Goal: Information Seeking & Learning: Find contact information

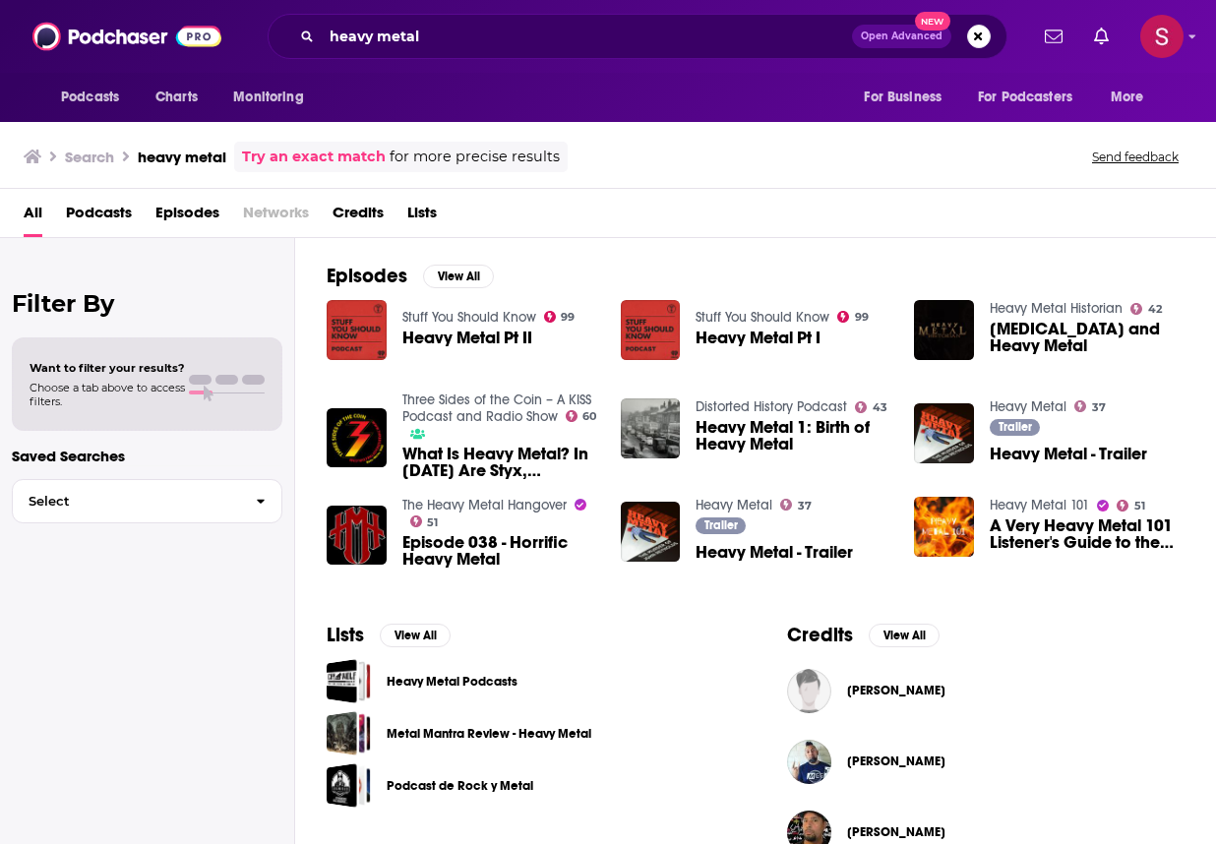
scroll to position [471, 0]
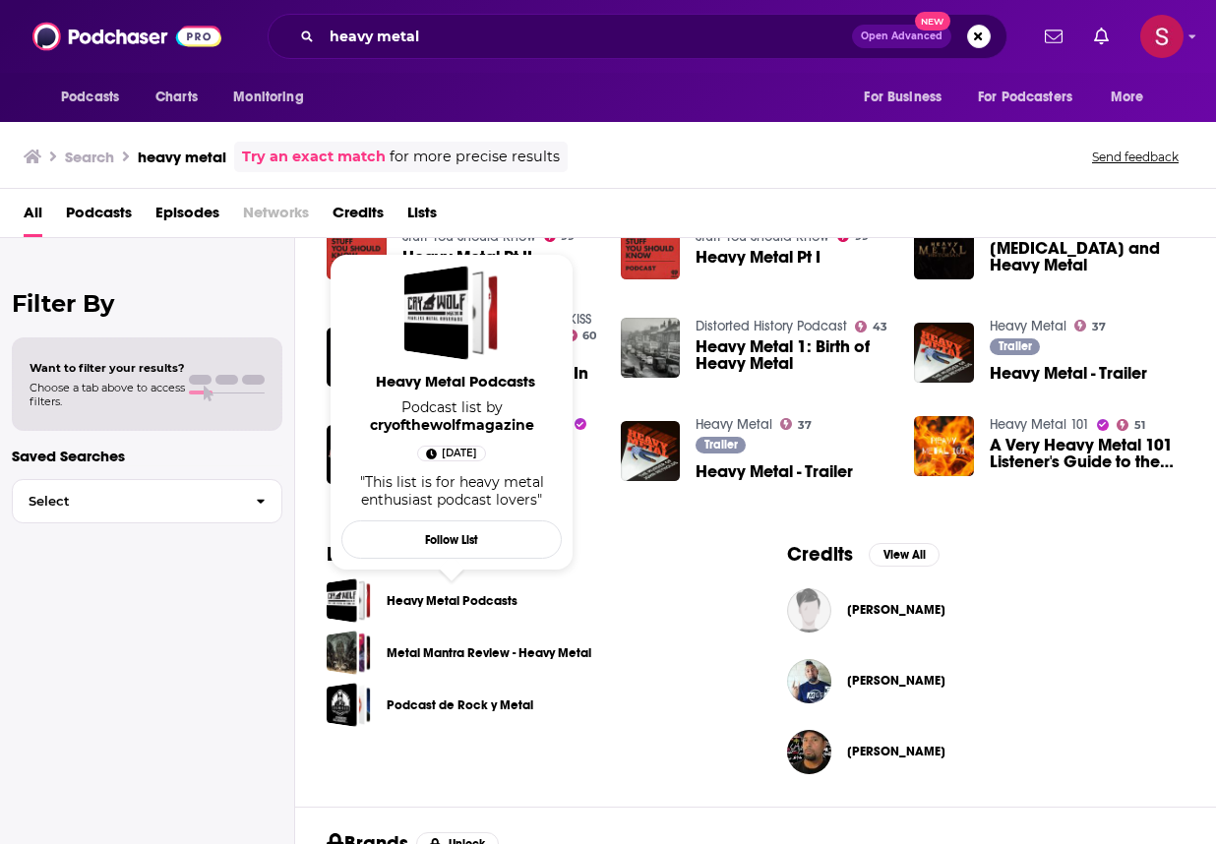
click at [477, 608] on link "Heavy Metal Podcasts" at bounding box center [452, 601] width 131 height 22
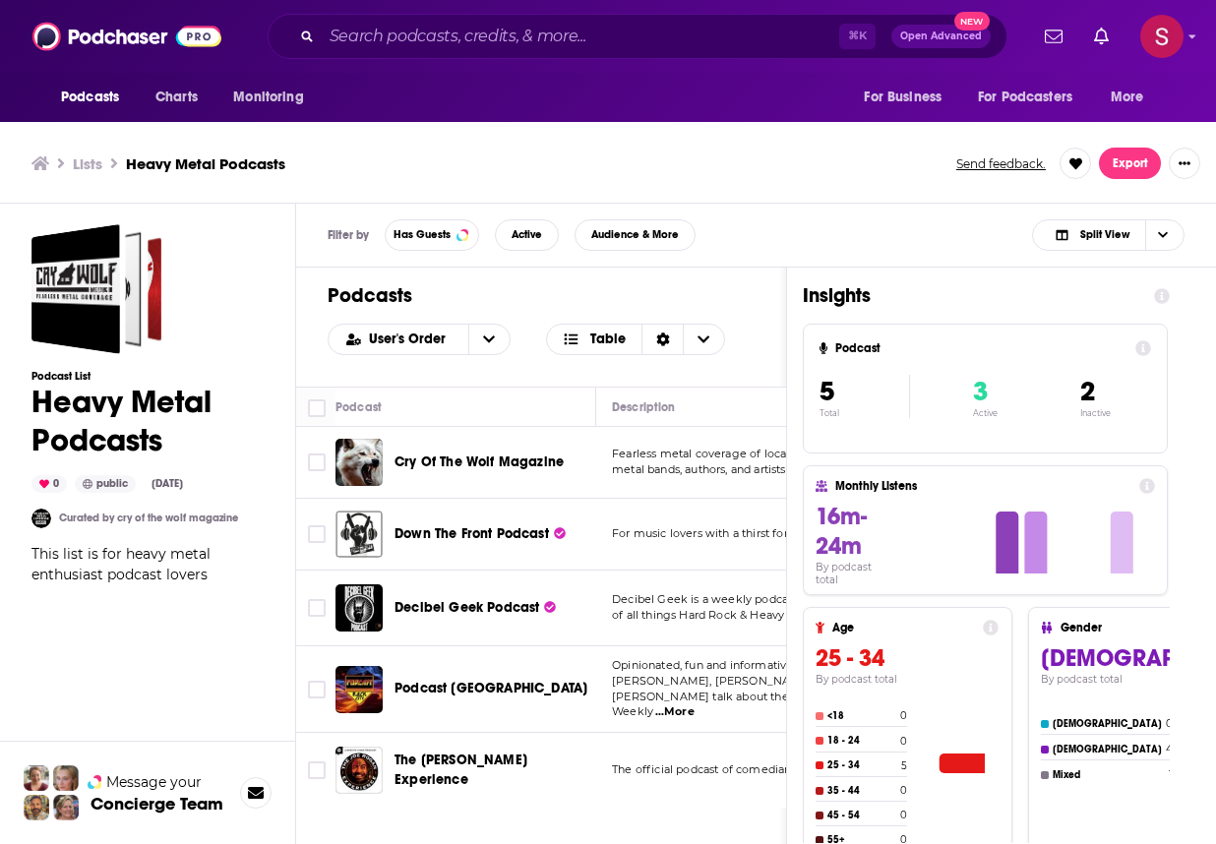
scroll to position [6, 0]
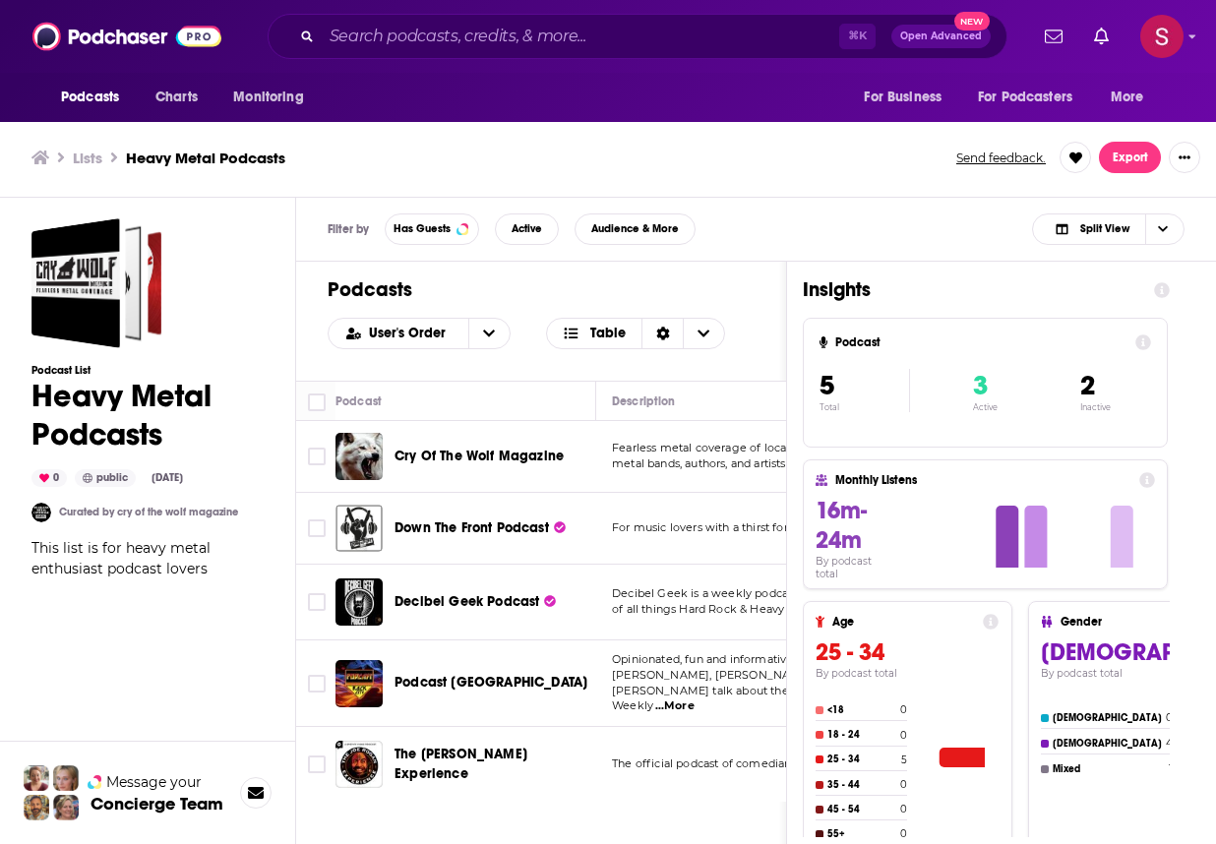
click at [470, 452] on span "Cry Of The Wolf Magazine" at bounding box center [479, 456] width 169 height 17
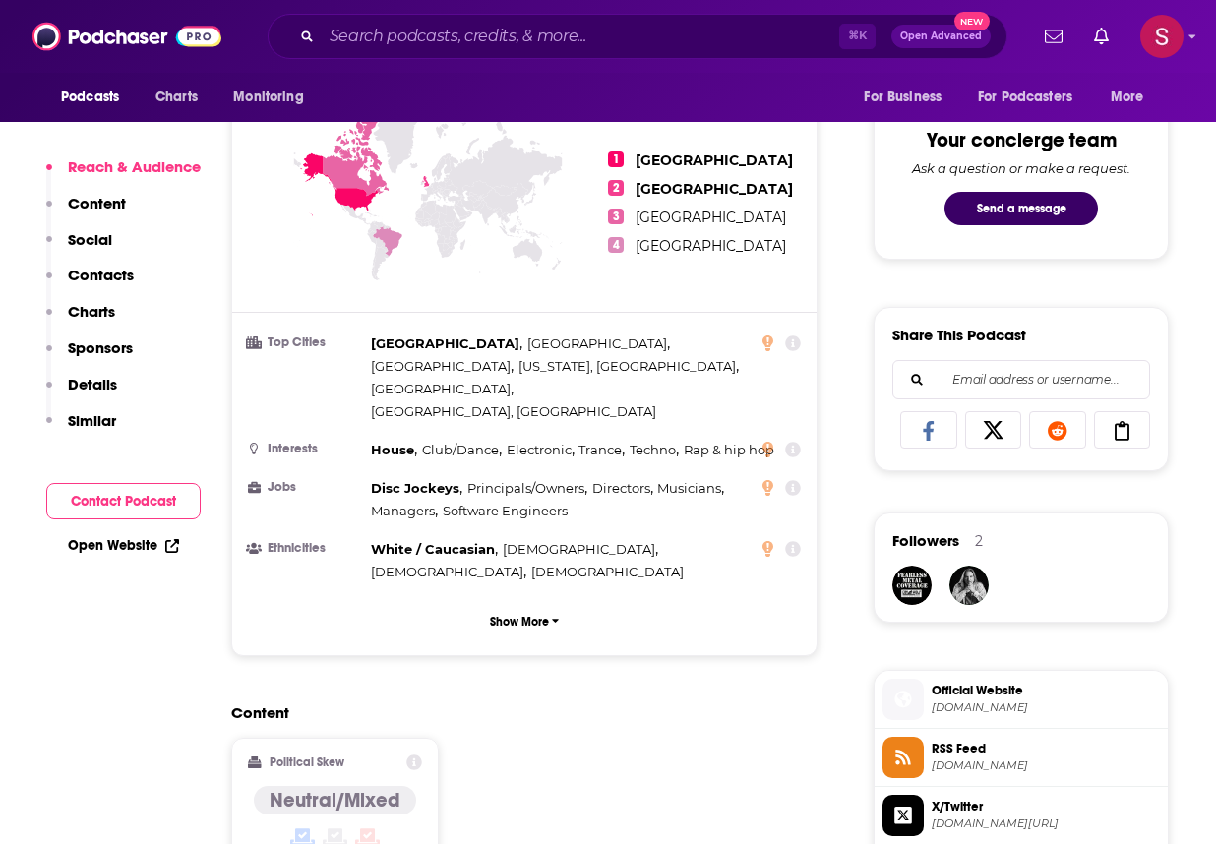
scroll to position [1117, 0]
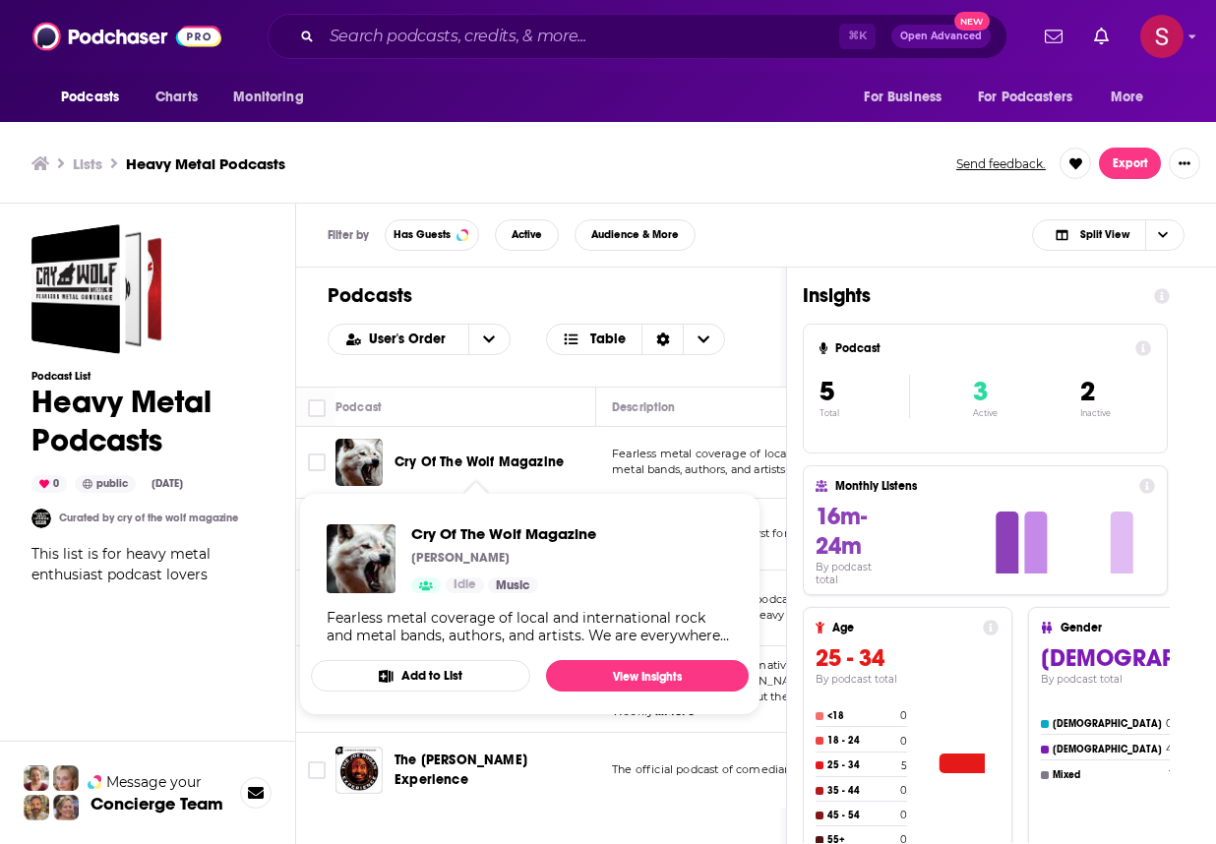
scroll to position [6, 0]
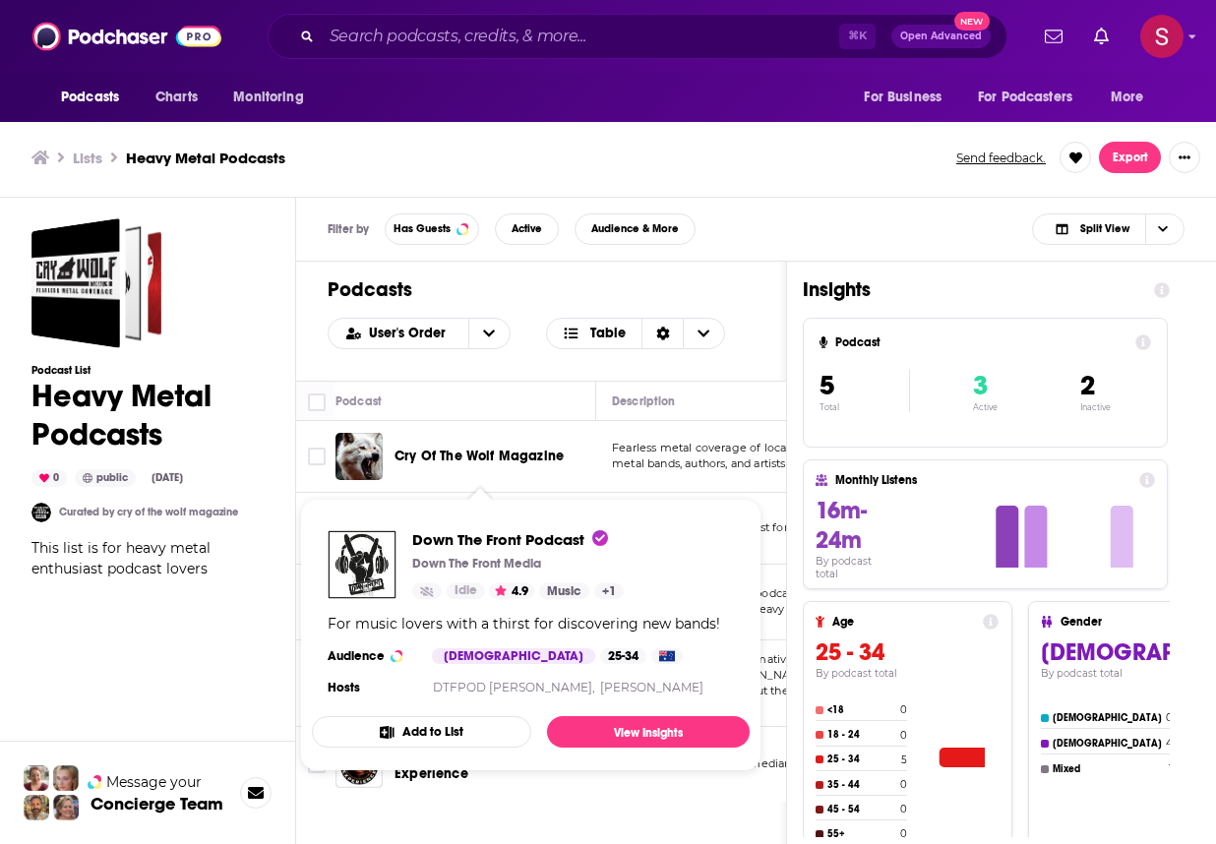
click at [441, 530] on span "Down The Front Podcast" at bounding box center [510, 539] width 196 height 19
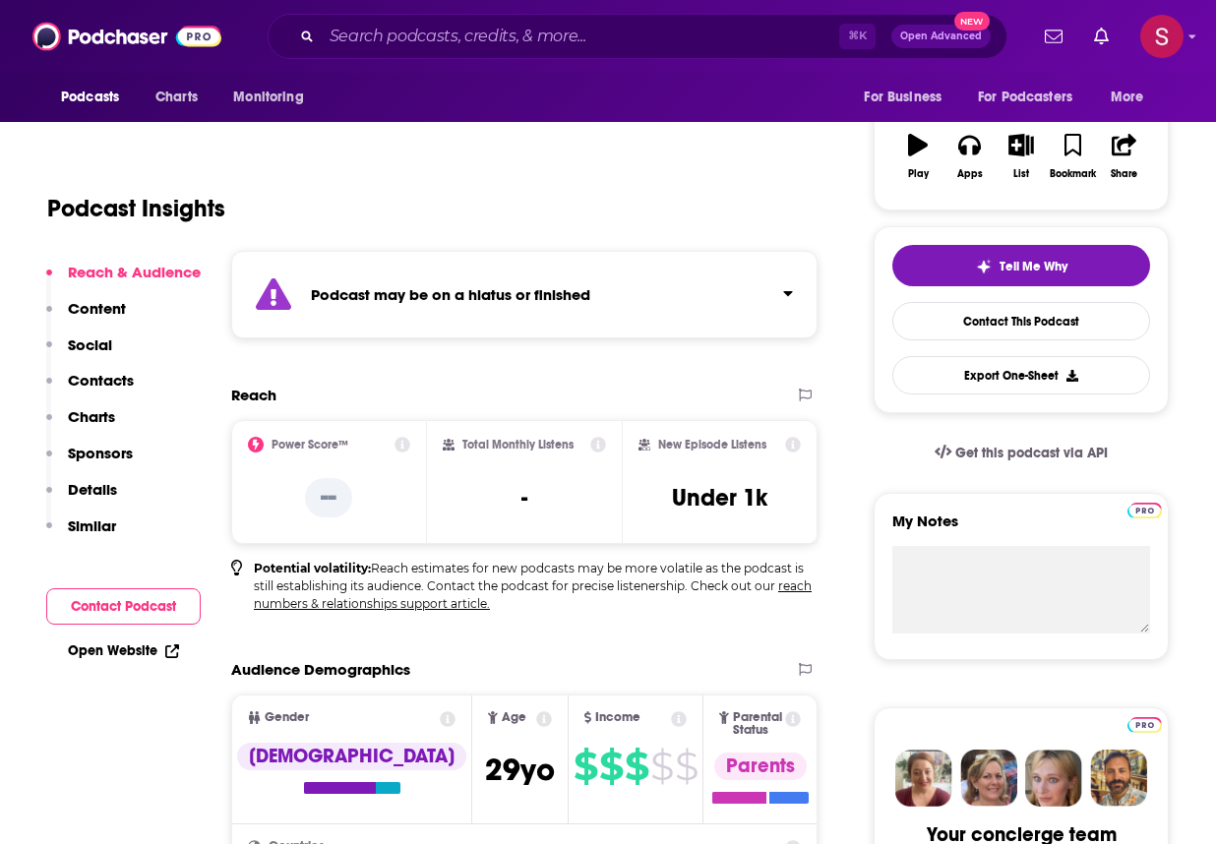
scroll to position [329, 0]
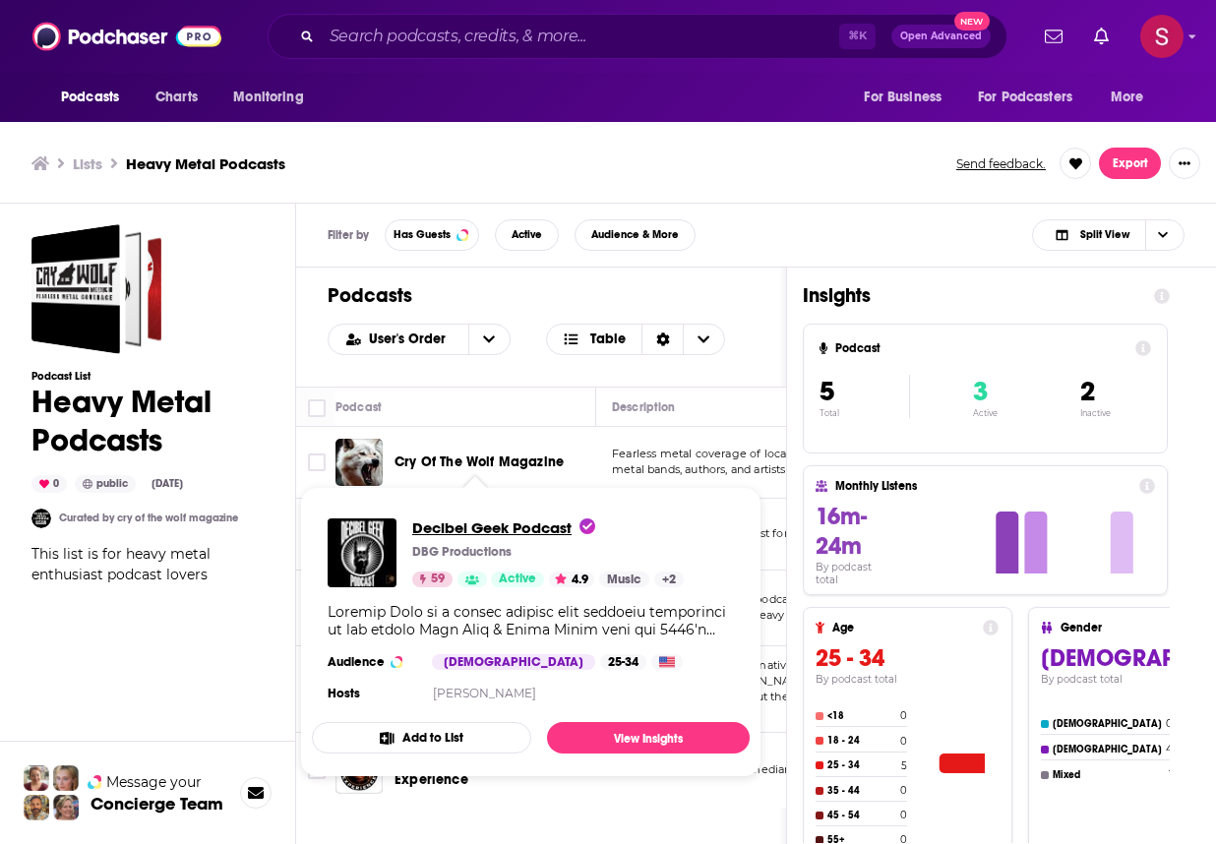
click at [473, 522] on span "Decibel Geek Podcast" at bounding box center [503, 528] width 183 height 19
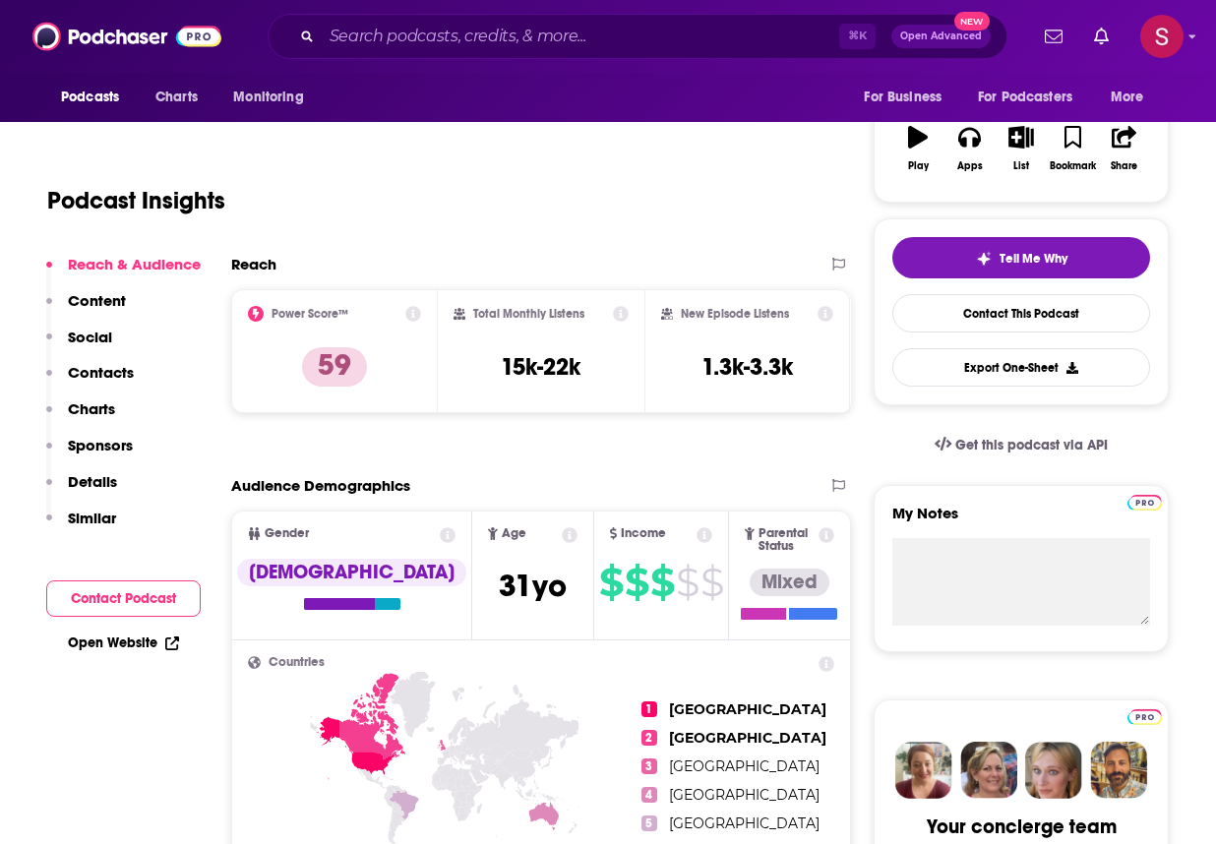
scroll to position [319, 0]
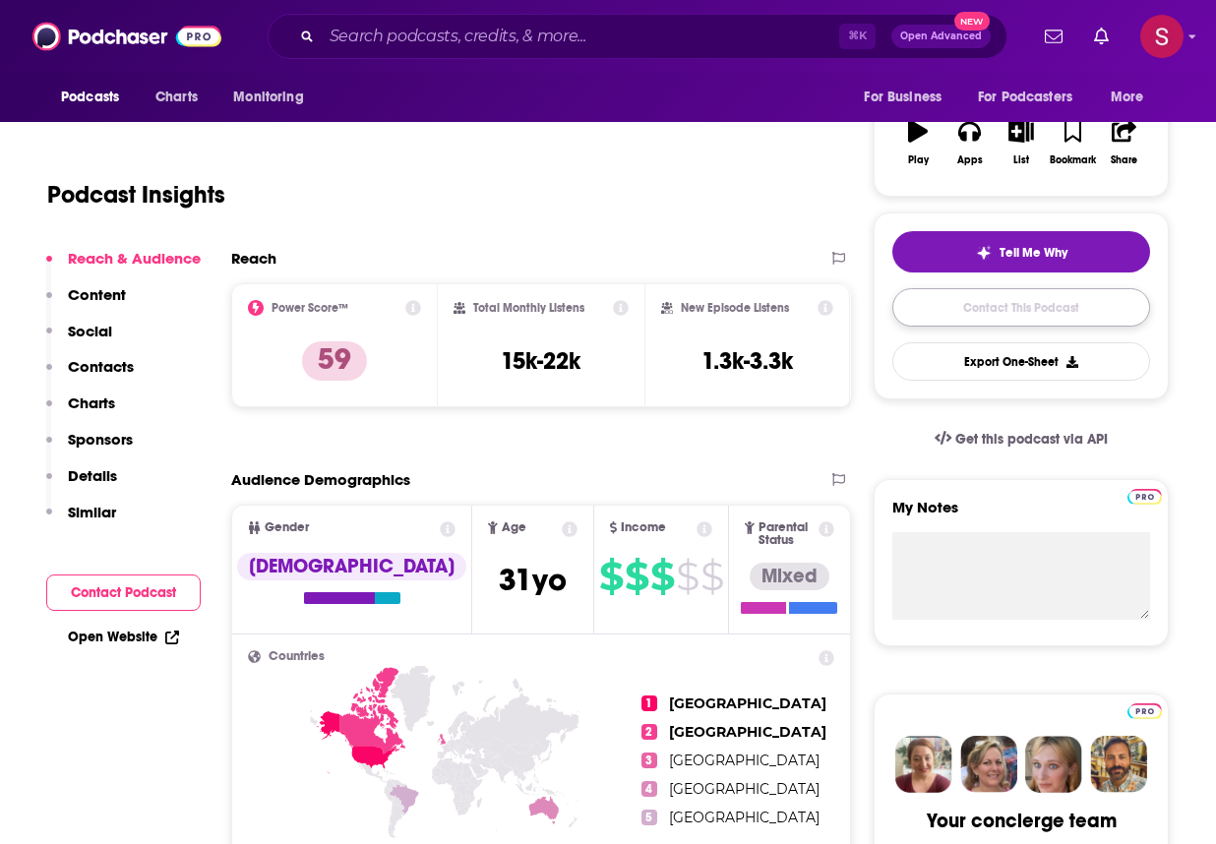
click at [923, 299] on link "Contact This Podcast" at bounding box center [1021, 307] width 258 height 38
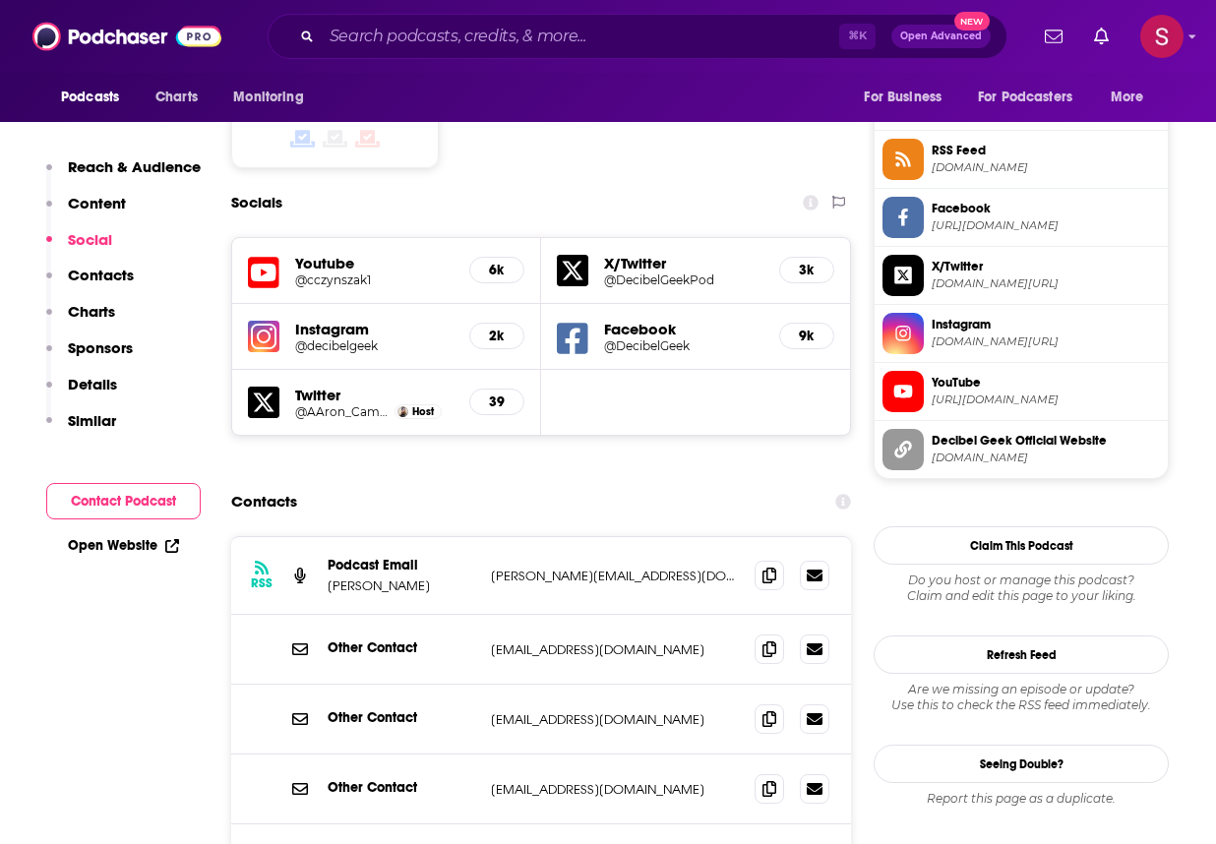
scroll to position [1730, 0]
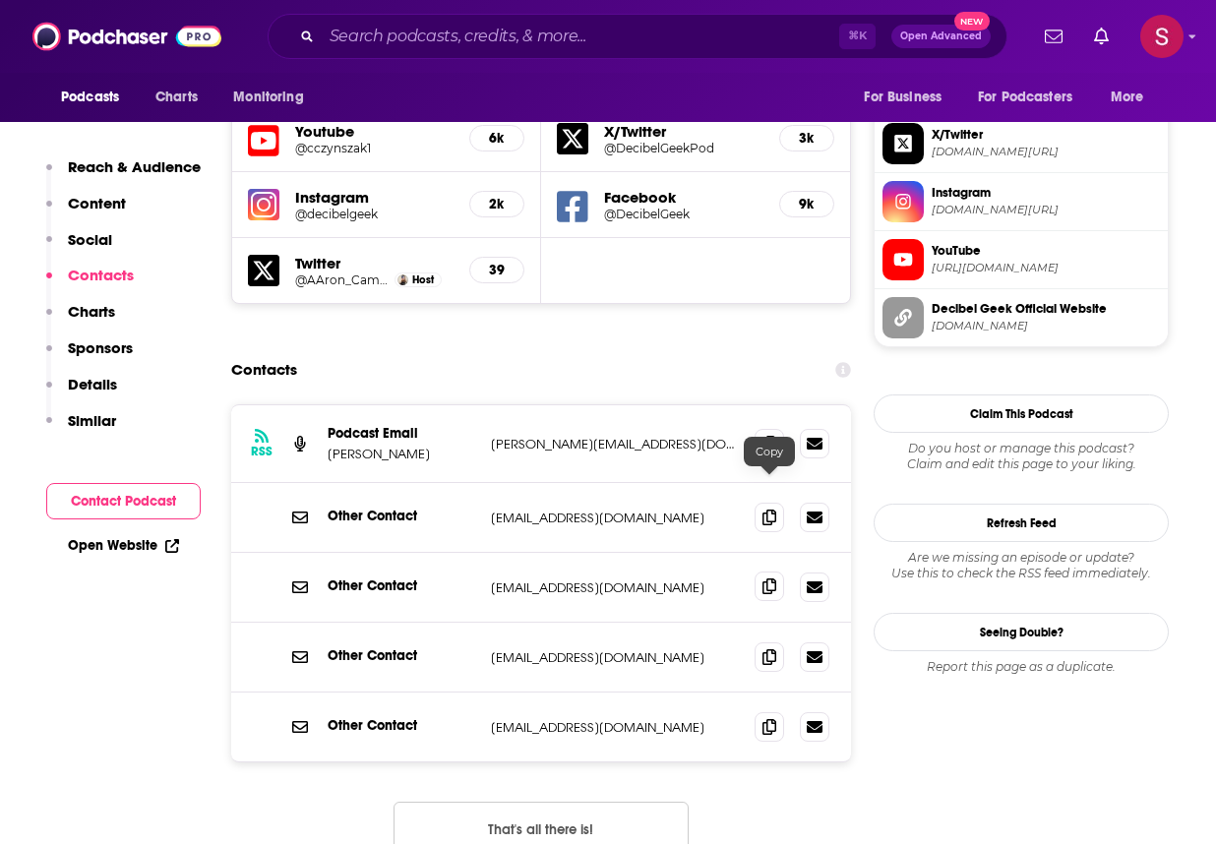
click at [776, 579] on icon at bounding box center [770, 587] width 14 height 16
click at [769, 648] on icon at bounding box center [770, 656] width 14 height 16
click at [768, 718] on icon at bounding box center [770, 726] width 14 height 16
click at [763, 435] on icon at bounding box center [770, 443] width 14 height 16
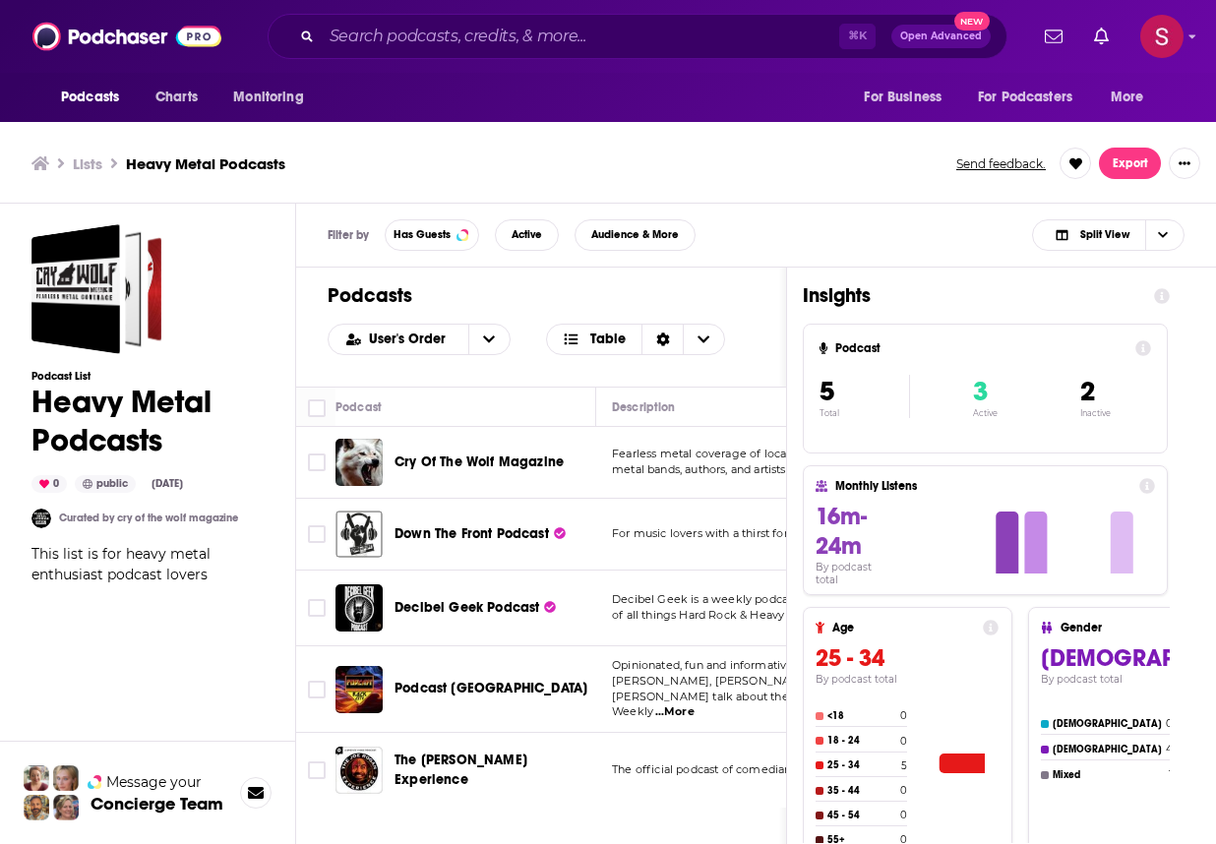
scroll to position [6, 0]
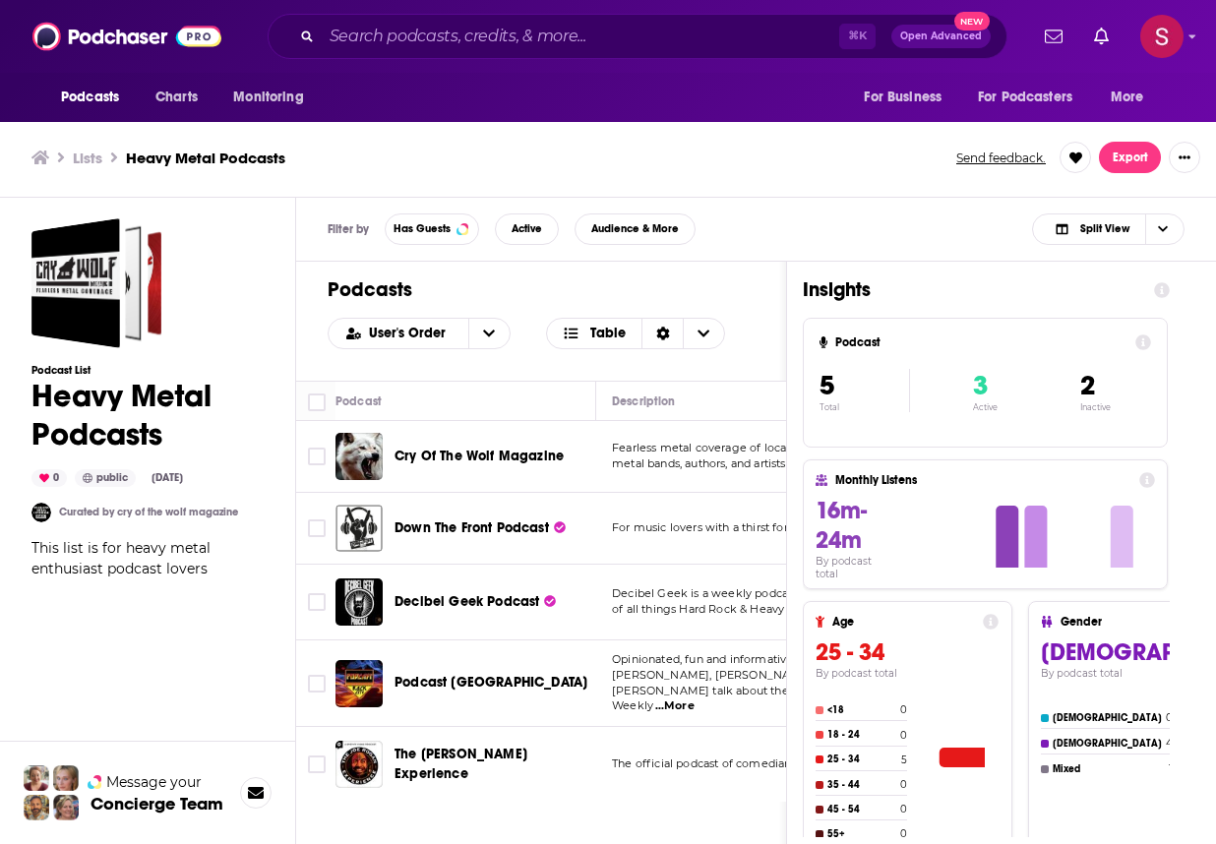
click at [429, 678] on div "Podcasts Charts Monitoring ⌘ K Open Advanced New For Business For Podcasters Mo…" at bounding box center [608, 419] width 1216 height 850
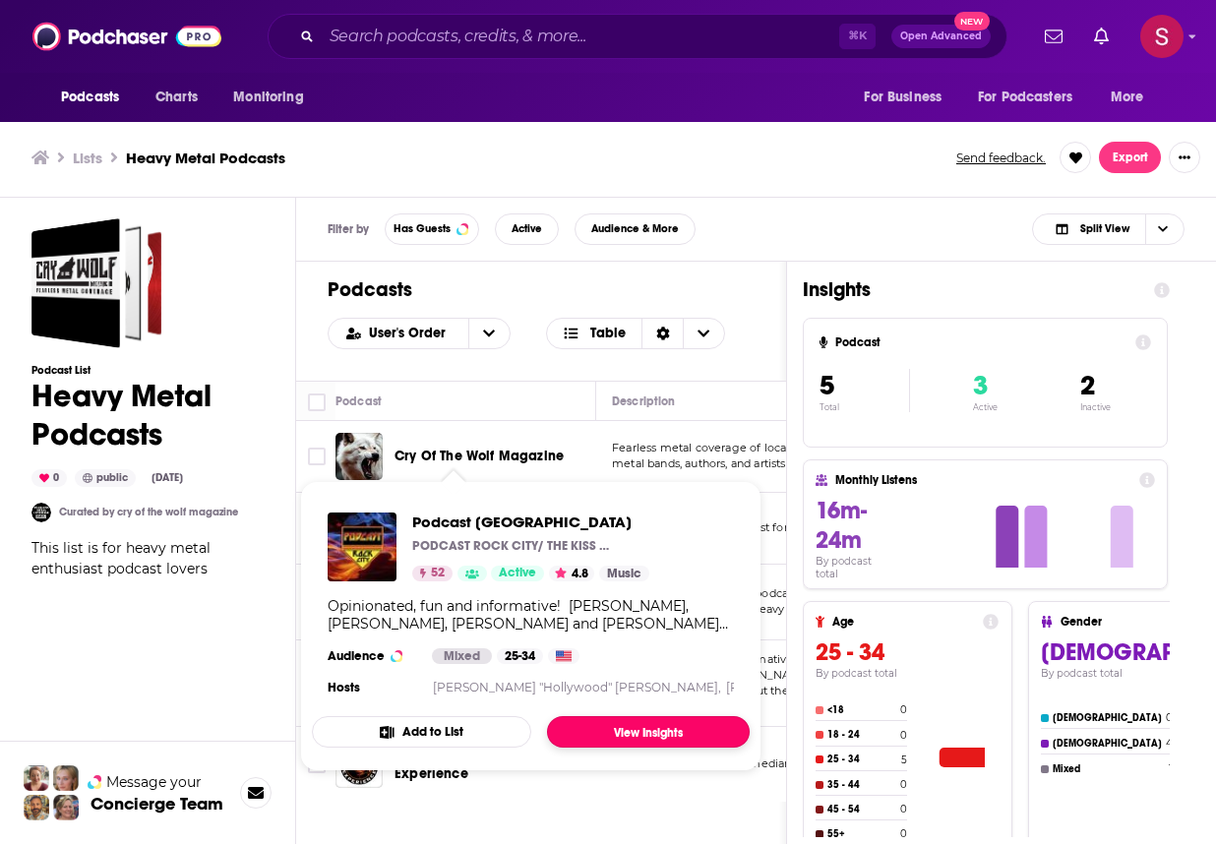
click at [607, 733] on link "View Insights" at bounding box center [648, 731] width 203 height 31
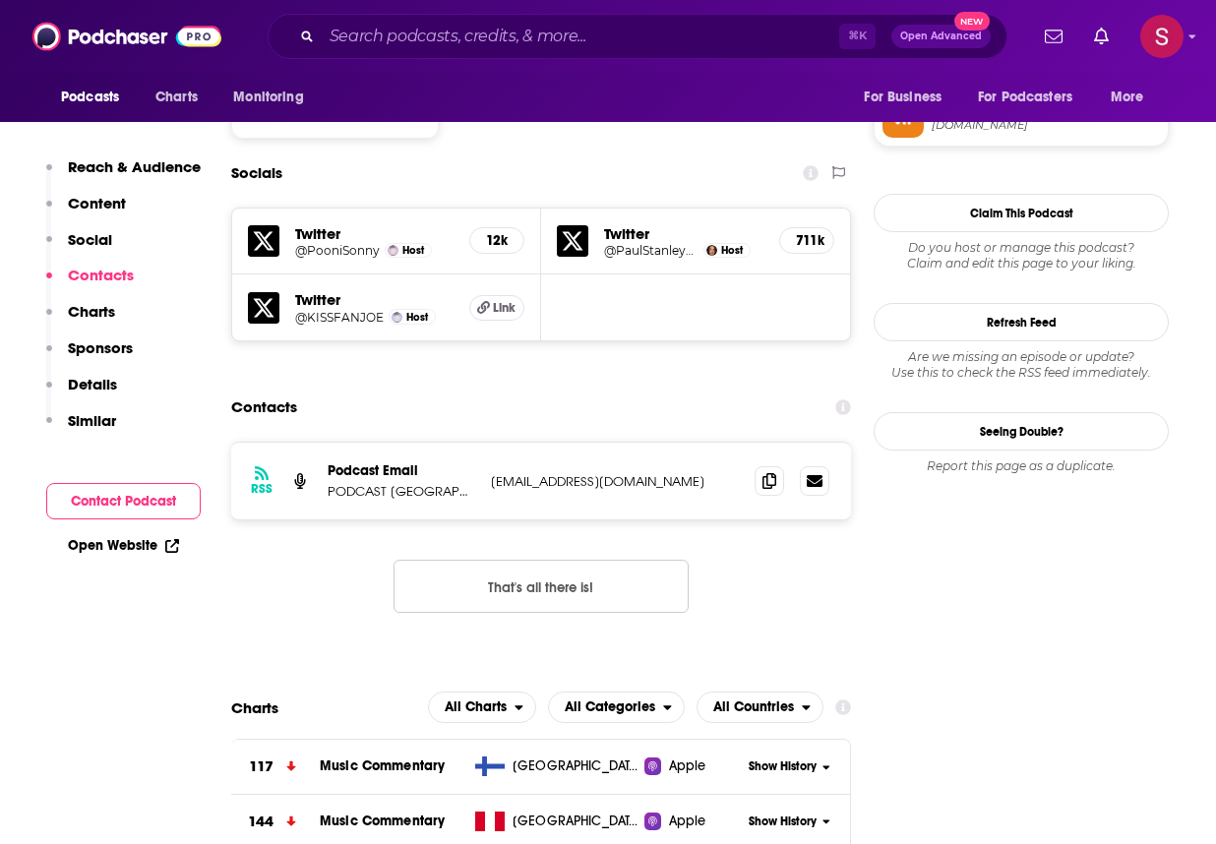
scroll to position [1690, 0]
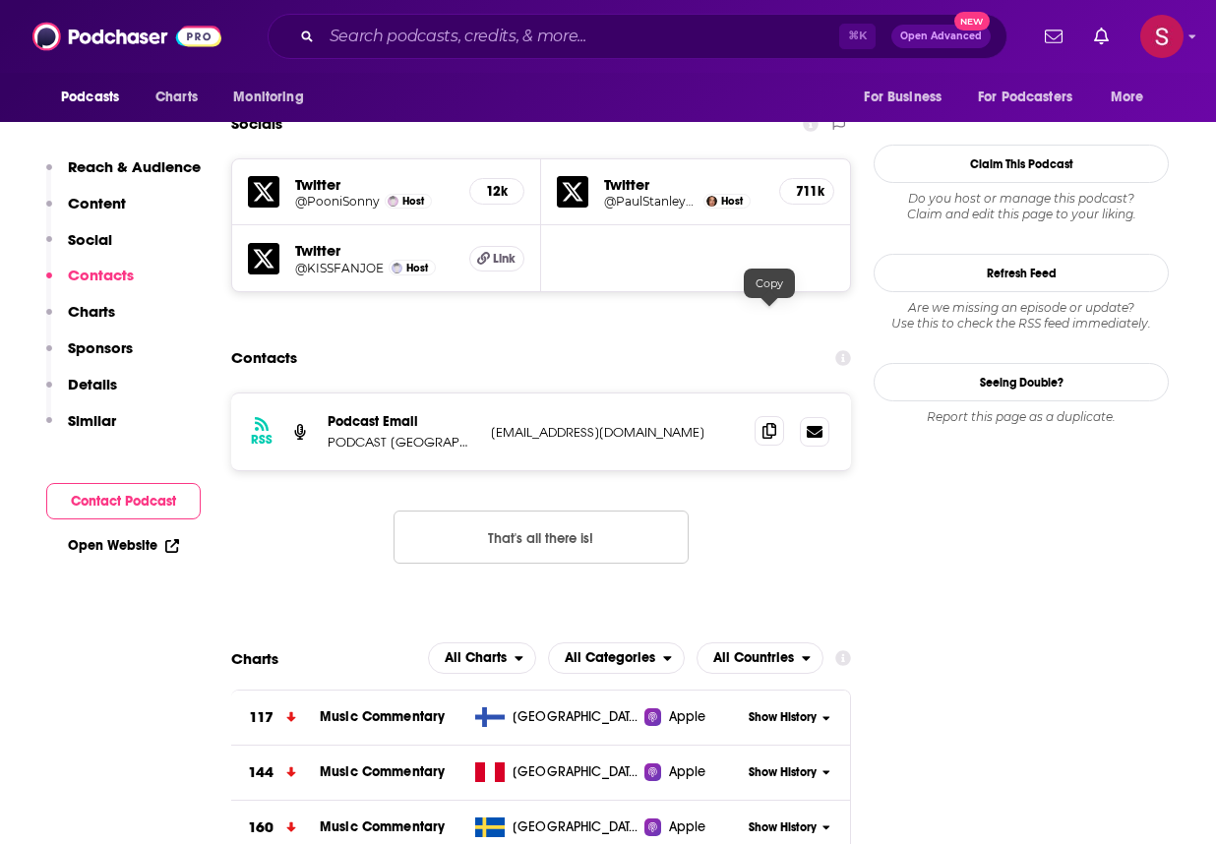
click at [777, 416] on span at bounding box center [770, 431] width 30 height 30
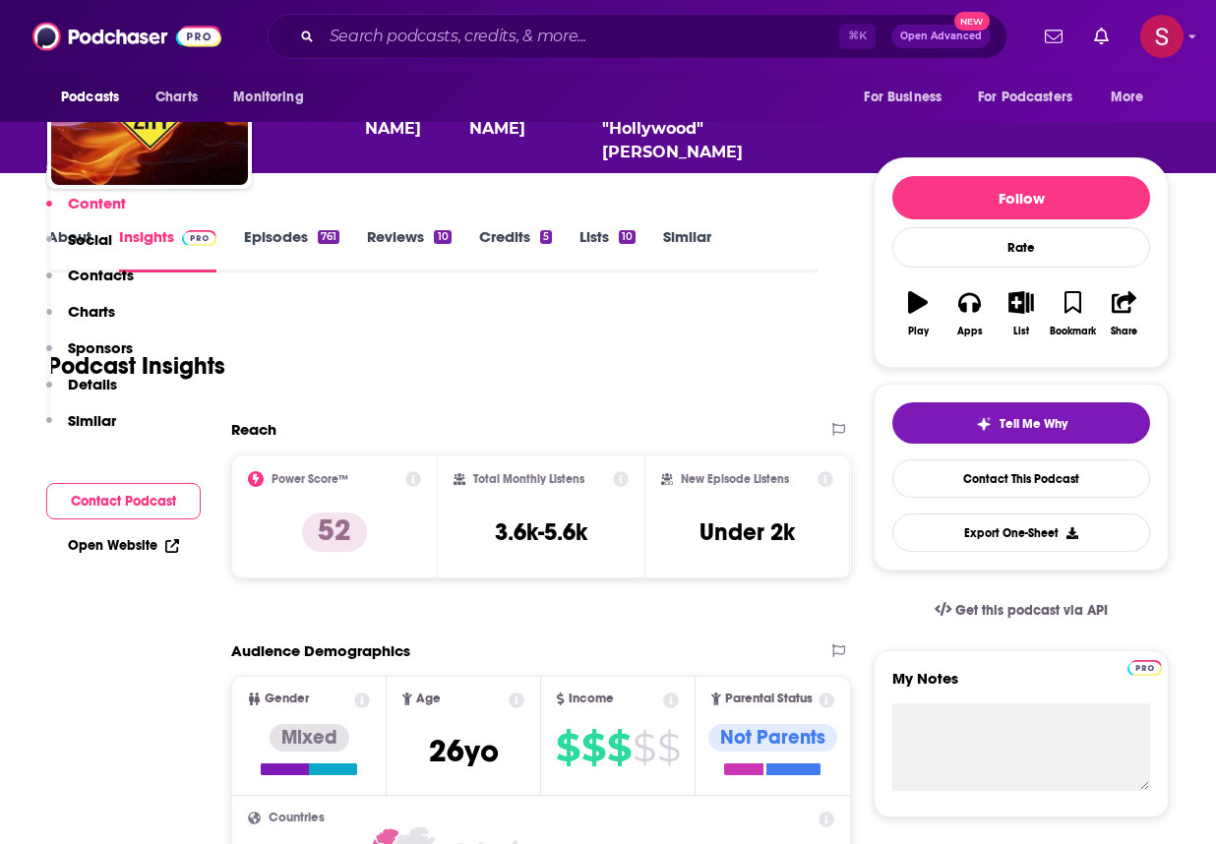
scroll to position [0, 0]
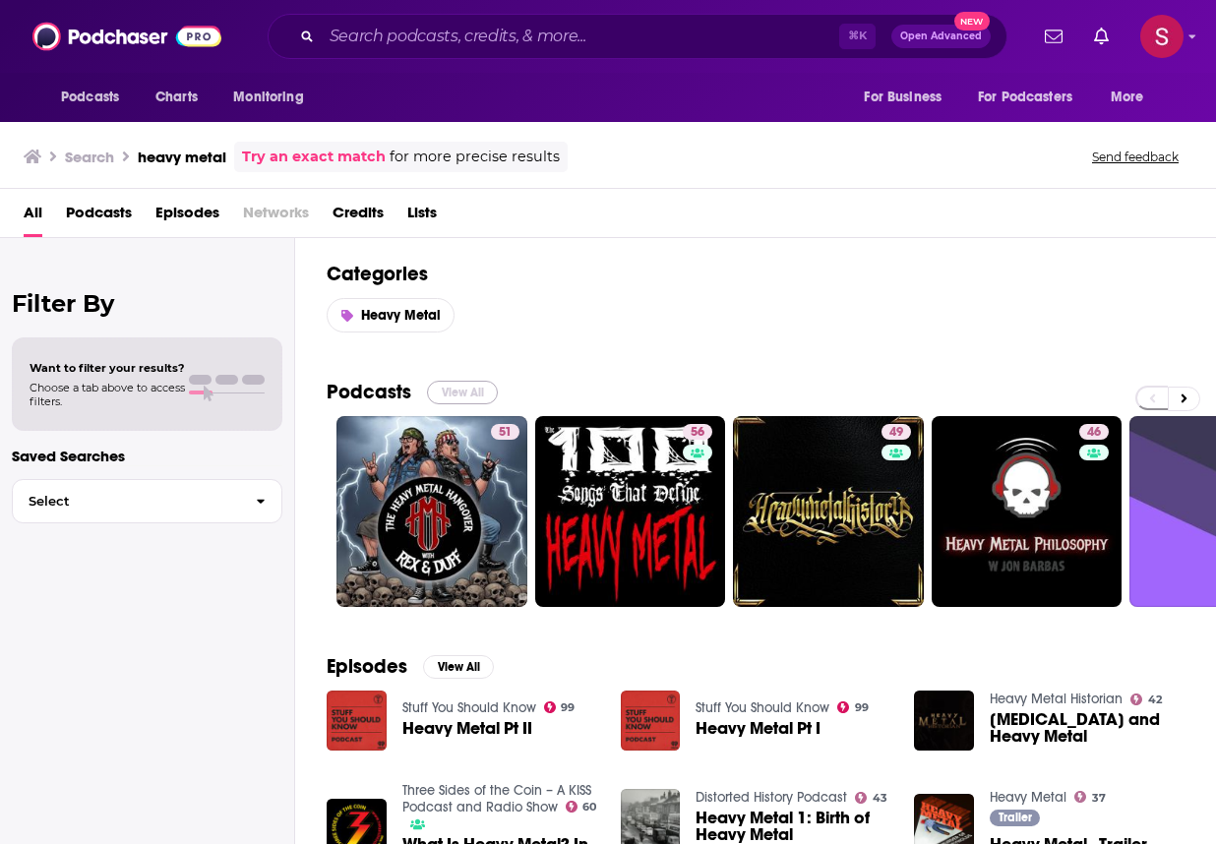
click at [466, 390] on button "View All" at bounding box center [462, 393] width 71 height 24
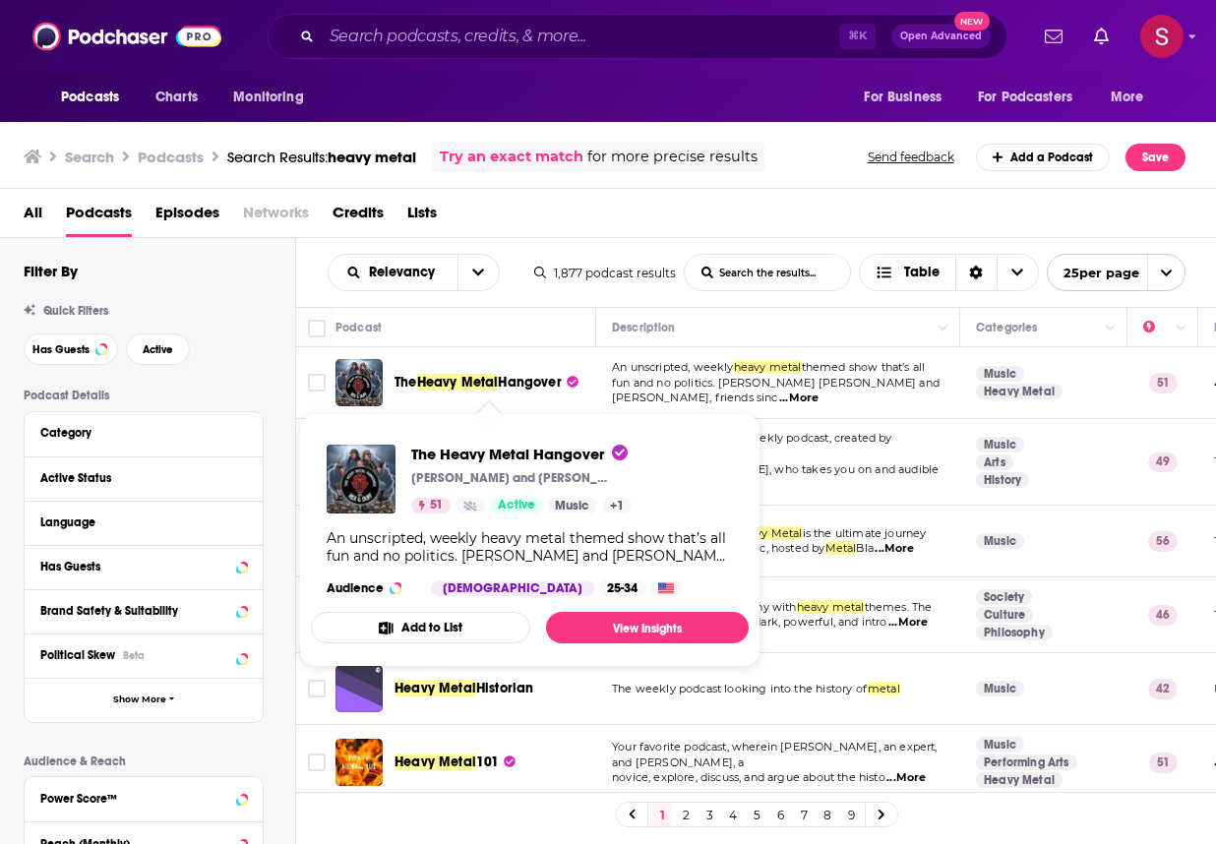
click at [485, 379] on span "Heavy Metal" at bounding box center [458, 382] width 82 height 17
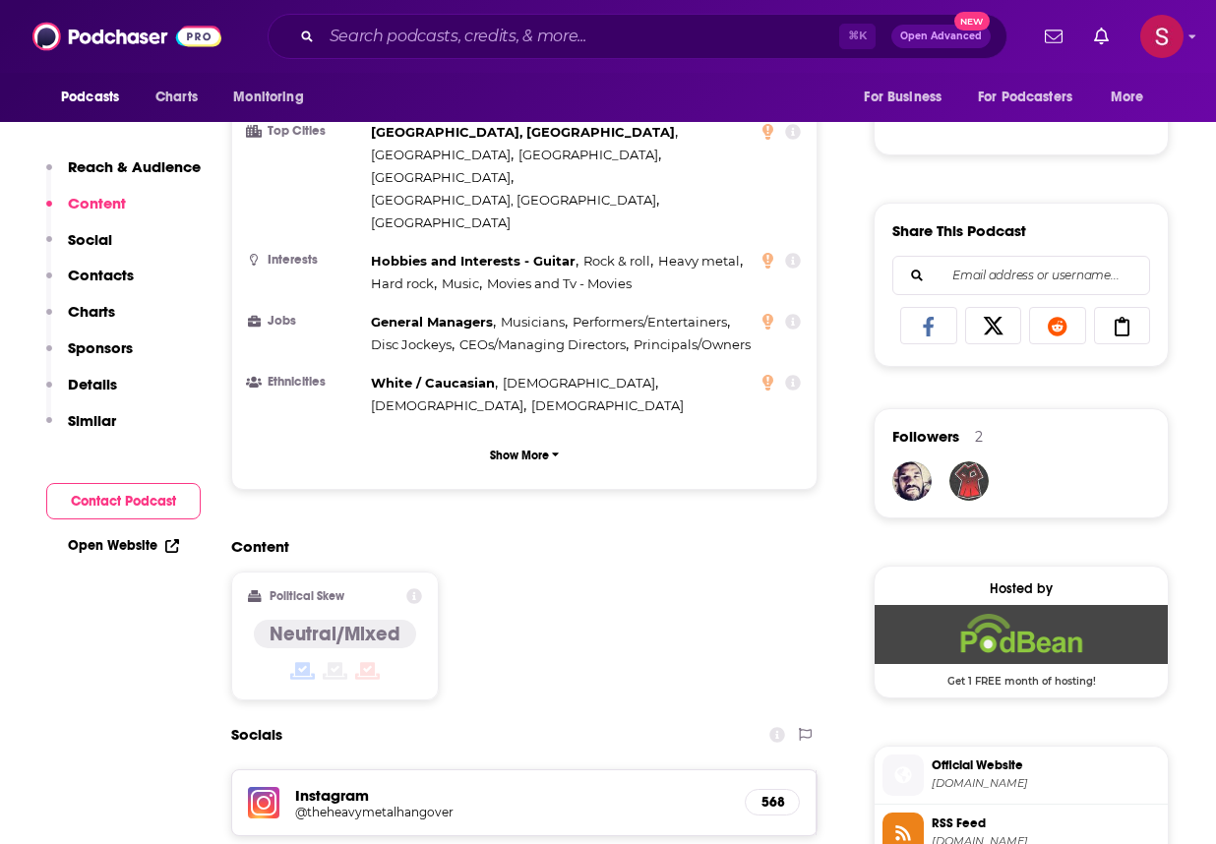
scroll to position [1383, 0]
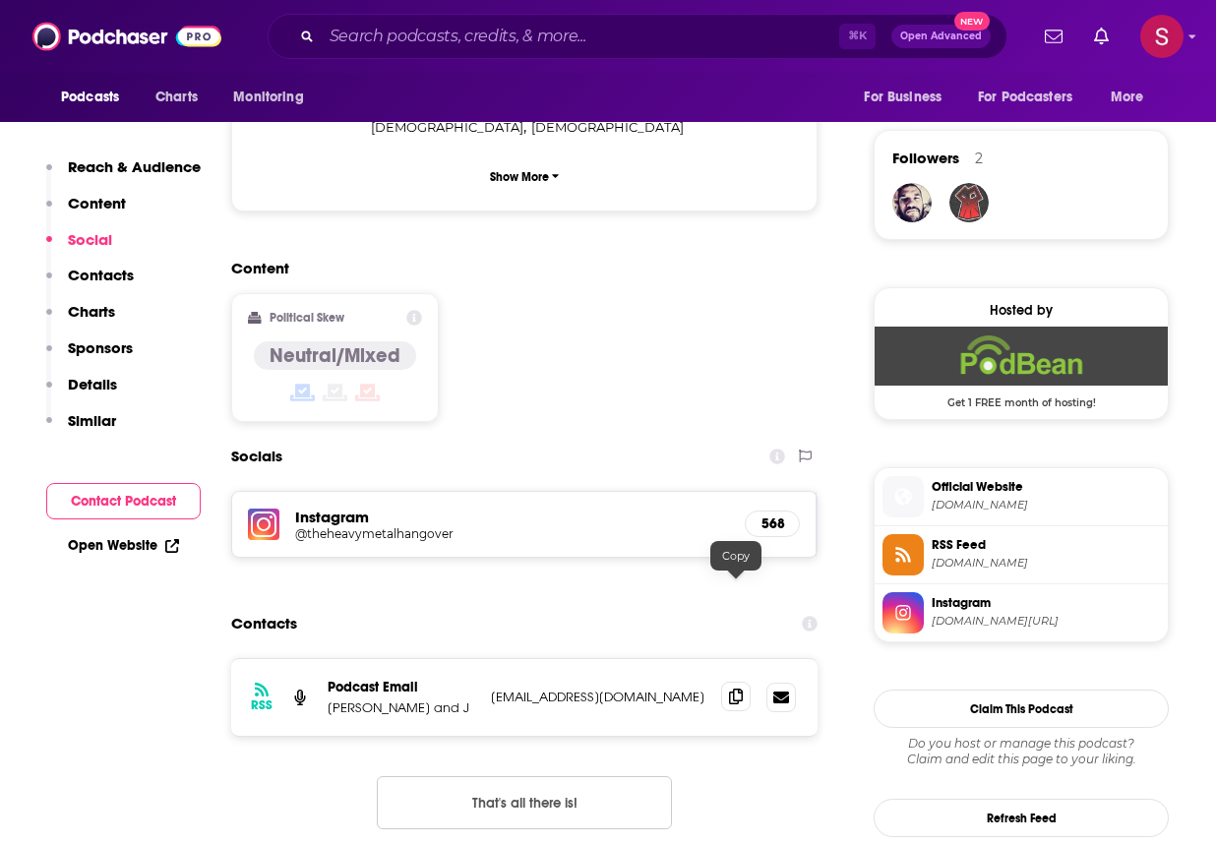
click at [729, 689] on icon at bounding box center [736, 697] width 14 height 16
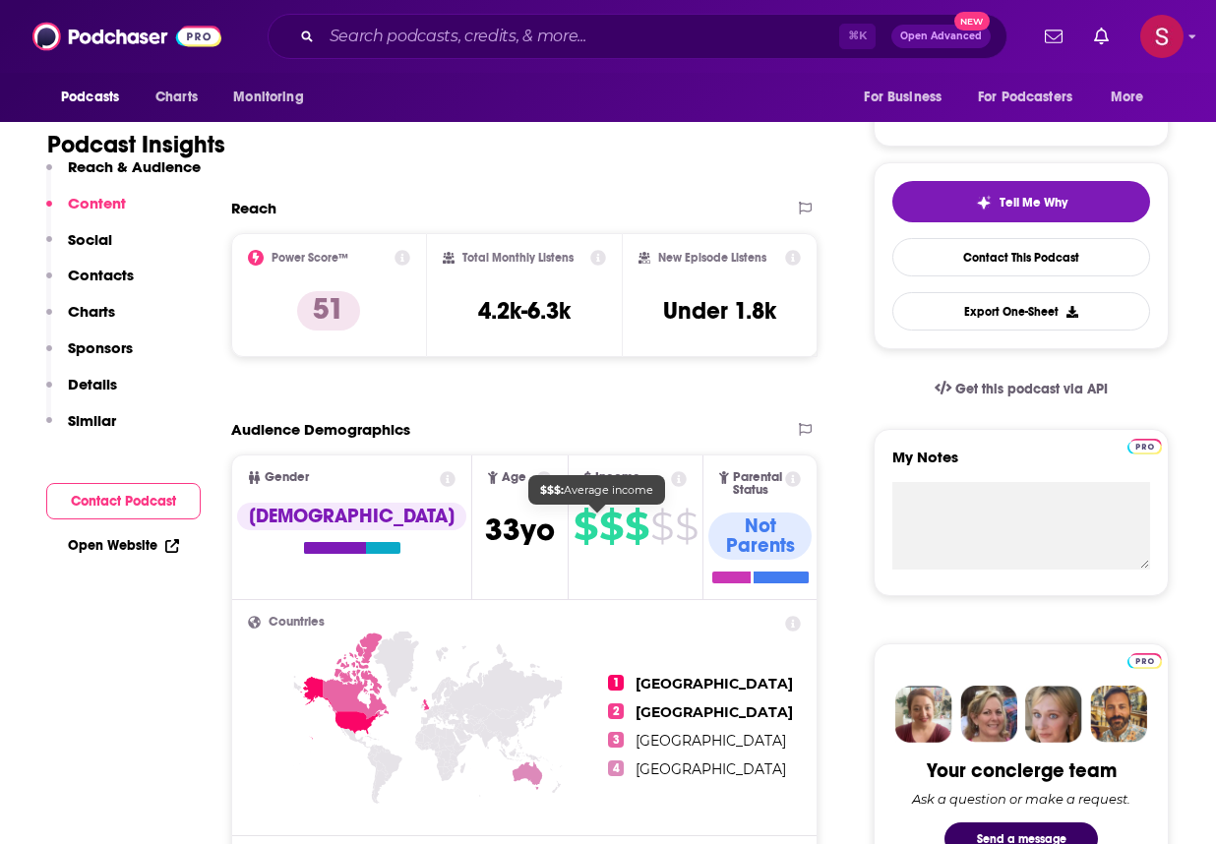
scroll to position [0, 0]
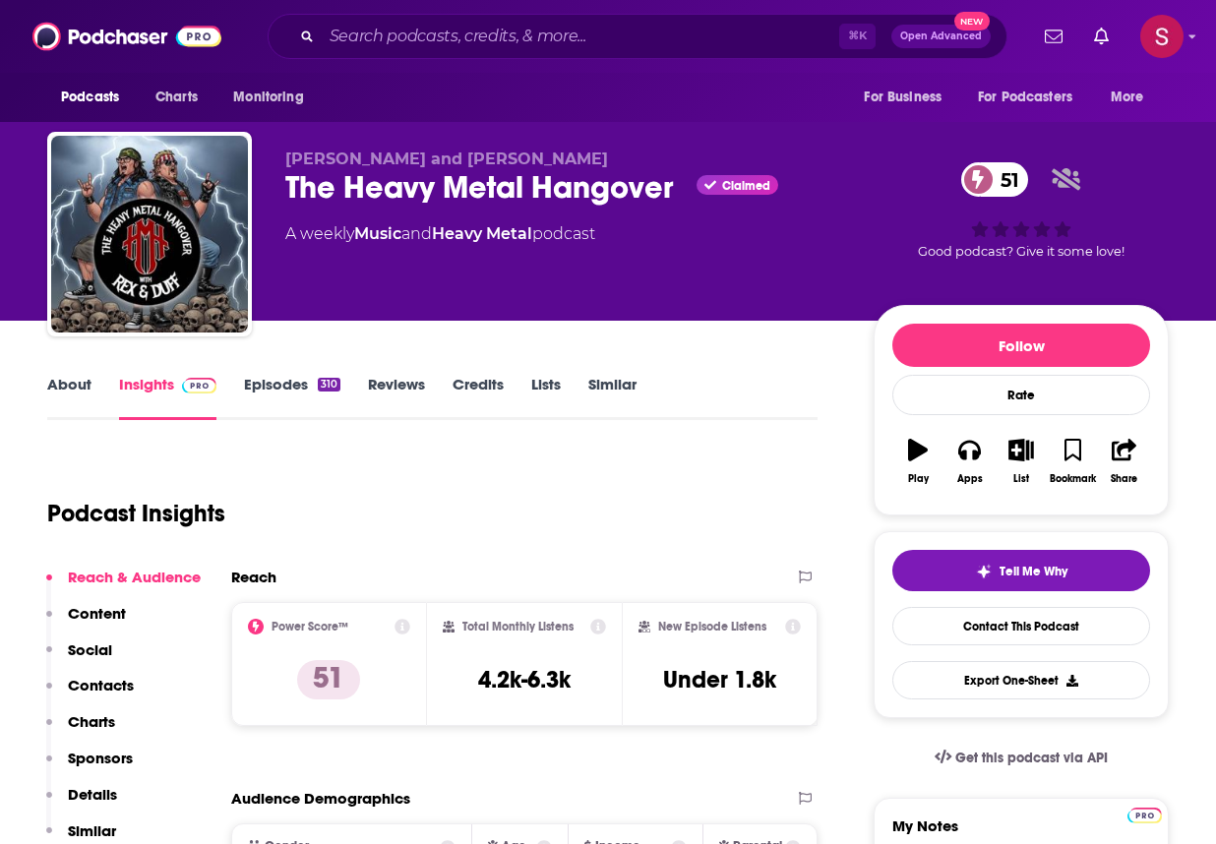
click at [565, 458] on div "Podcast Insights" at bounding box center [424, 502] width 755 height 100
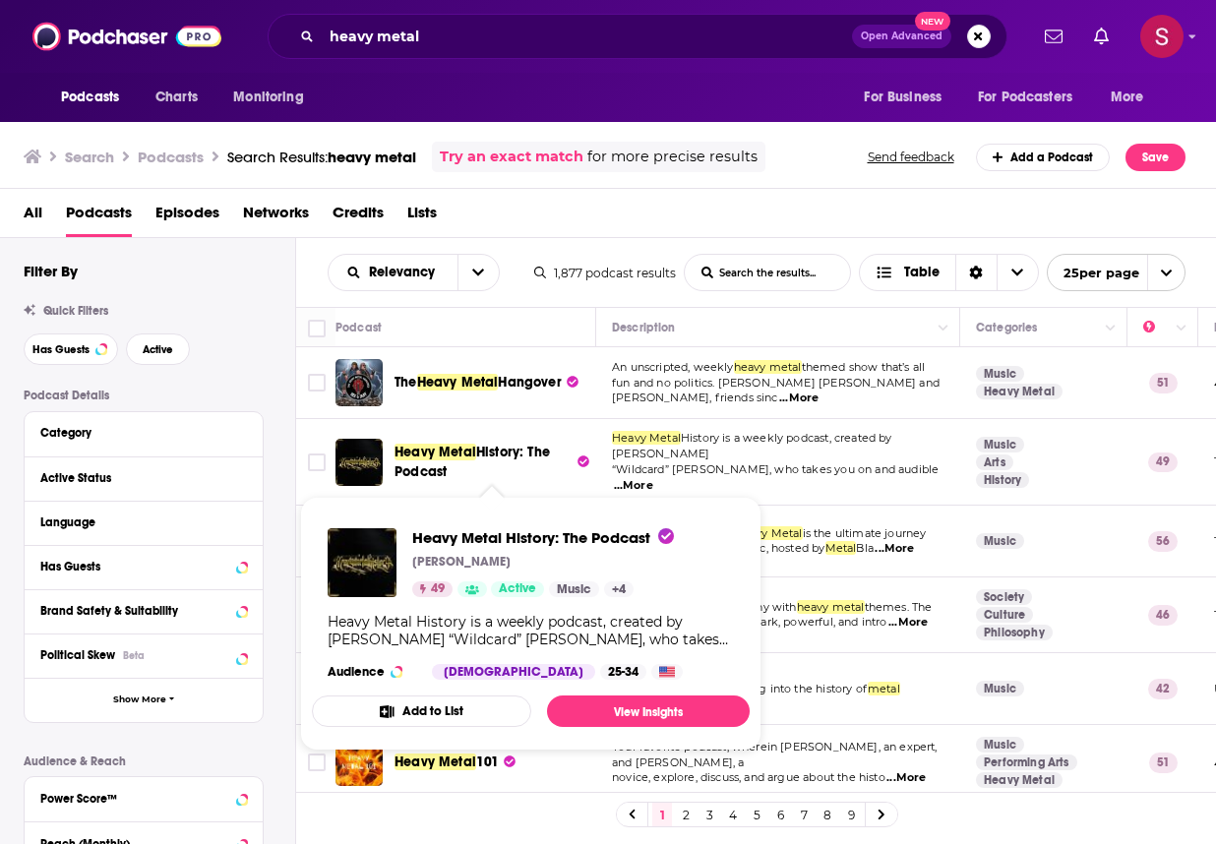
click at [489, 453] on span "History: The Podcast" at bounding box center [472, 462] width 155 height 36
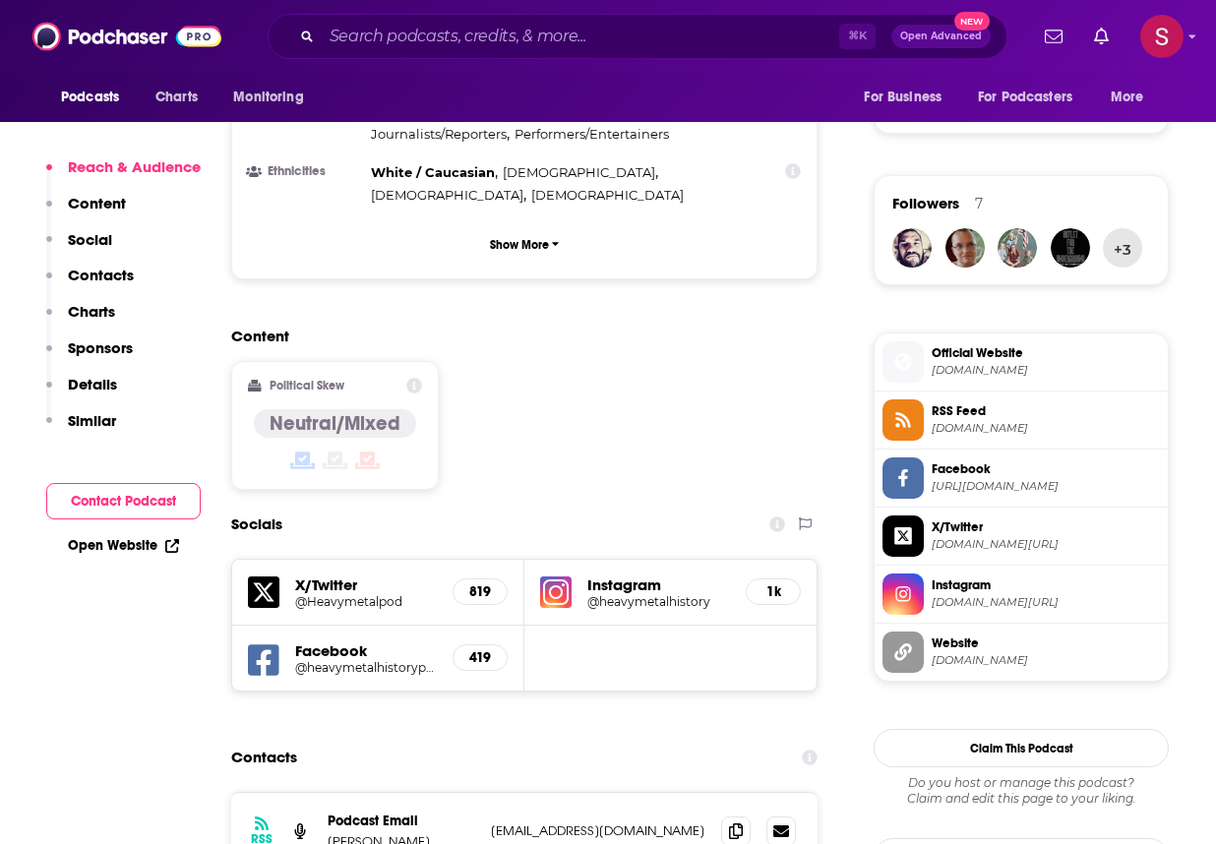
scroll to position [1465, 0]
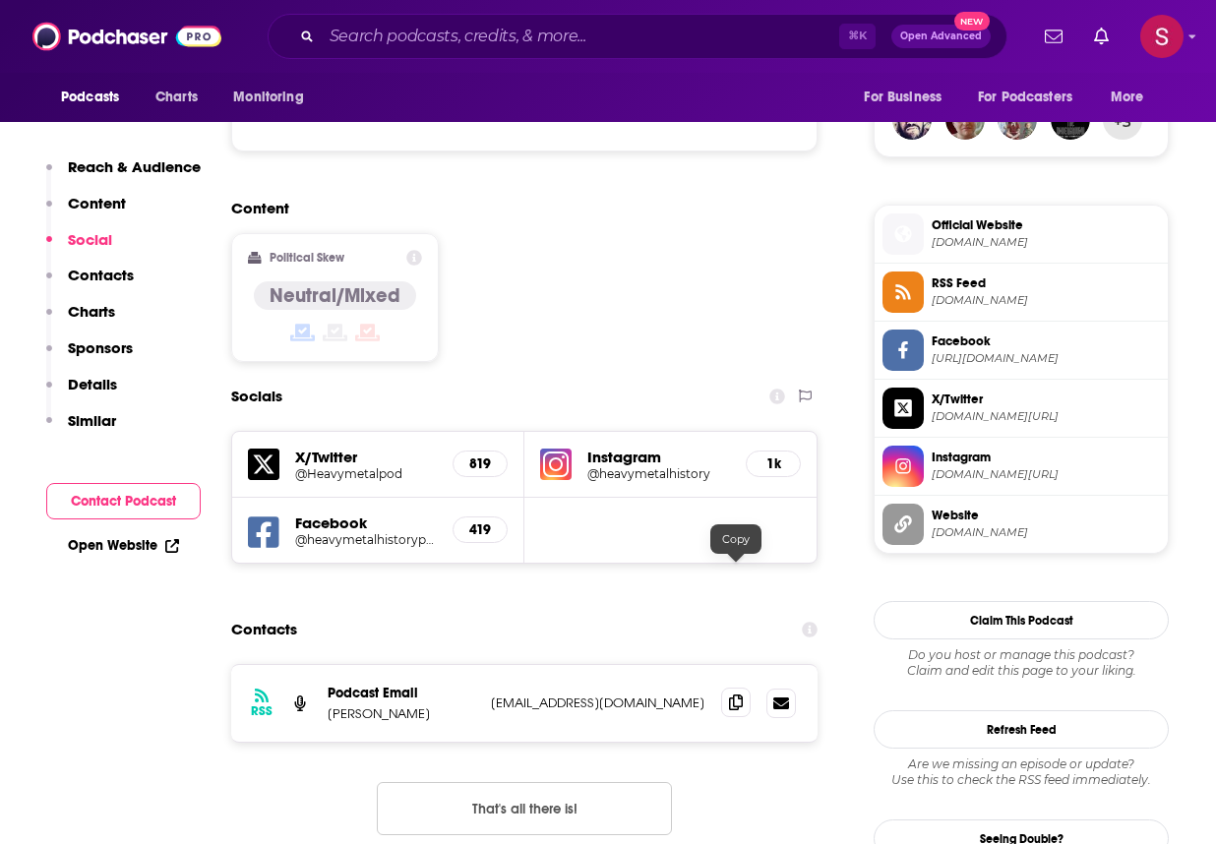
click at [740, 695] on icon at bounding box center [736, 703] width 14 height 16
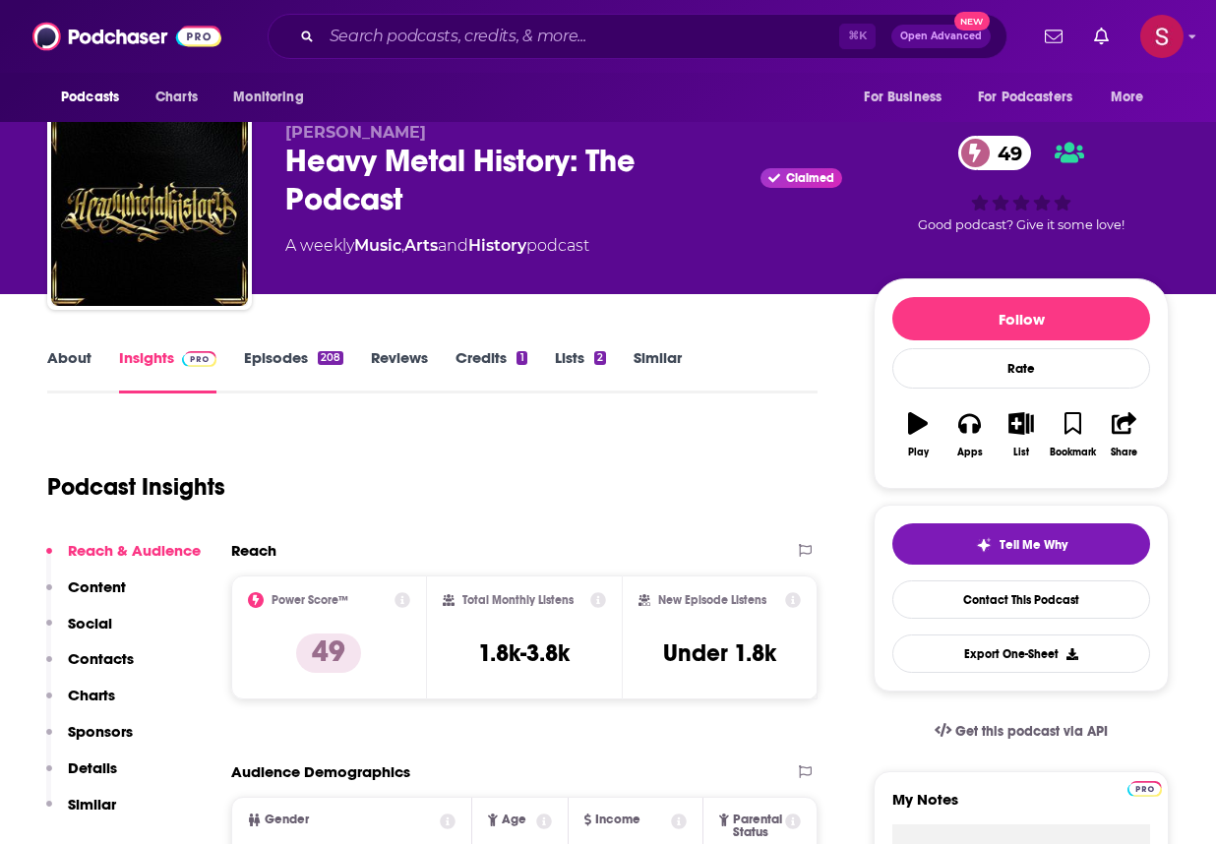
scroll to position [0, 0]
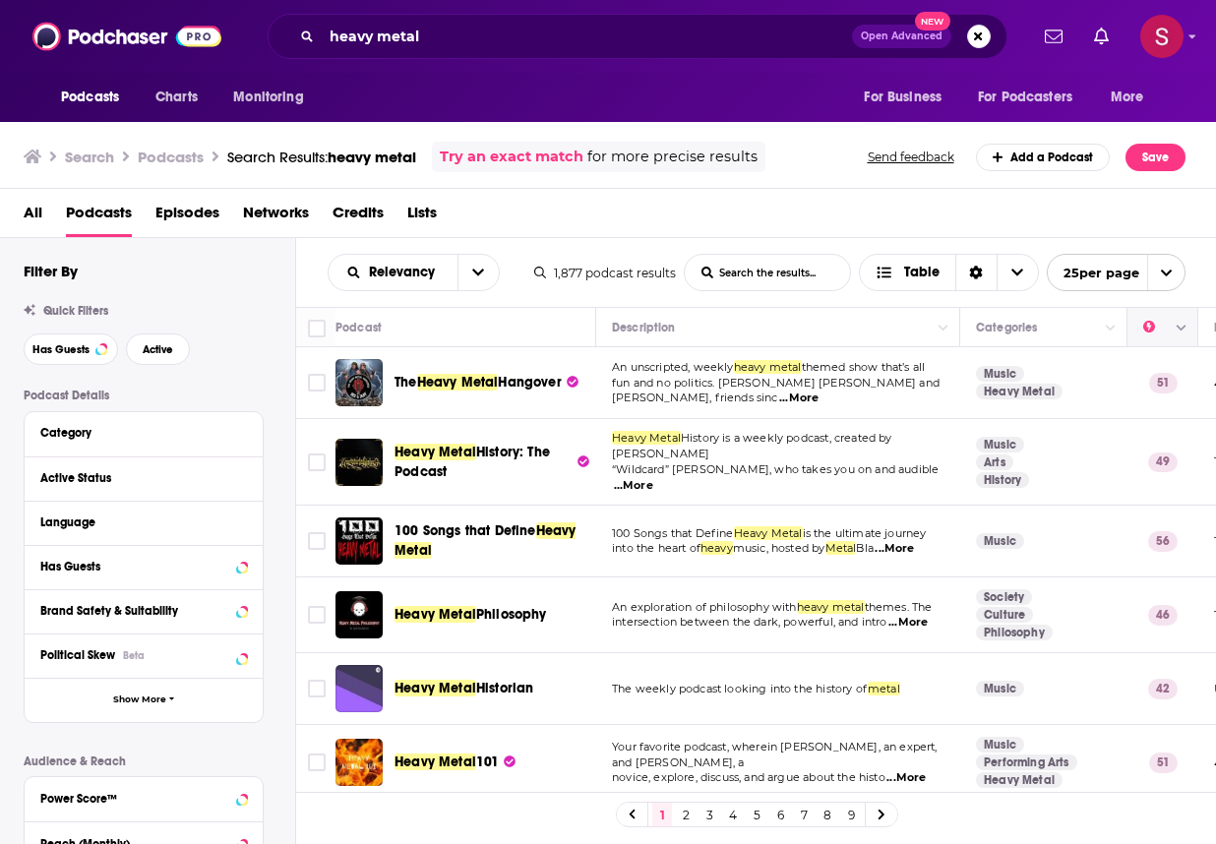
click at [1171, 329] on button "Column Actions" at bounding box center [1182, 329] width 24 height 24
click at [1117, 237] on div at bounding box center [608, 422] width 1216 height 844
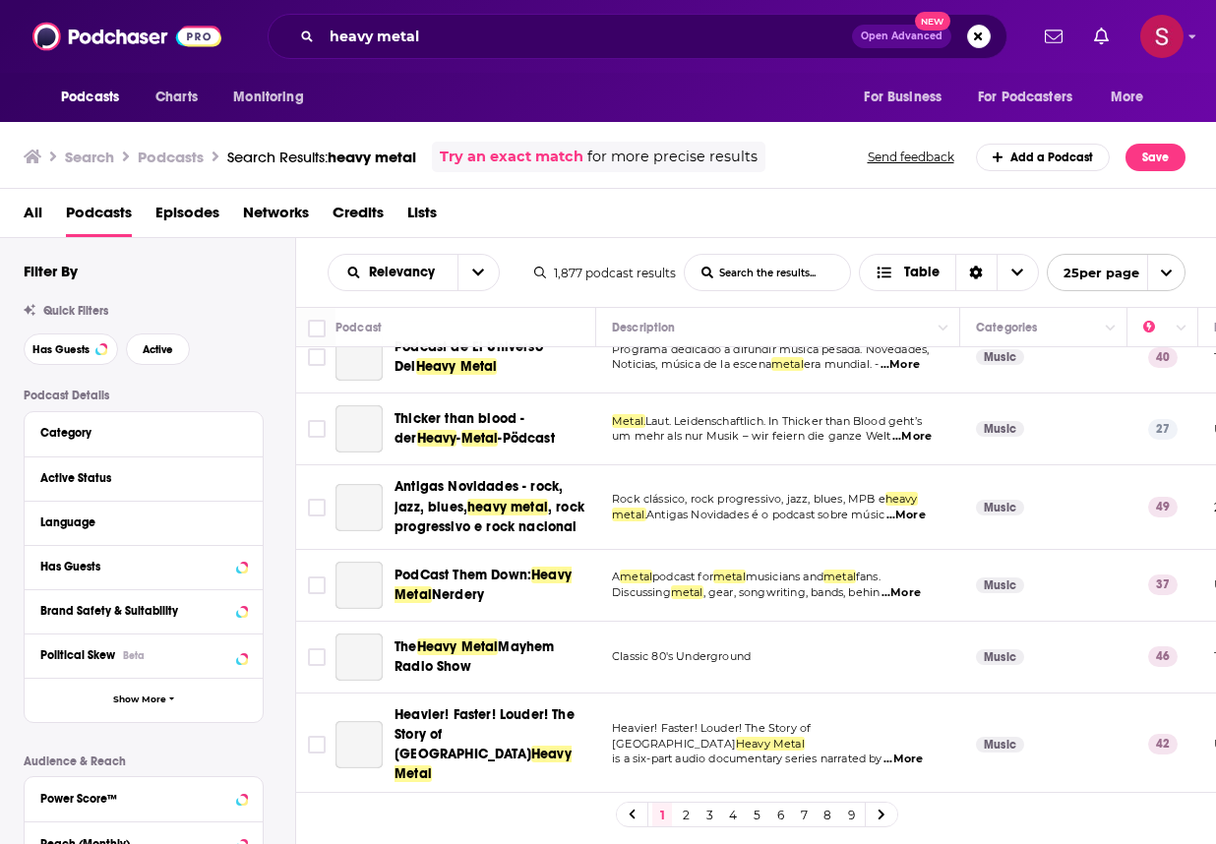
scroll to position [1389, 0]
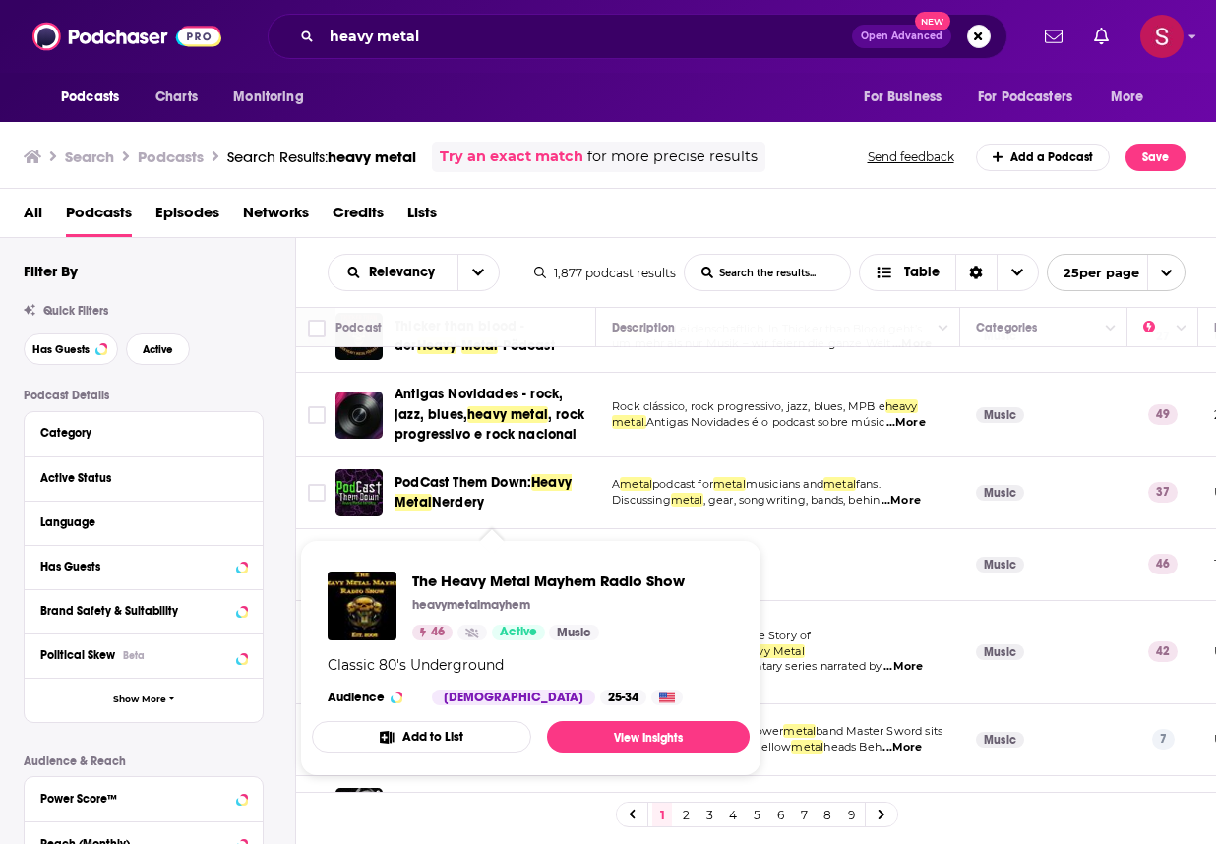
click at [505, 530] on span "The Heavy Metal Mayhem Radio Show heavymetalmayhem 46 Active Music Classic 80's…" at bounding box center [530, 658] width 461 height 260
click at [426, 529] on span "The Heavy Metal Mayhem Radio Show heavymetalmayhem 46 Active Music Classic 80's…" at bounding box center [530, 658] width 461 height 260
click at [344, 541] on img "The Heavy Metal Mayhem Radio Show" at bounding box center [359, 564] width 47 height 47
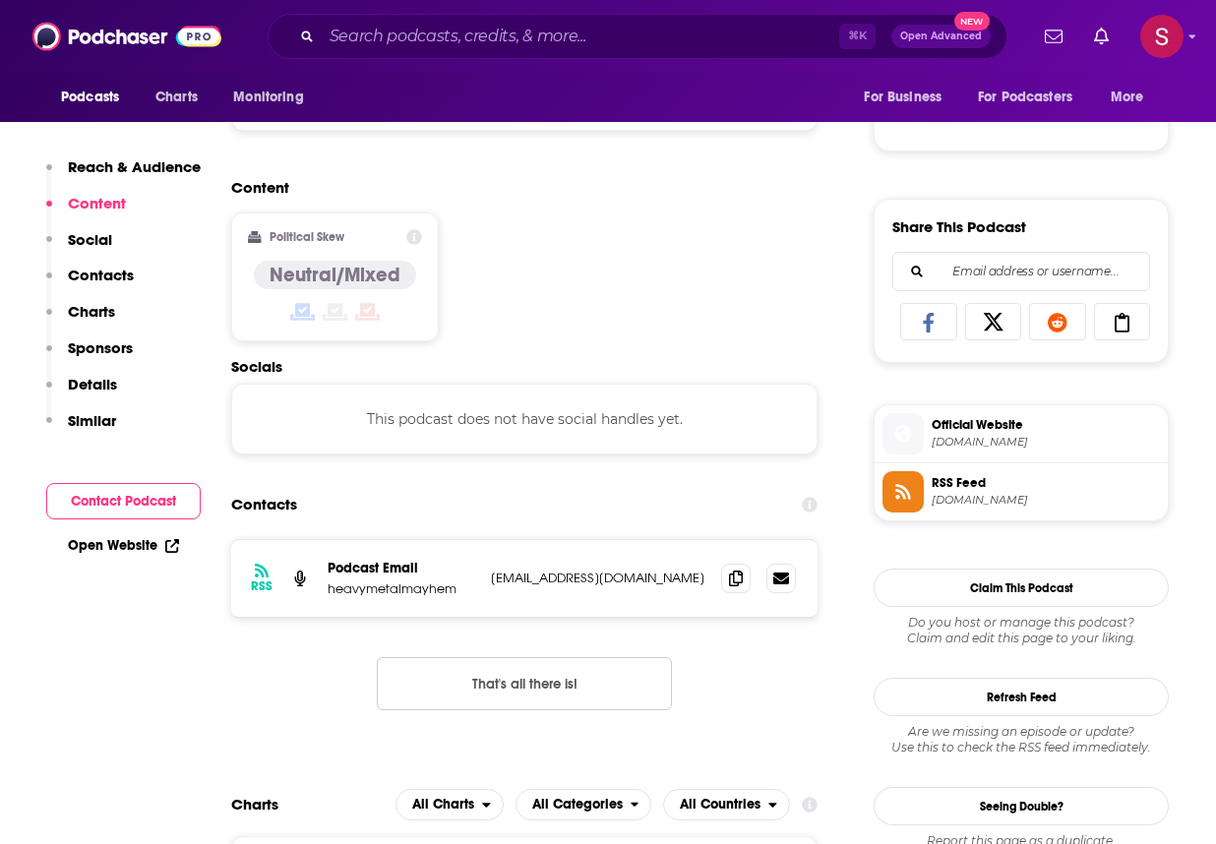
scroll to position [1148, 0]
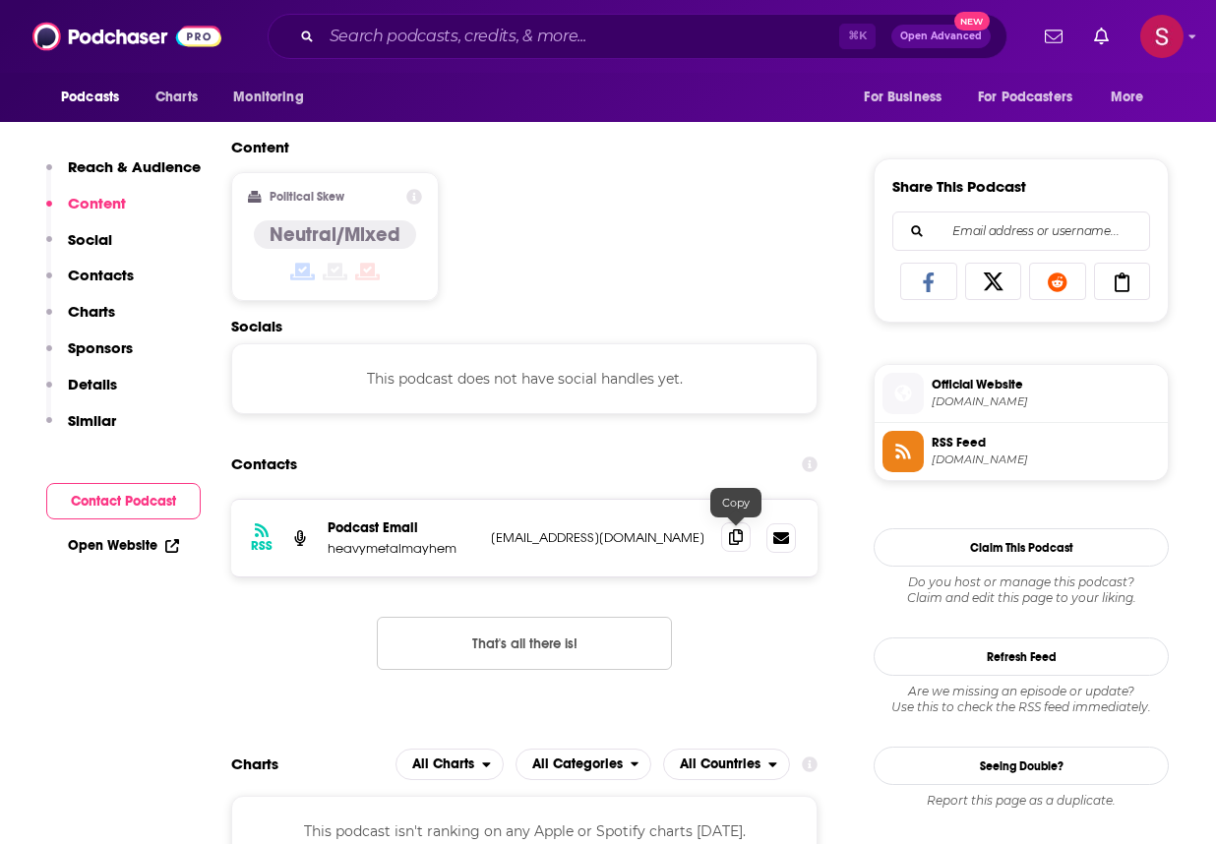
click at [733, 540] on icon at bounding box center [736, 537] width 14 height 16
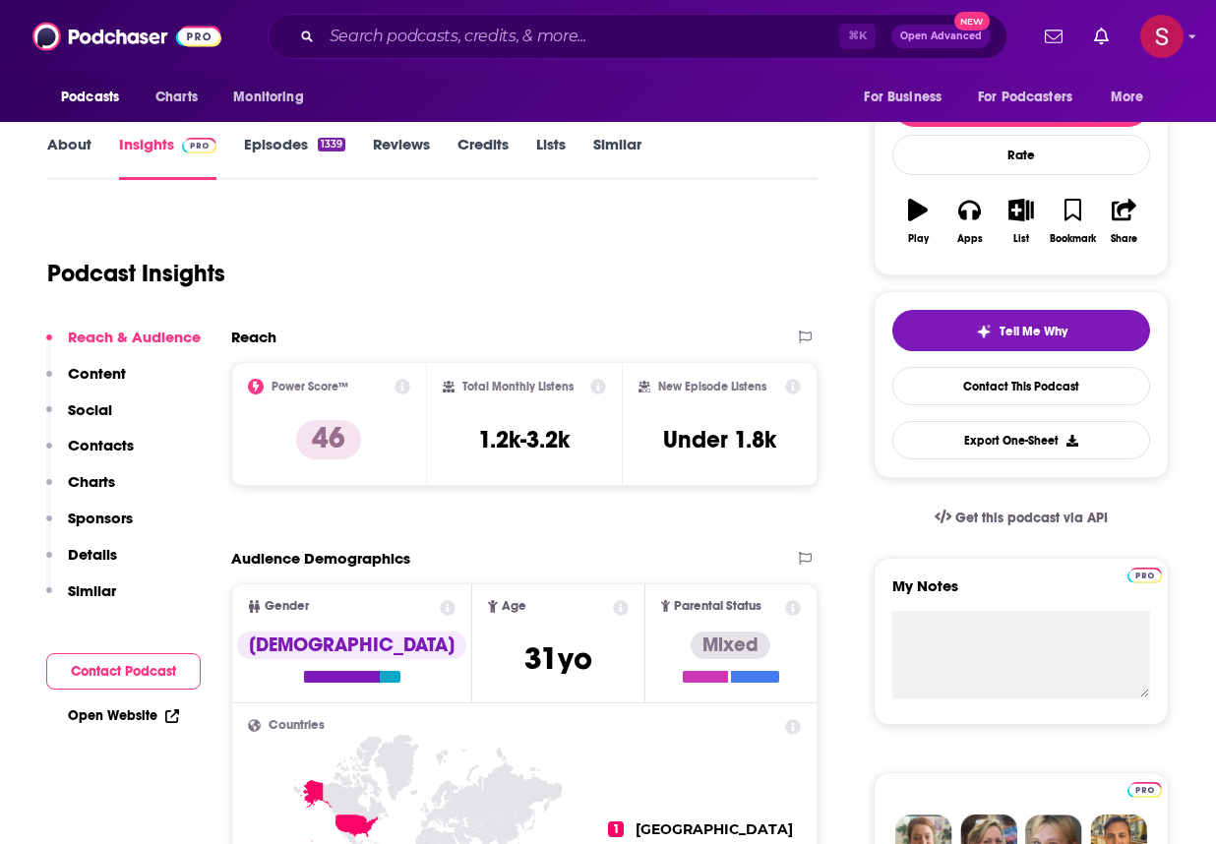
scroll to position [0, 0]
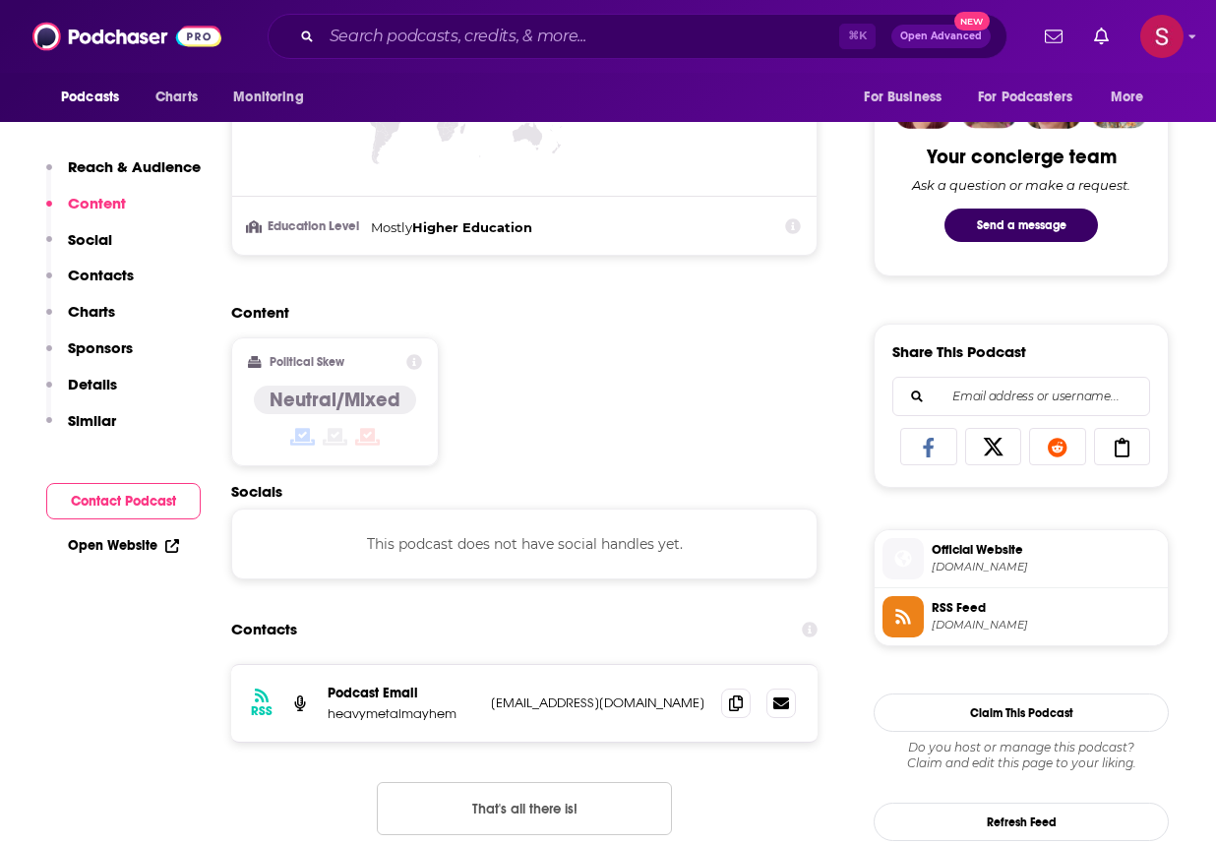
scroll to position [1337, 0]
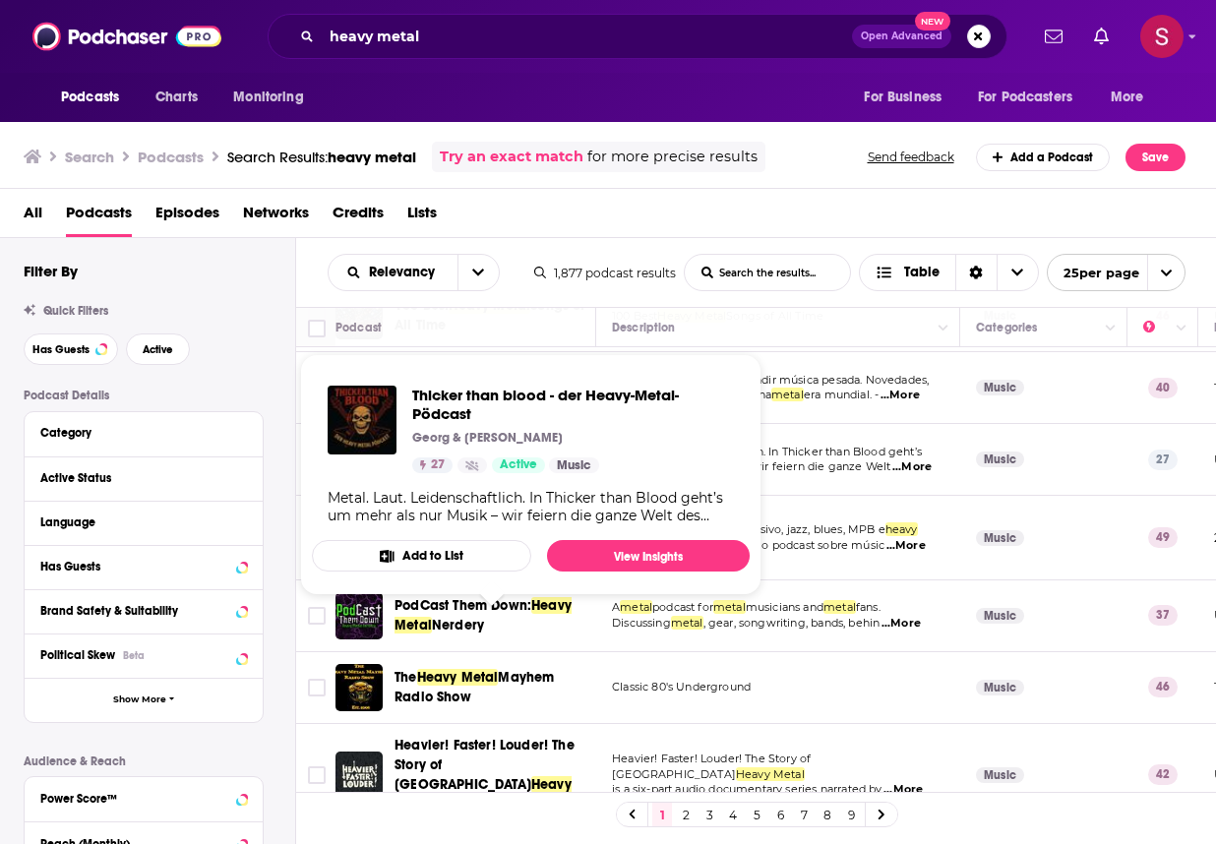
scroll to position [1389, 0]
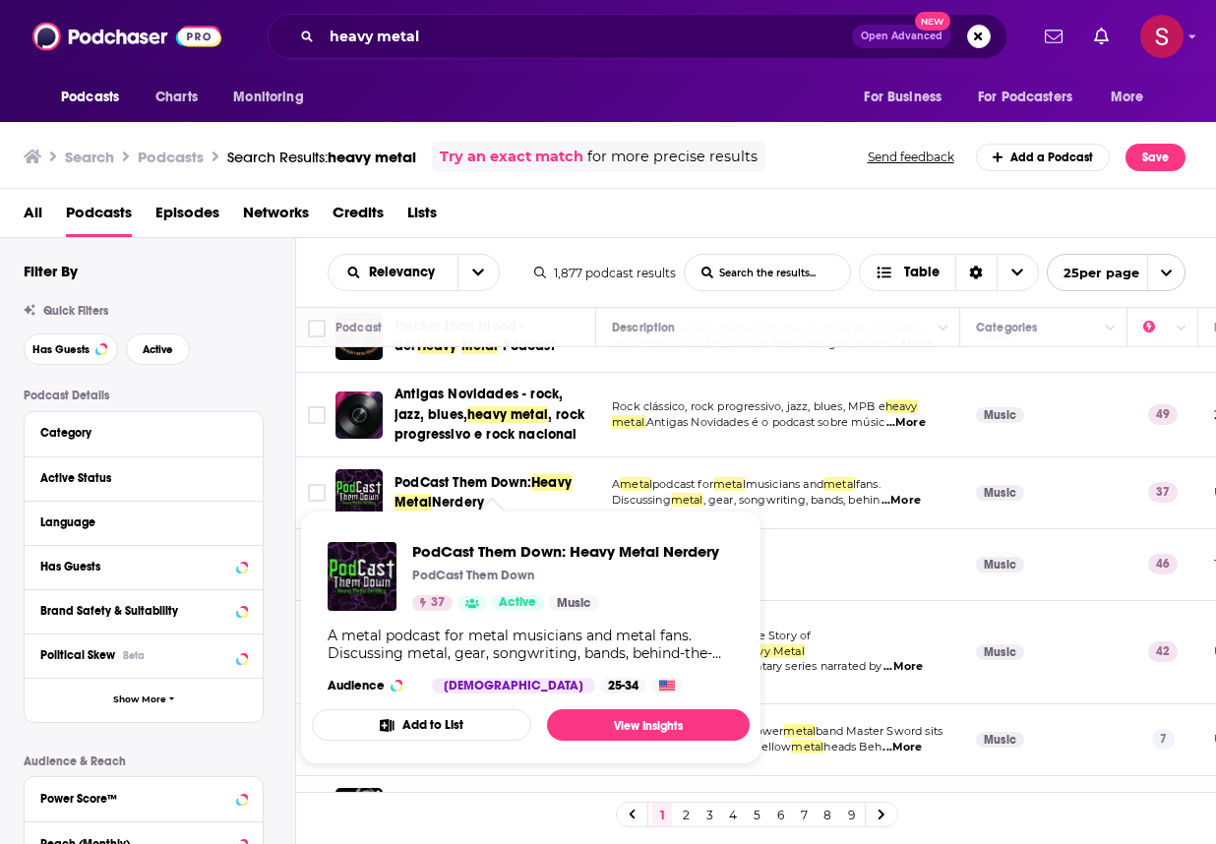
click at [546, 474] on span "Heavy Metal" at bounding box center [483, 492] width 177 height 36
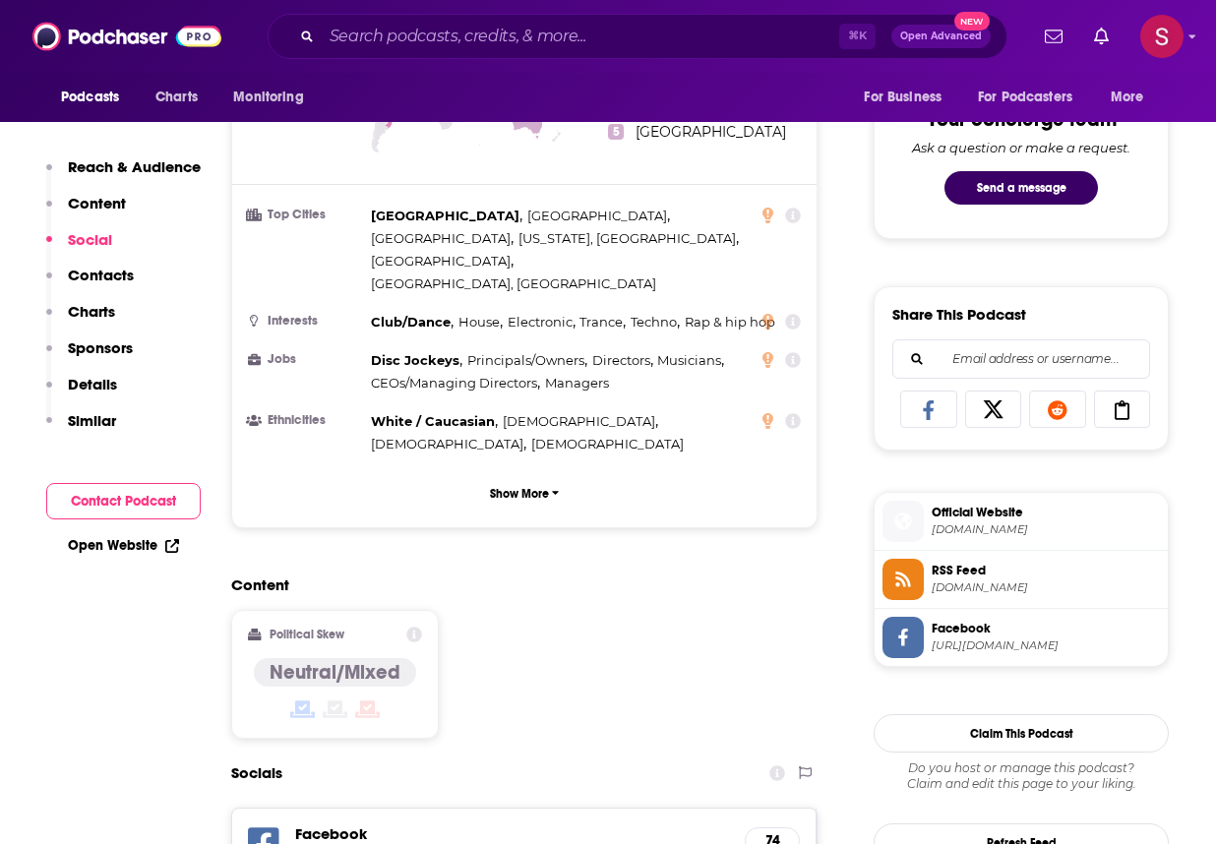
scroll to position [1385, 0]
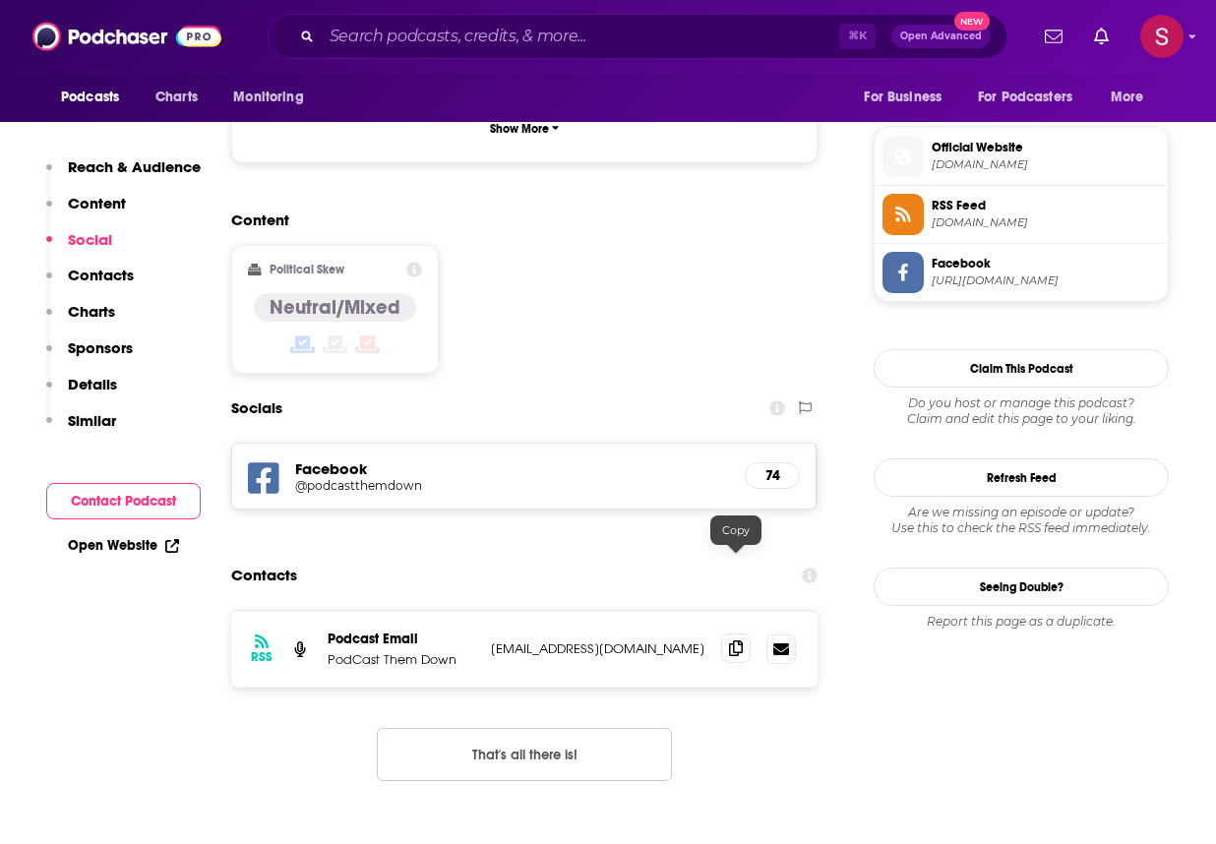
click at [730, 641] on icon at bounding box center [736, 649] width 14 height 16
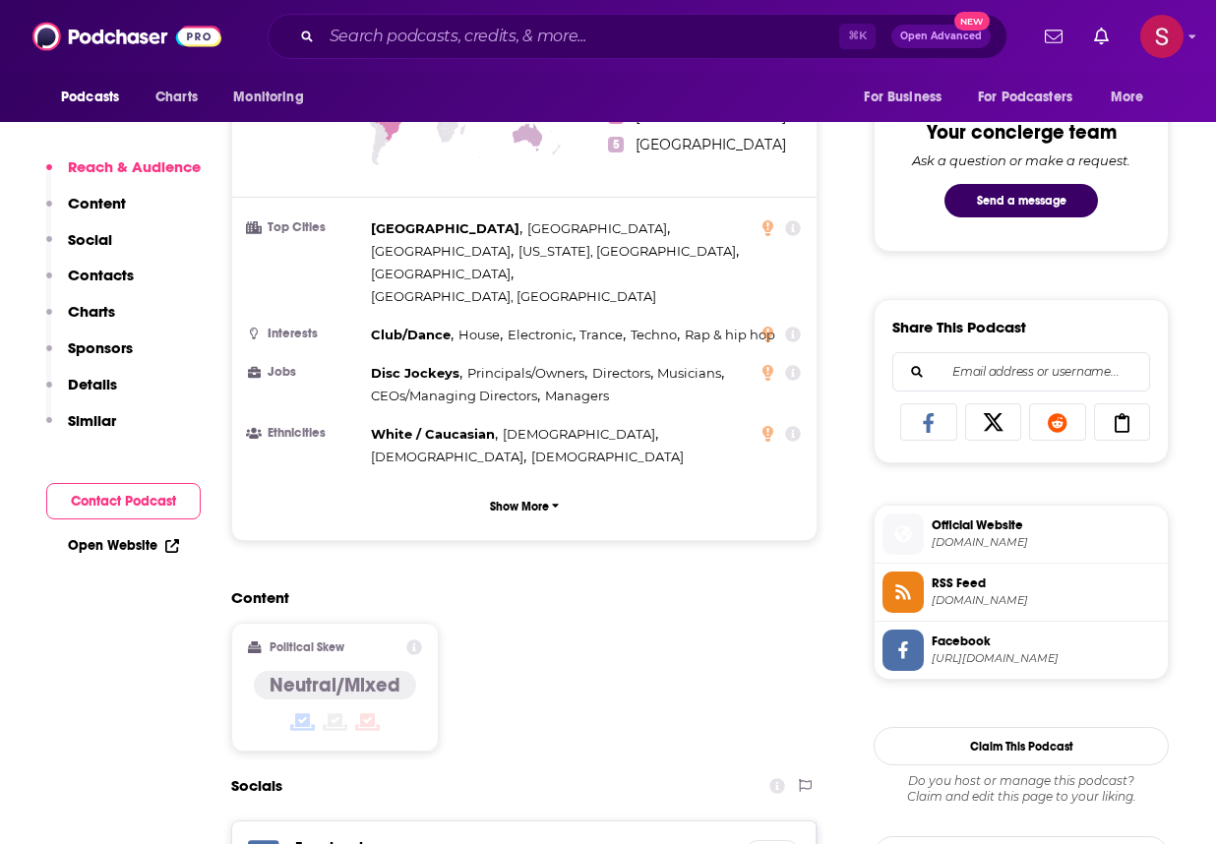
scroll to position [1254, 0]
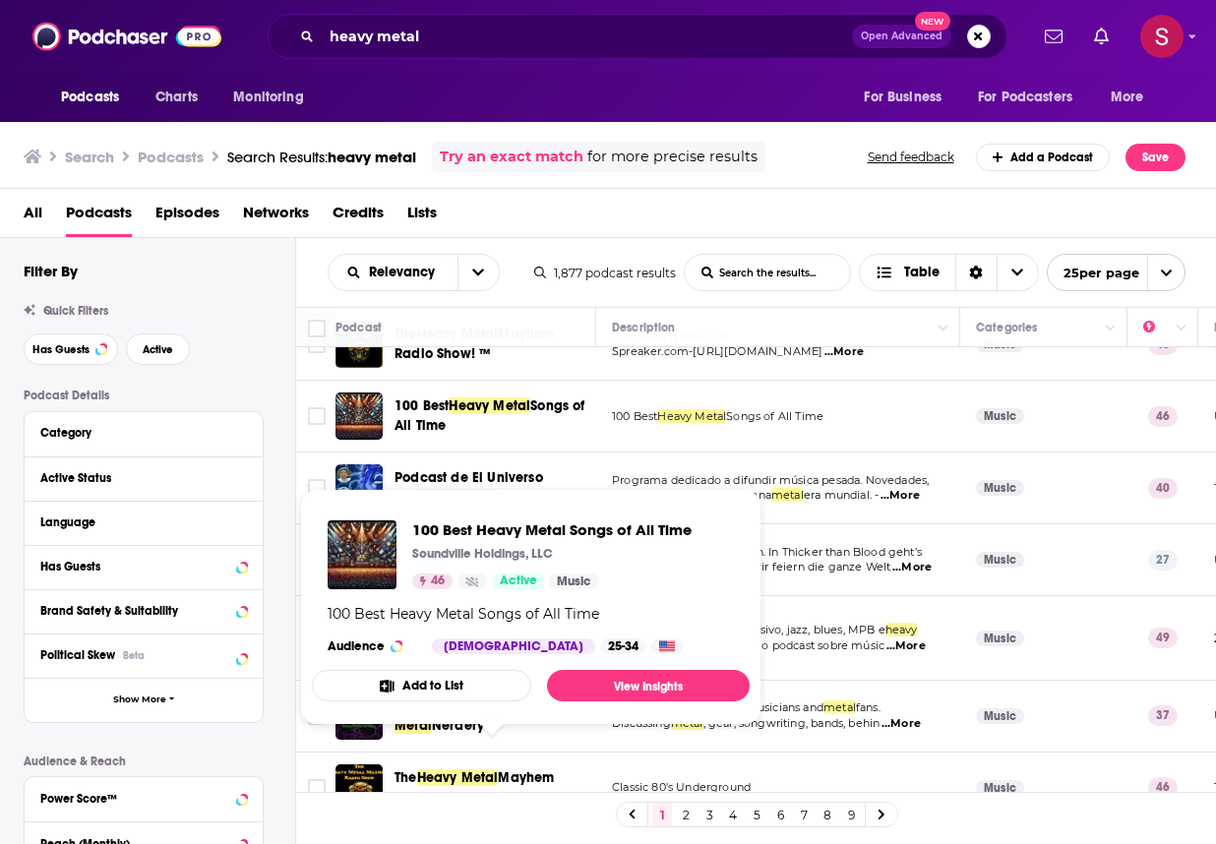
scroll to position [1111, 0]
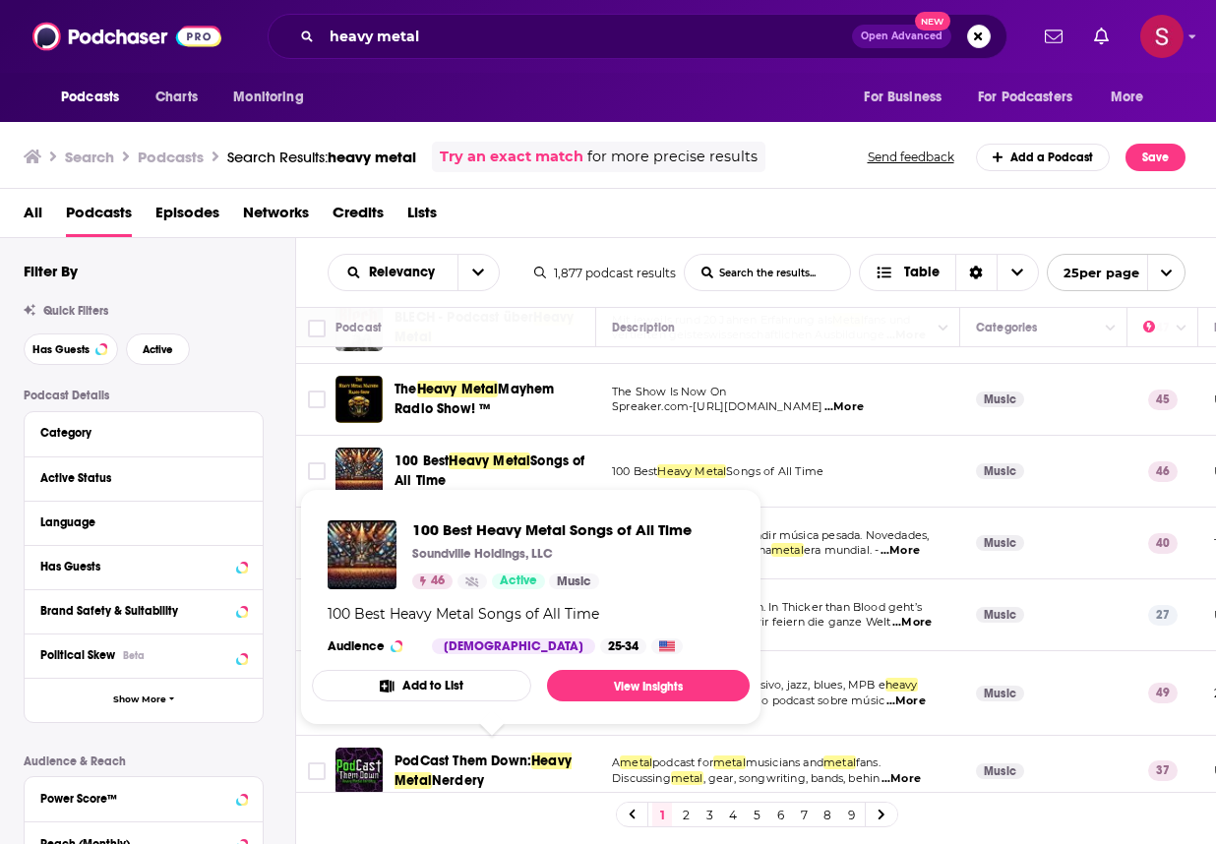
click at [278, 606] on div "Podcast Details Category Active Status Language Has Guests Brand Safety & Suita…" at bounding box center [160, 739] width 272 height 700
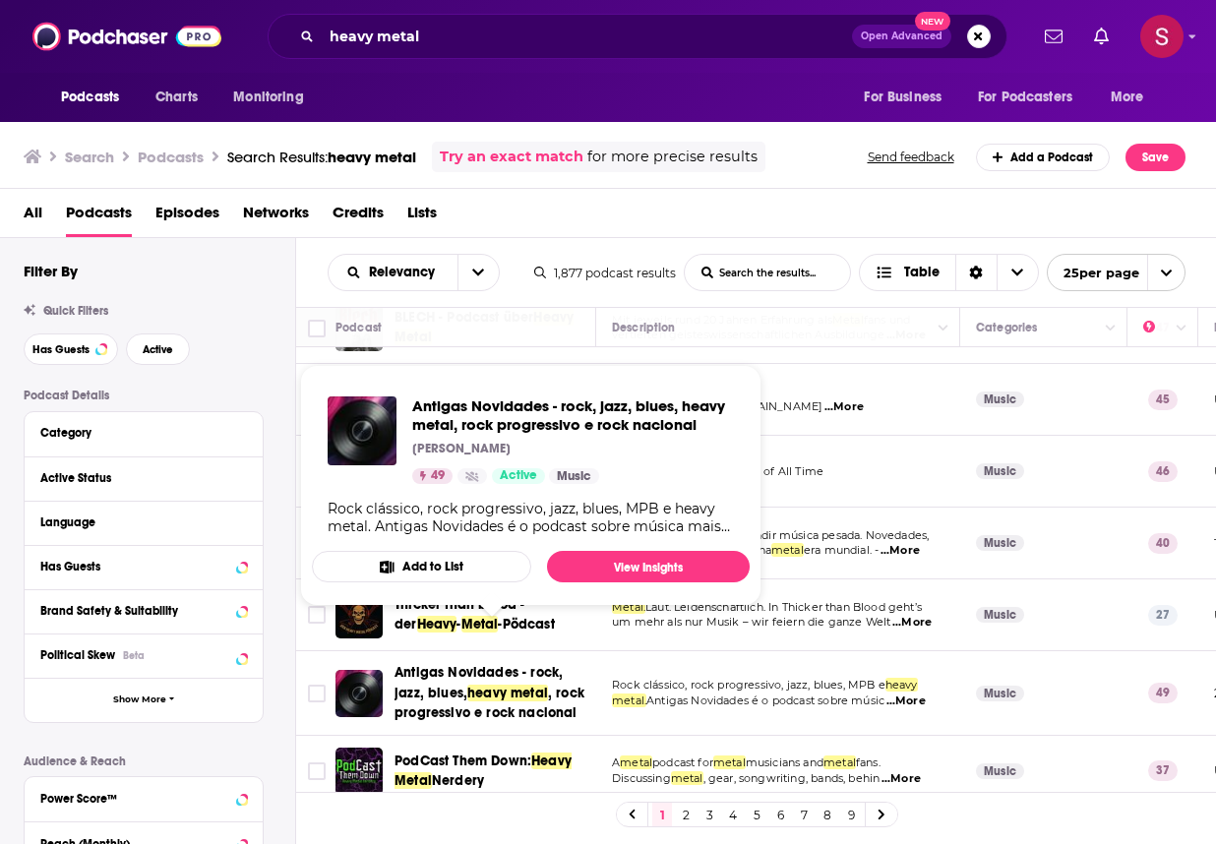
scroll to position [1131, 0]
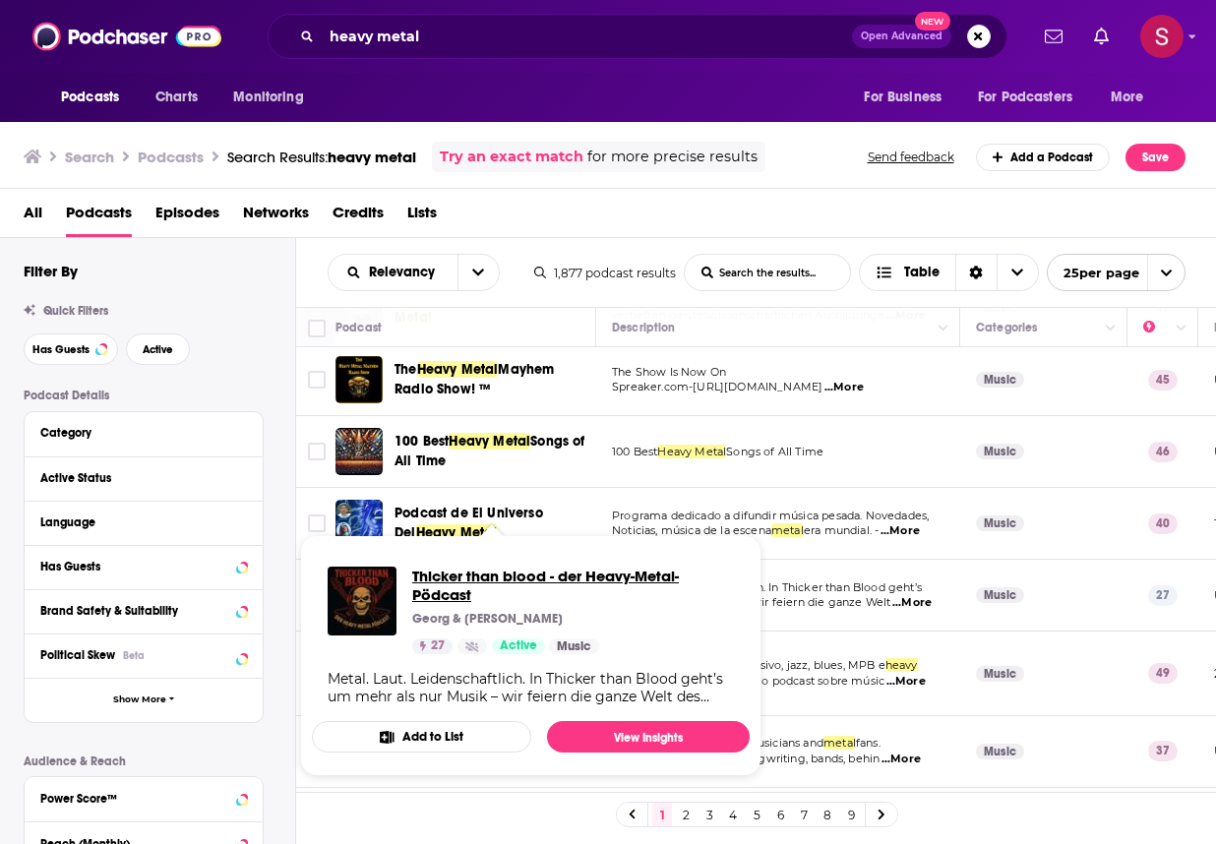
click at [435, 586] on span "Thicker than blood - der Heavy-Metal-Pödcast" at bounding box center [573, 585] width 322 height 37
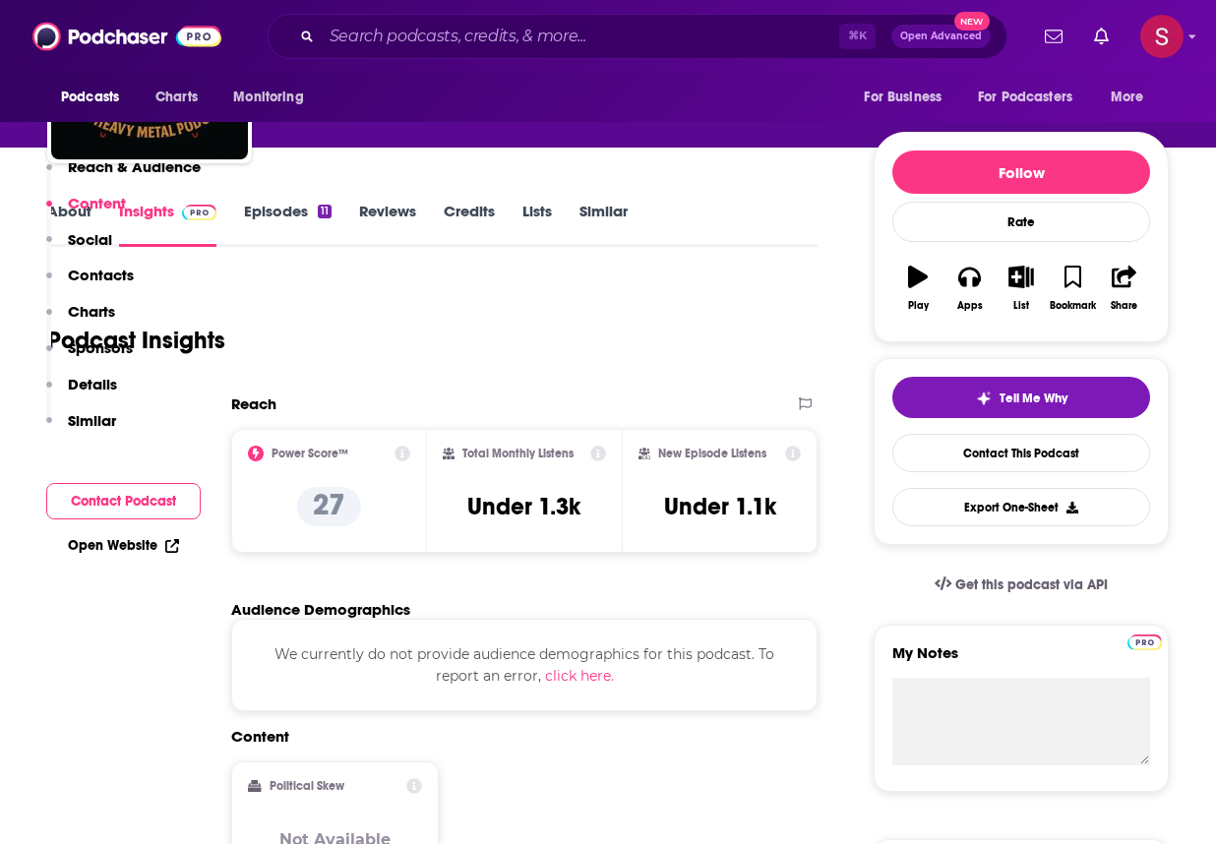
scroll to position [542, 0]
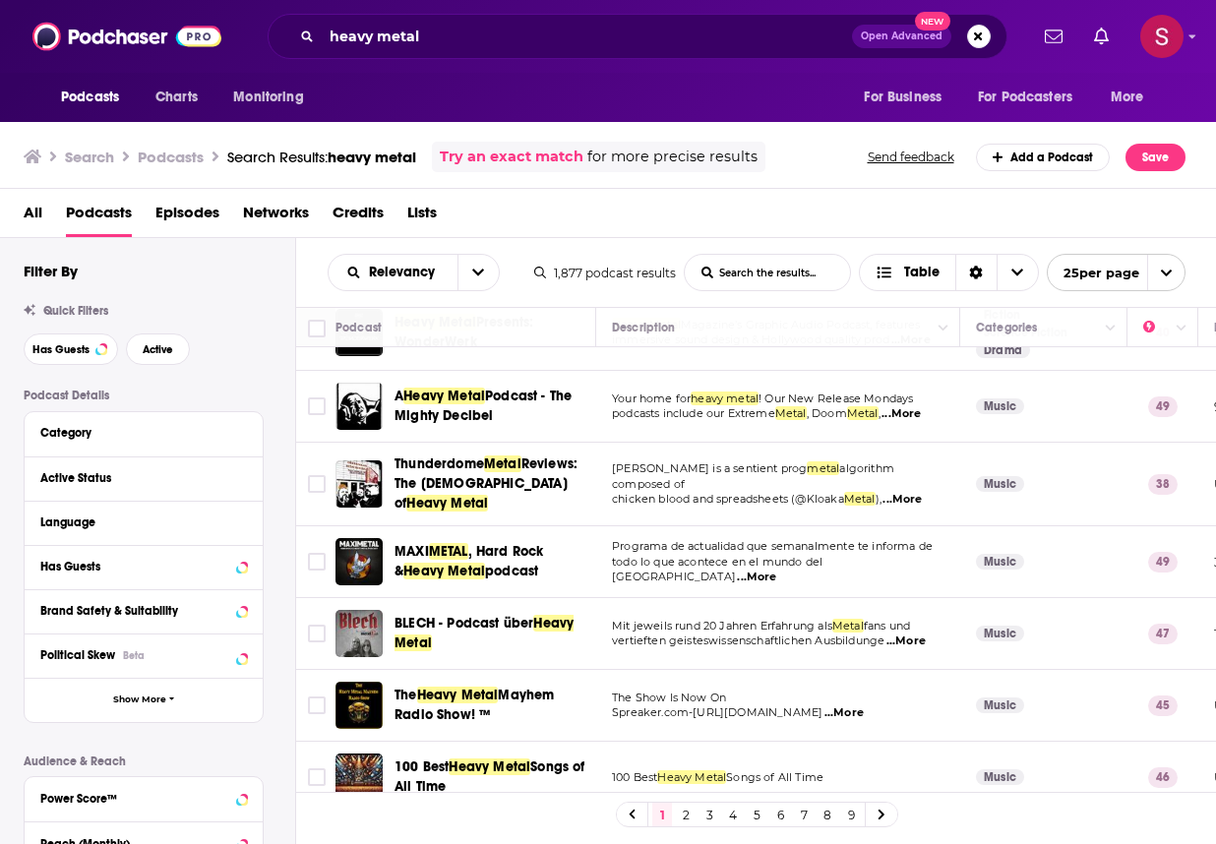
scroll to position [806, 0]
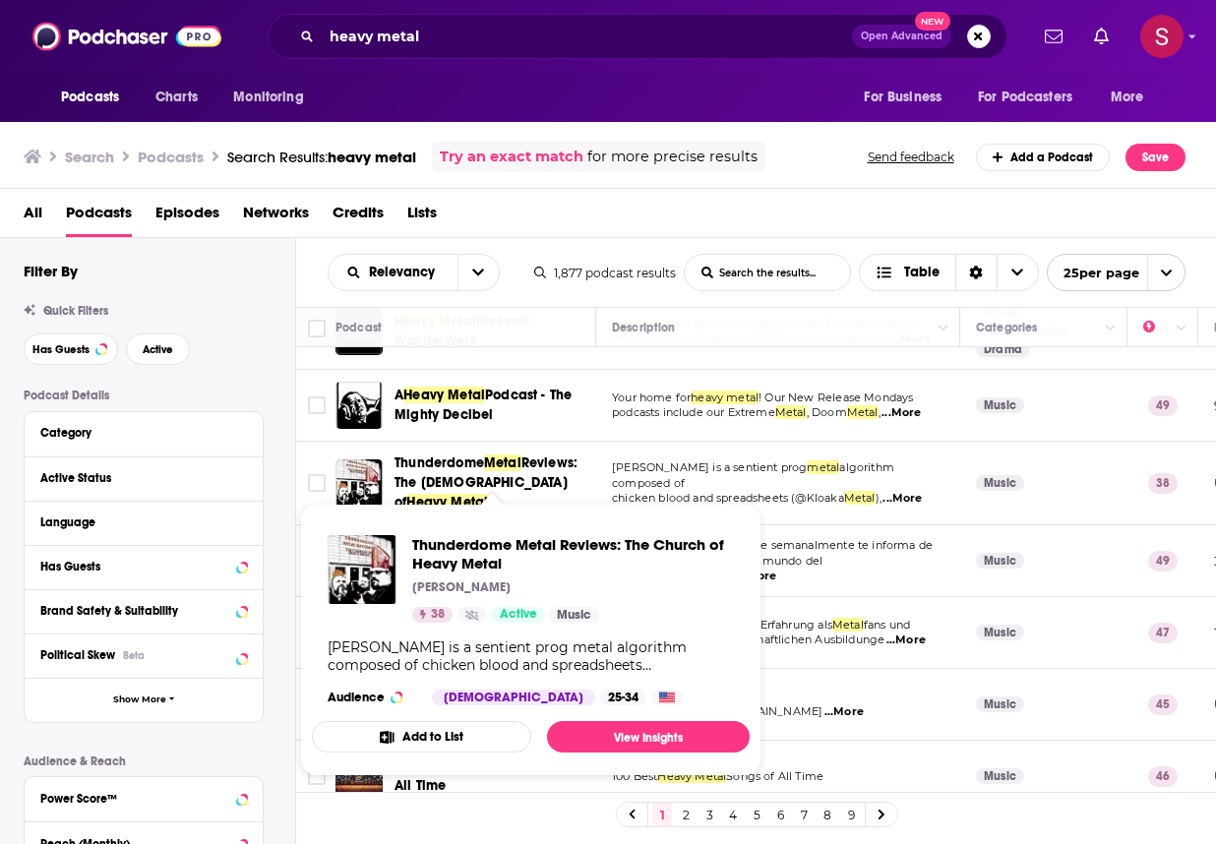
click at [488, 494] on span "Heavy Metal" at bounding box center [447, 502] width 82 height 17
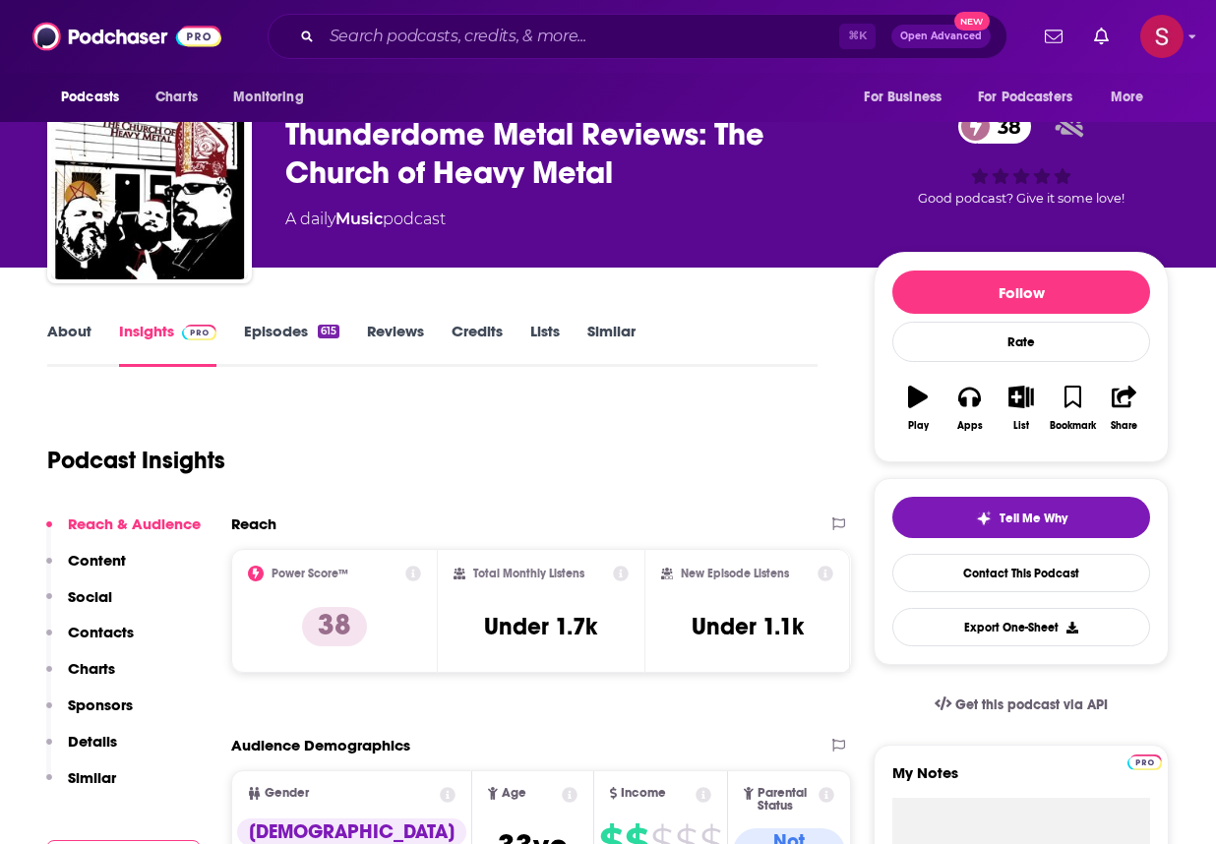
scroll to position [61, 0]
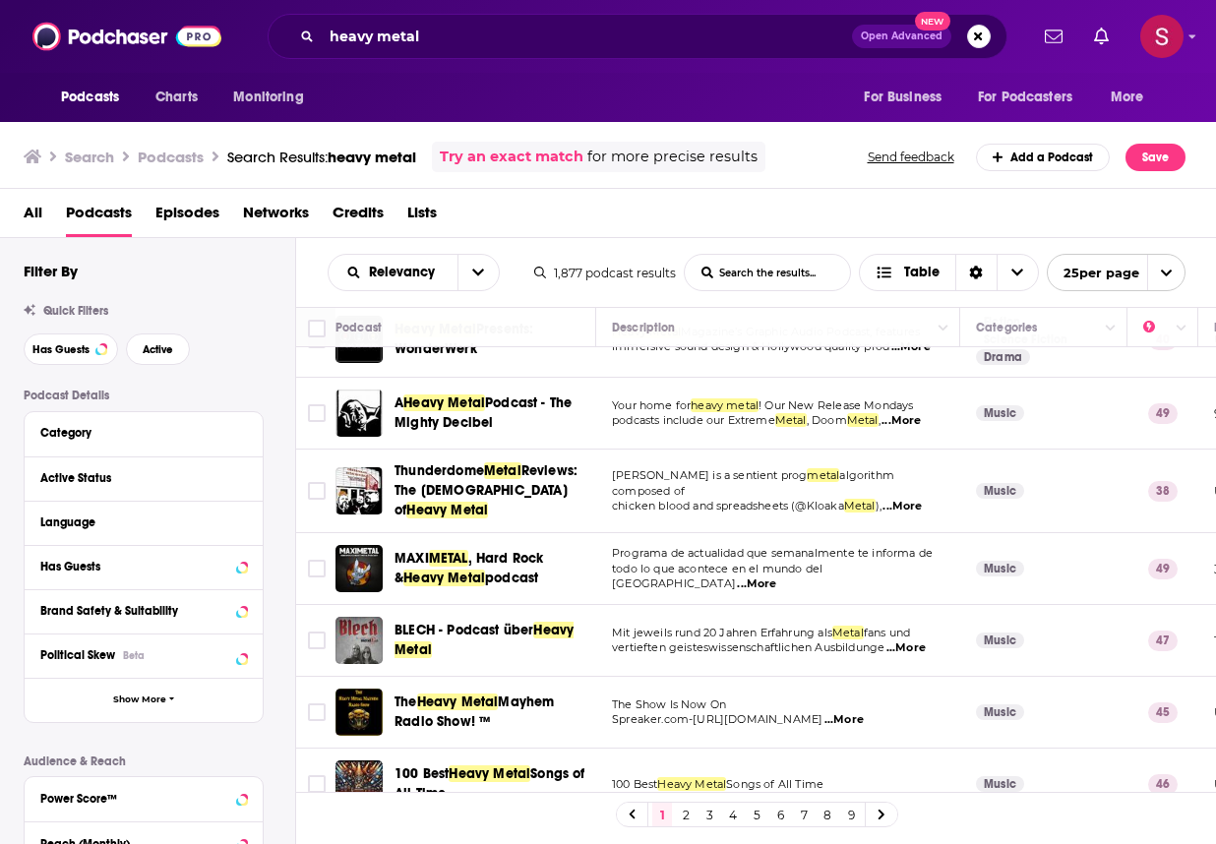
scroll to position [800, 0]
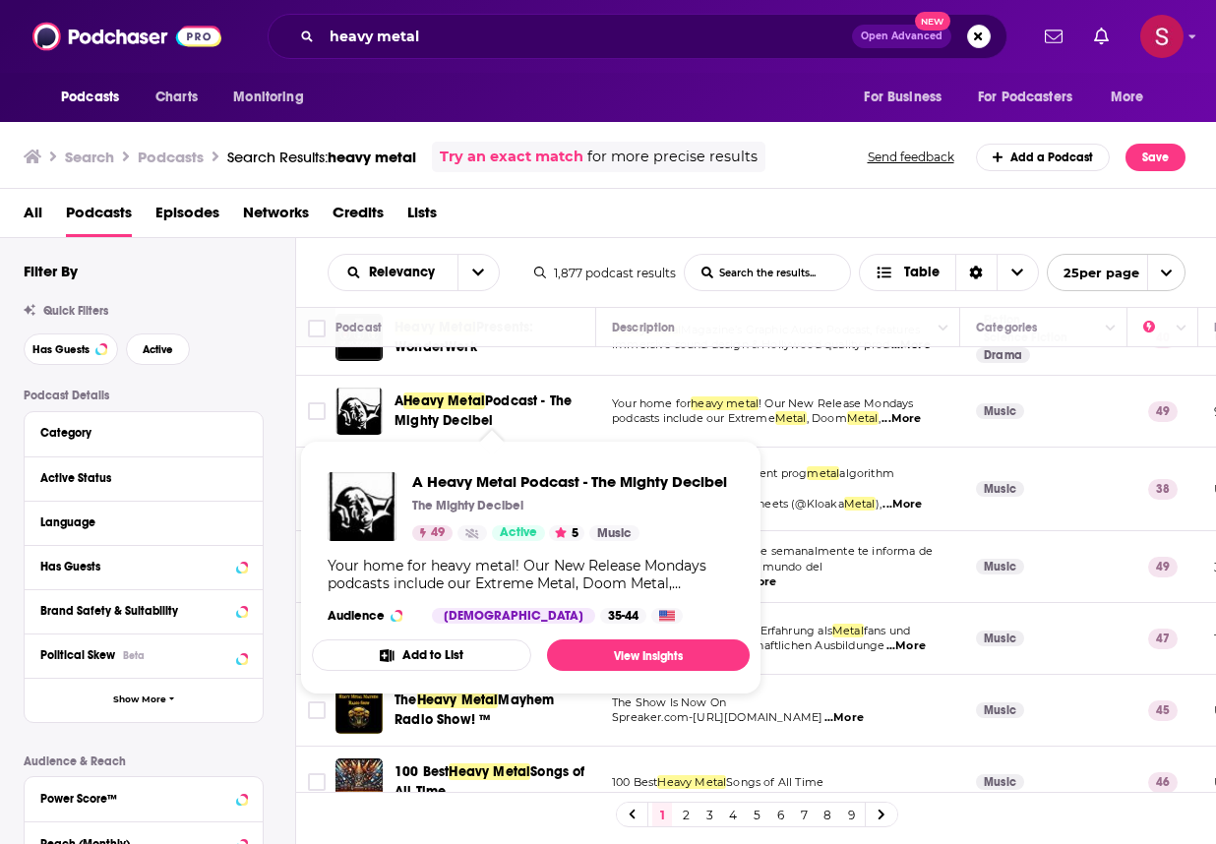
click at [482, 393] on span "Heavy Metal" at bounding box center [444, 401] width 82 height 17
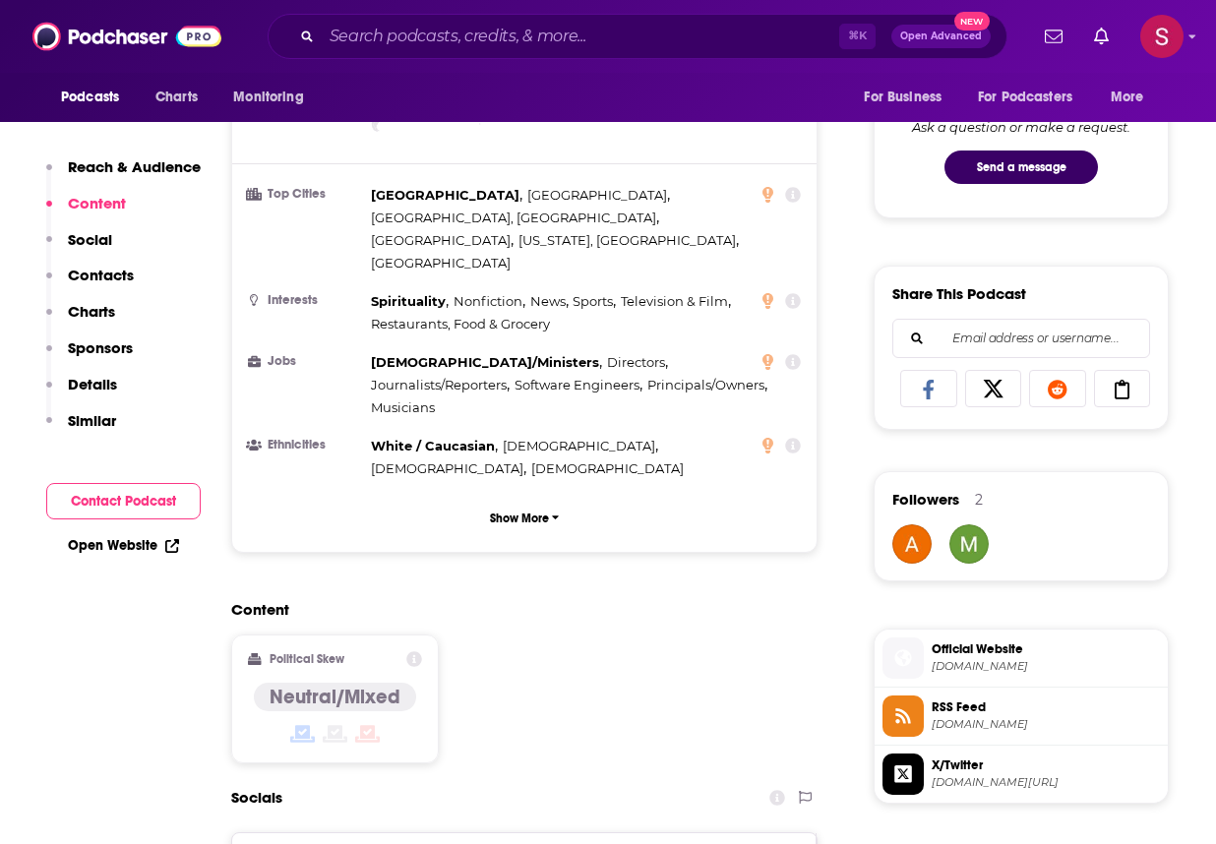
scroll to position [1301, 0]
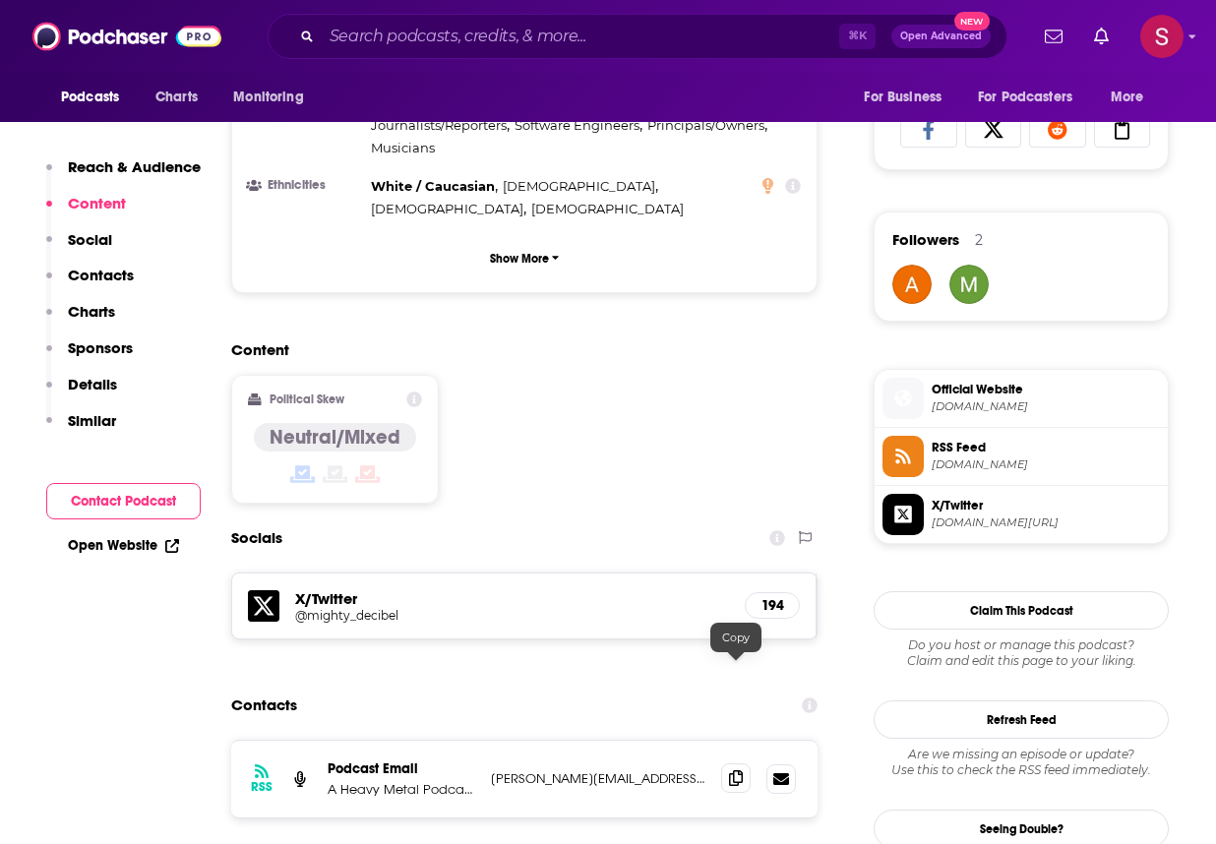
click at [741, 770] on icon at bounding box center [736, 778] width 14 height 16
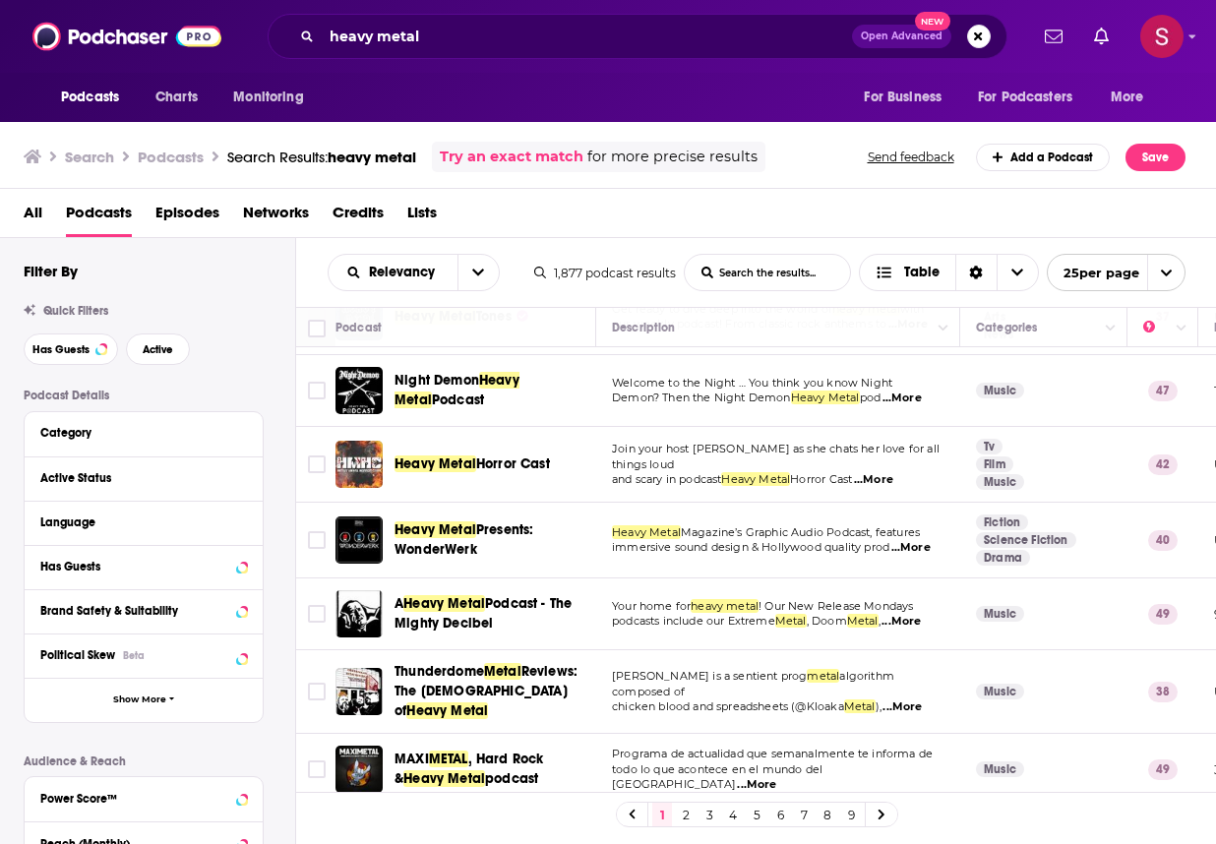
scroll to position [592, 0]
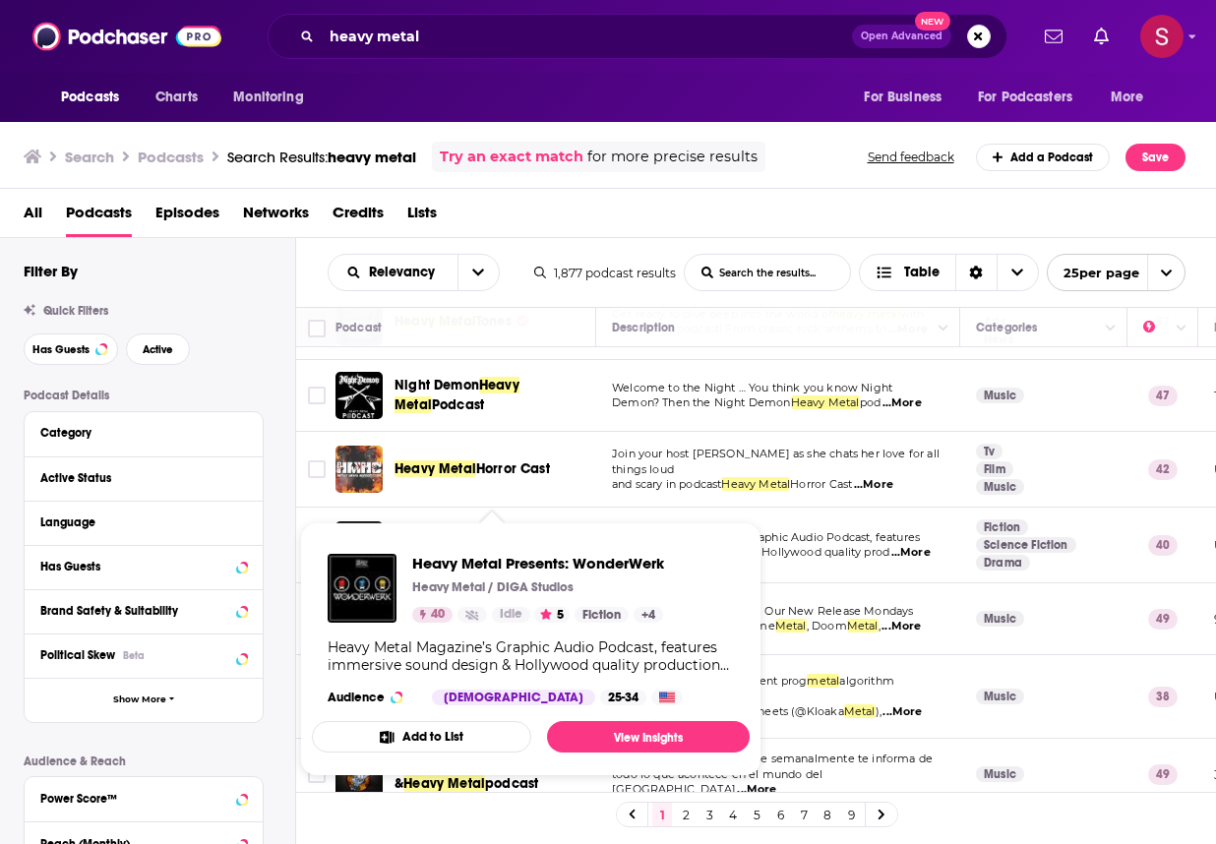
click at [456, 531] on span "Heavy Metal Presents: WonderWerk Heavy Metal / DIGA Studios 40 Idle 5 Fiction +…" at bounding box center [531, 649] width 438 height 254
click at [436, 514] on span "Heavy Metal Presents: WonderWerk Heavy Metal / DIGA Studios 40 Idle 5 Fiction +…" at bounding box center [530, 649] width 461 height 277
click at [597, 511] on span "Heavy Metal Presents: WonderWerk Heavy Metal / DIGA Studios 40 Idle 5 Fiction +…" at bounding box center [530, 649] width 461 height 277
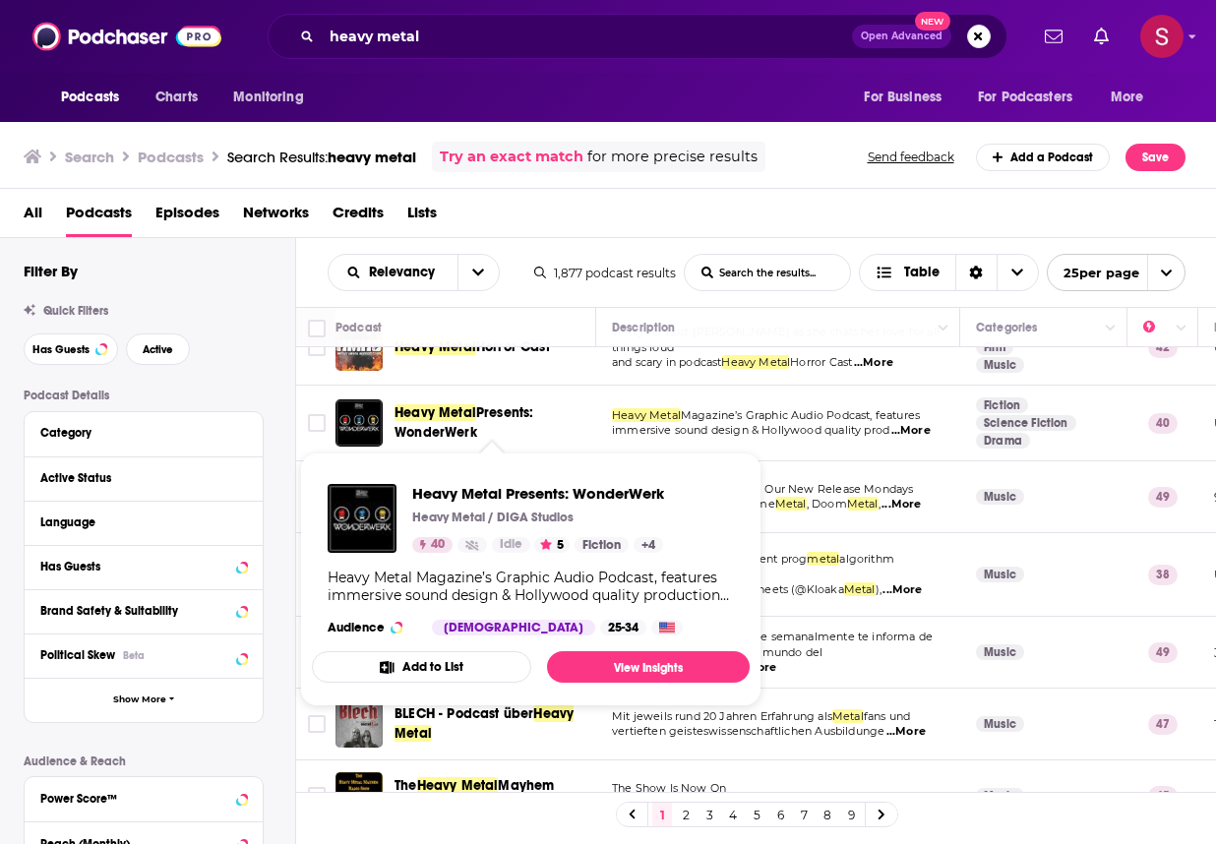
click at [475, 404] on span "Presents: WonderWerk" at bounding box center [464, 422] width 139 height 36
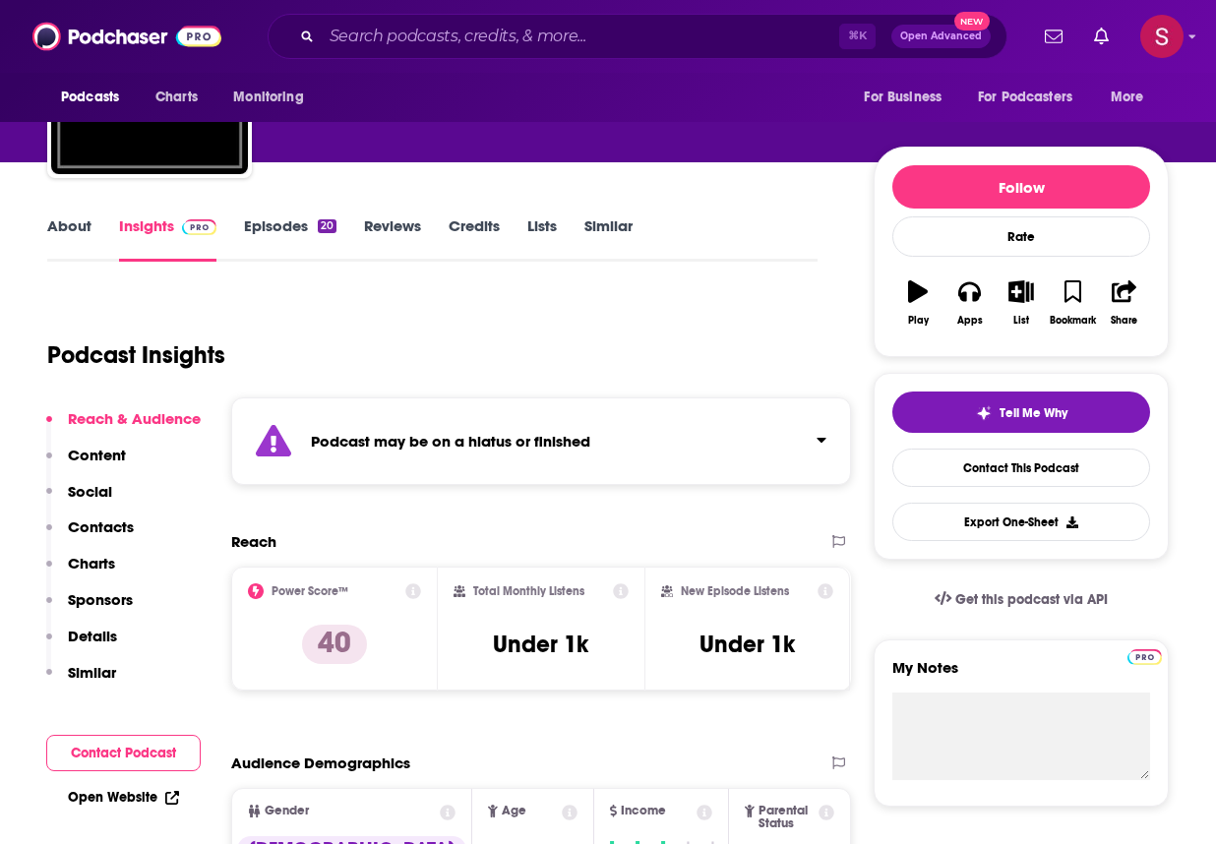
scroll to position [152, 0]
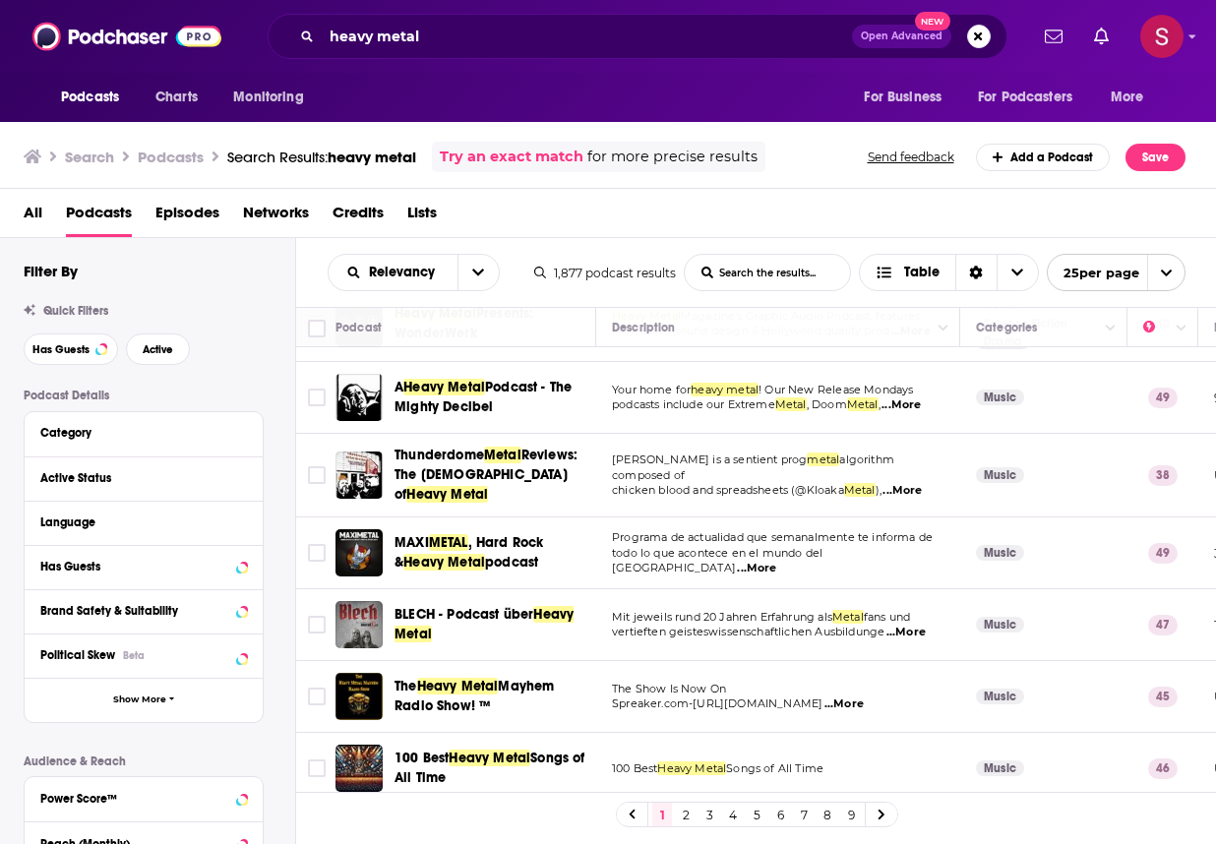
scroll to position [812, 0]
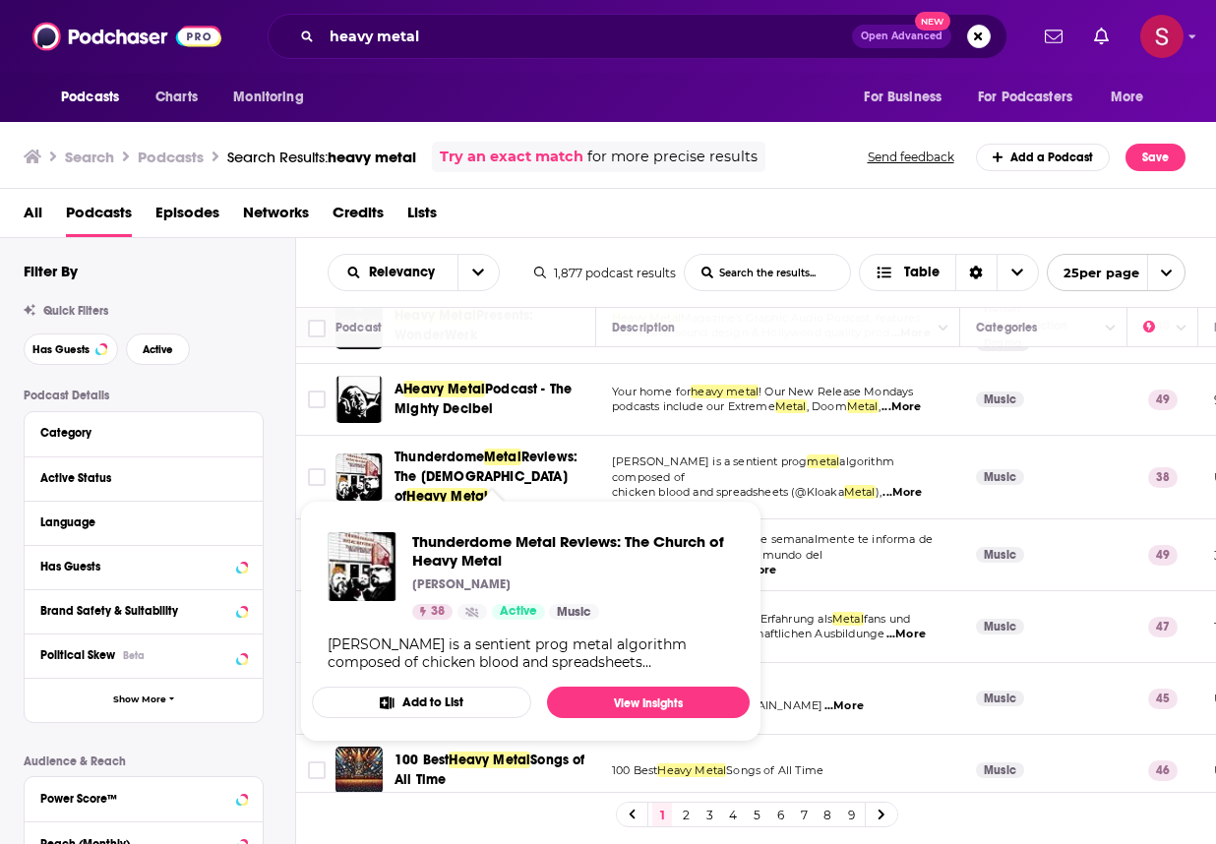
click at [426, 469] on span "Reviews: The [DEMOGRAPHIC_DATA] of" at bounding box center [486, 477] width 183 height 56
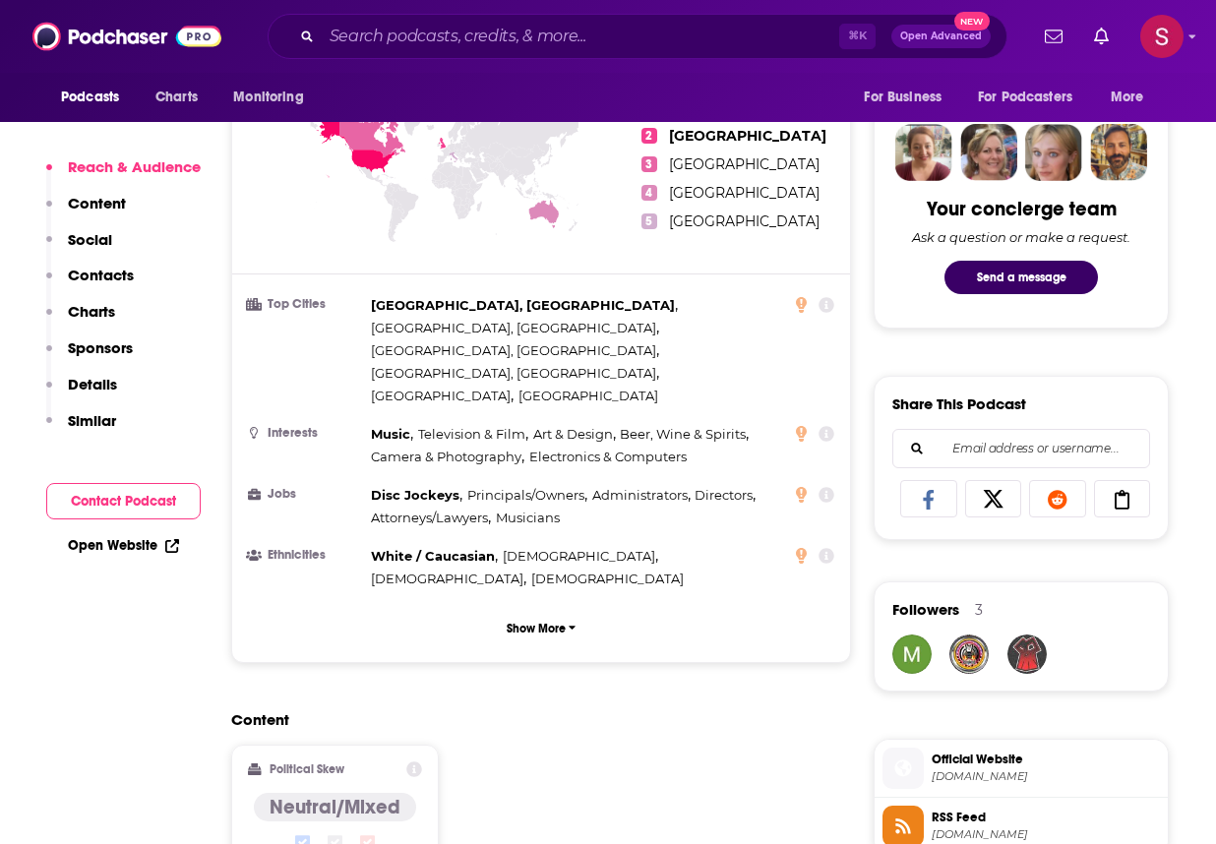
scroll to position [1415, 0]
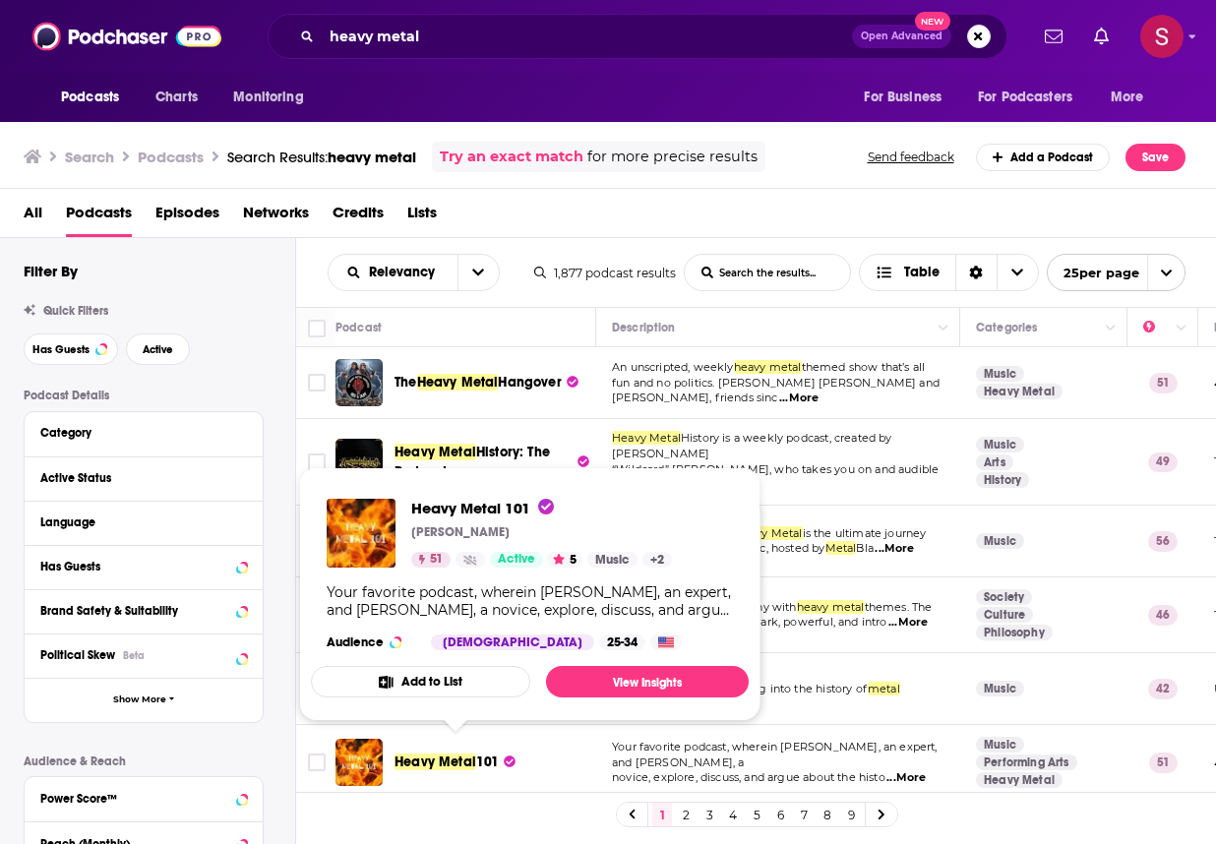
click at [479, 754] on span "101" at bounding box center [488, 762] width 24 height 17
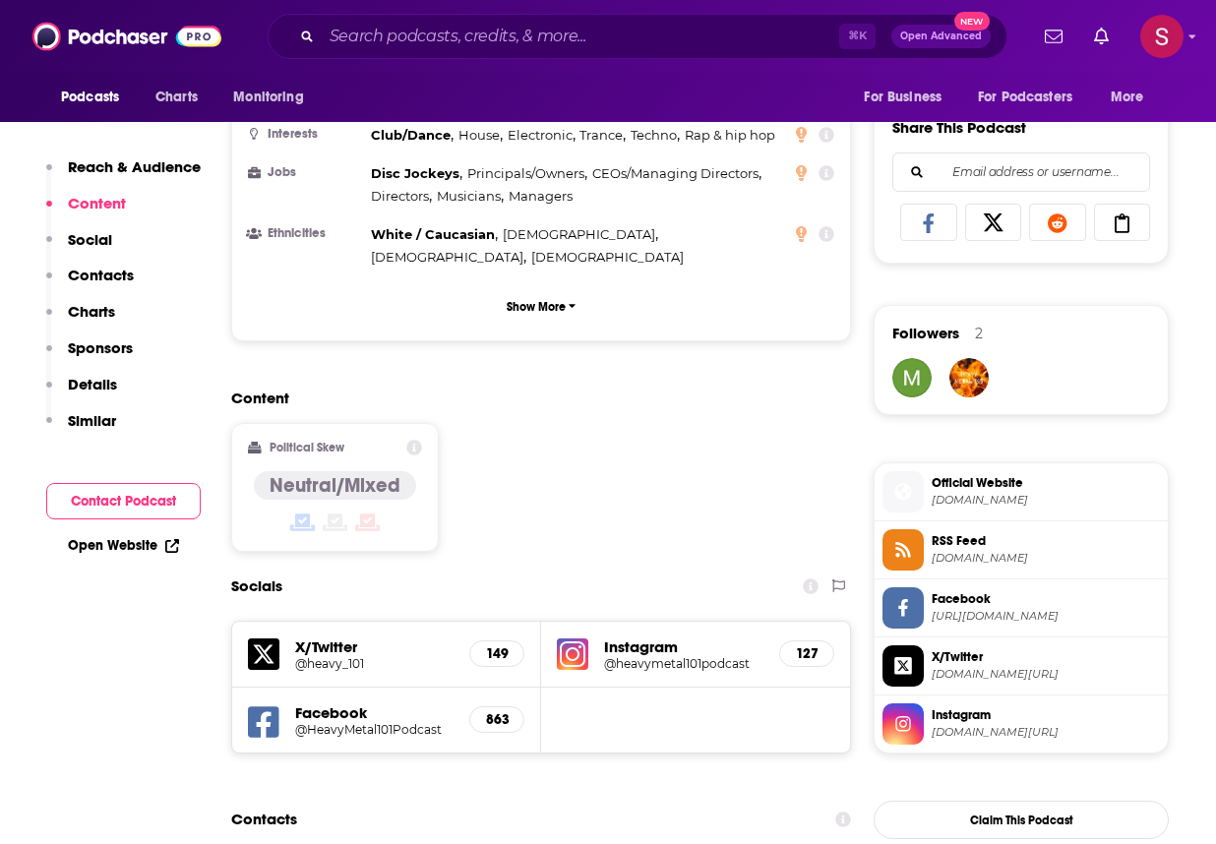
scroll to position [1526, 0]
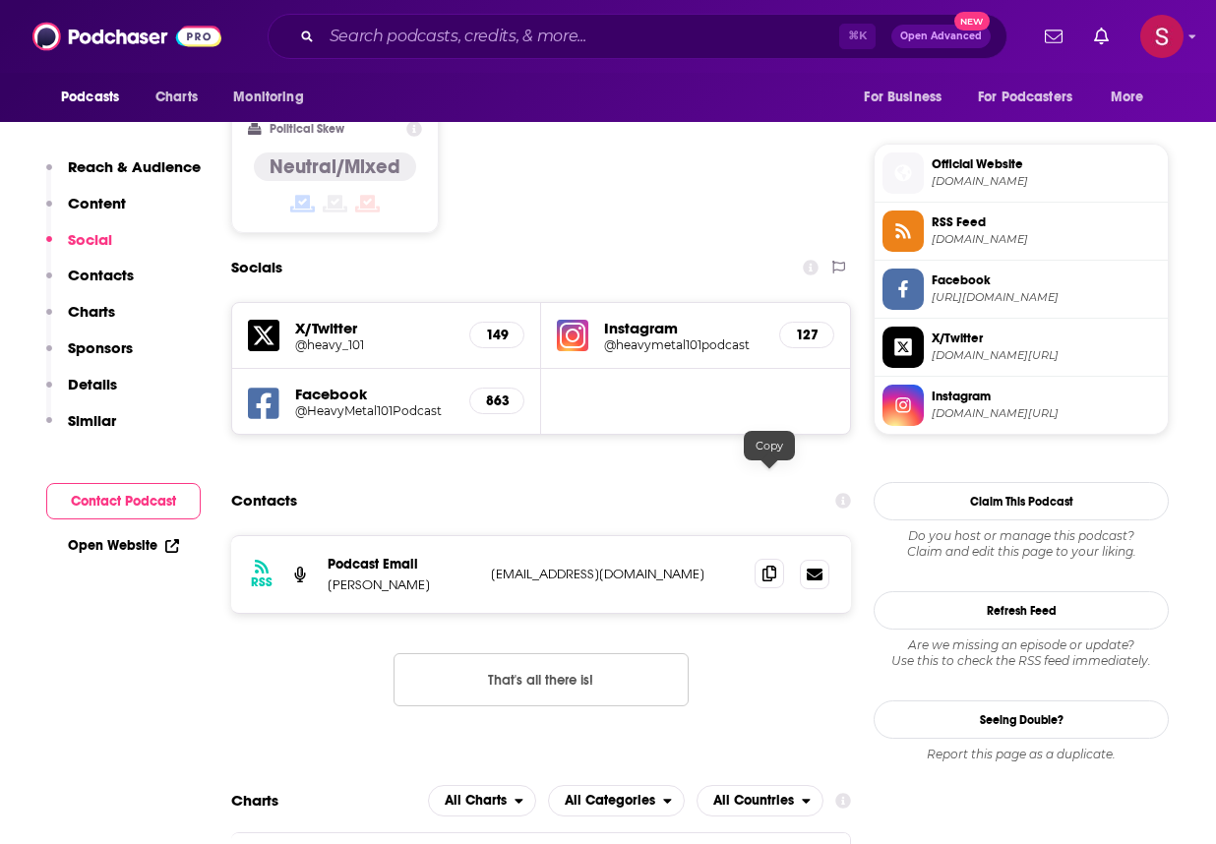
click at [773, 566] on icon at bounding box center [770, 574] width 14 height 16
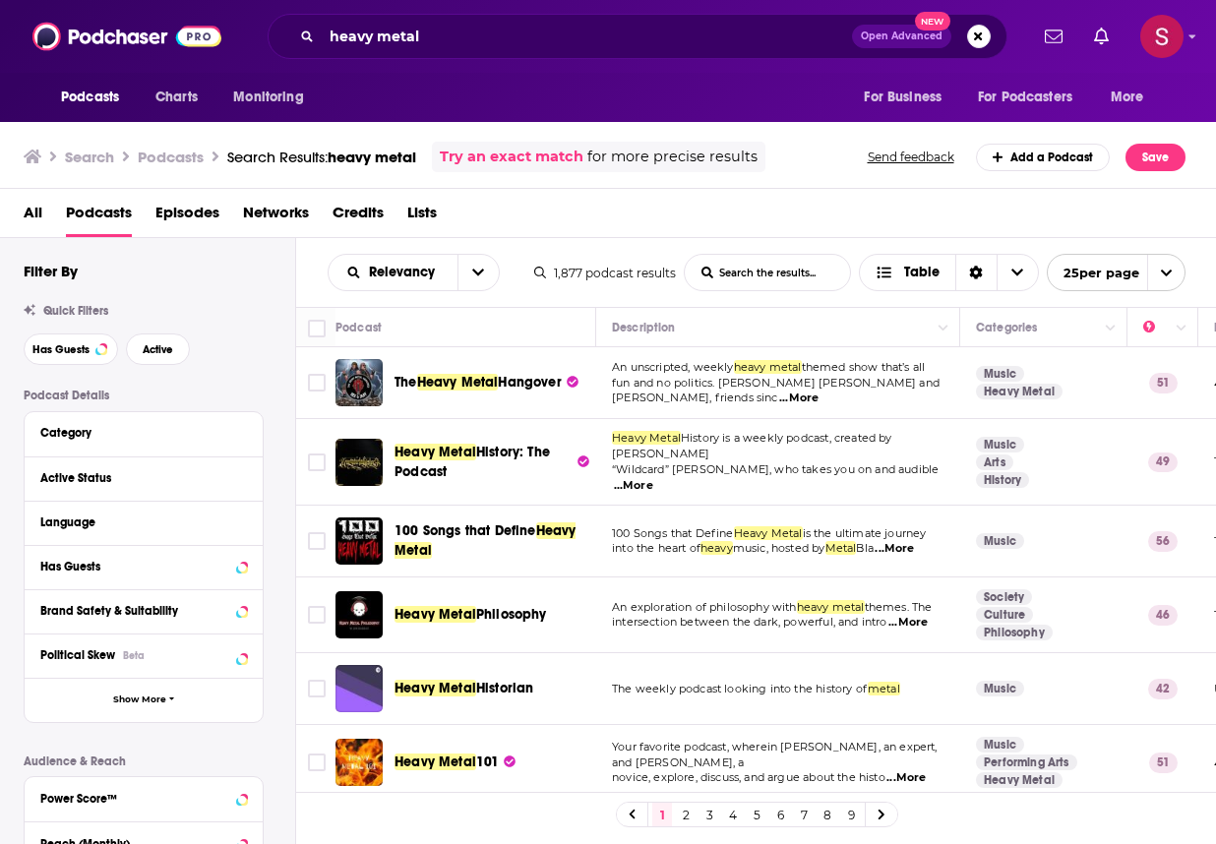
click at [487, 606] on span "Philosophy" at bounding box center [511, 614] width 71 height 17
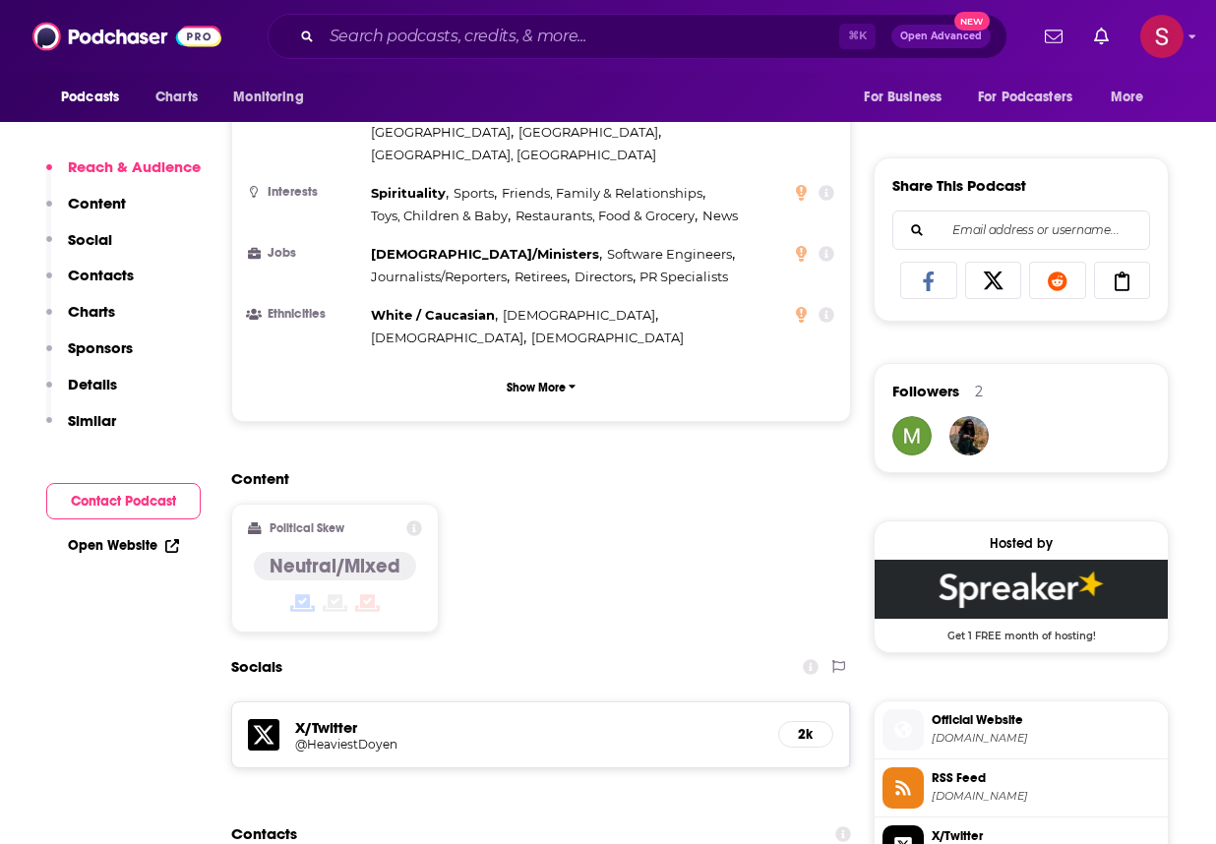
scroll to position [1261, 0]
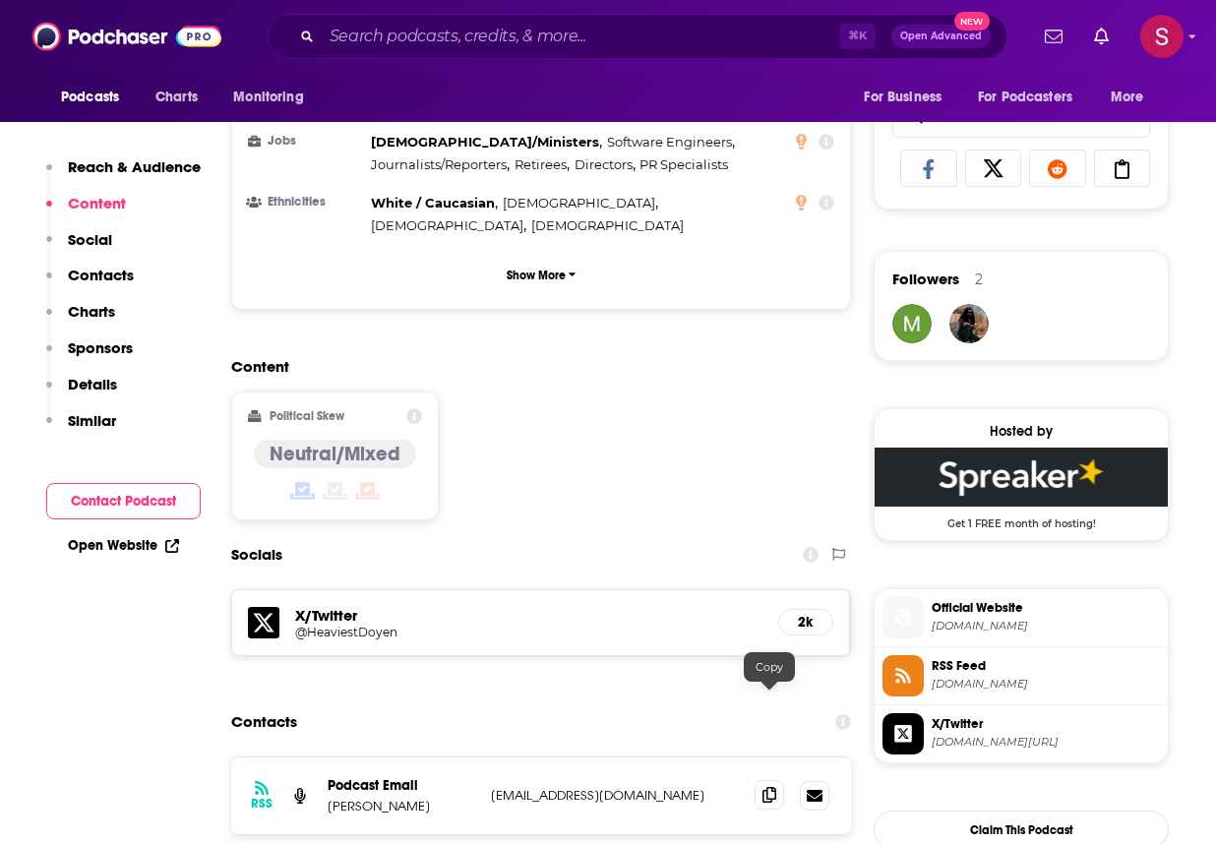
click at [778, 780] on span at bounding box center [770, 795] width 30 height 30
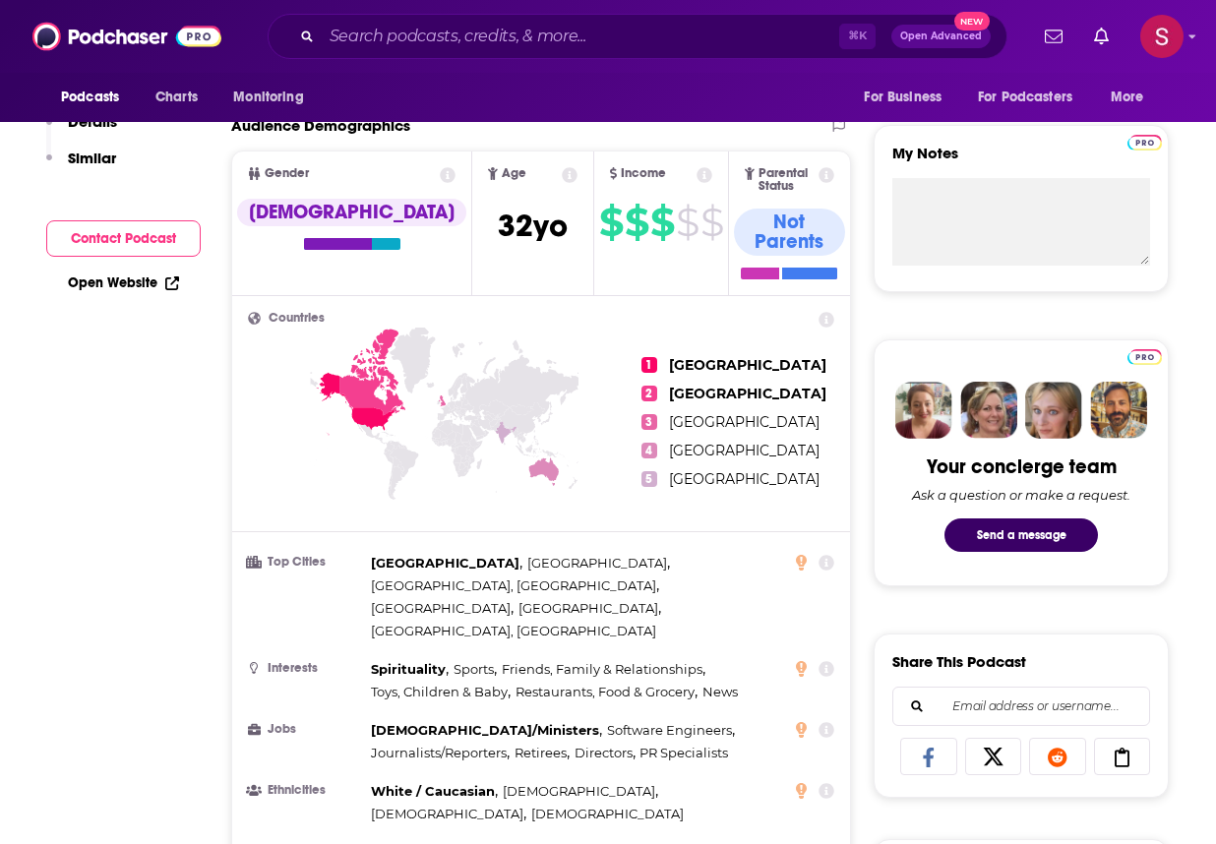
scroll to position [0, 0]
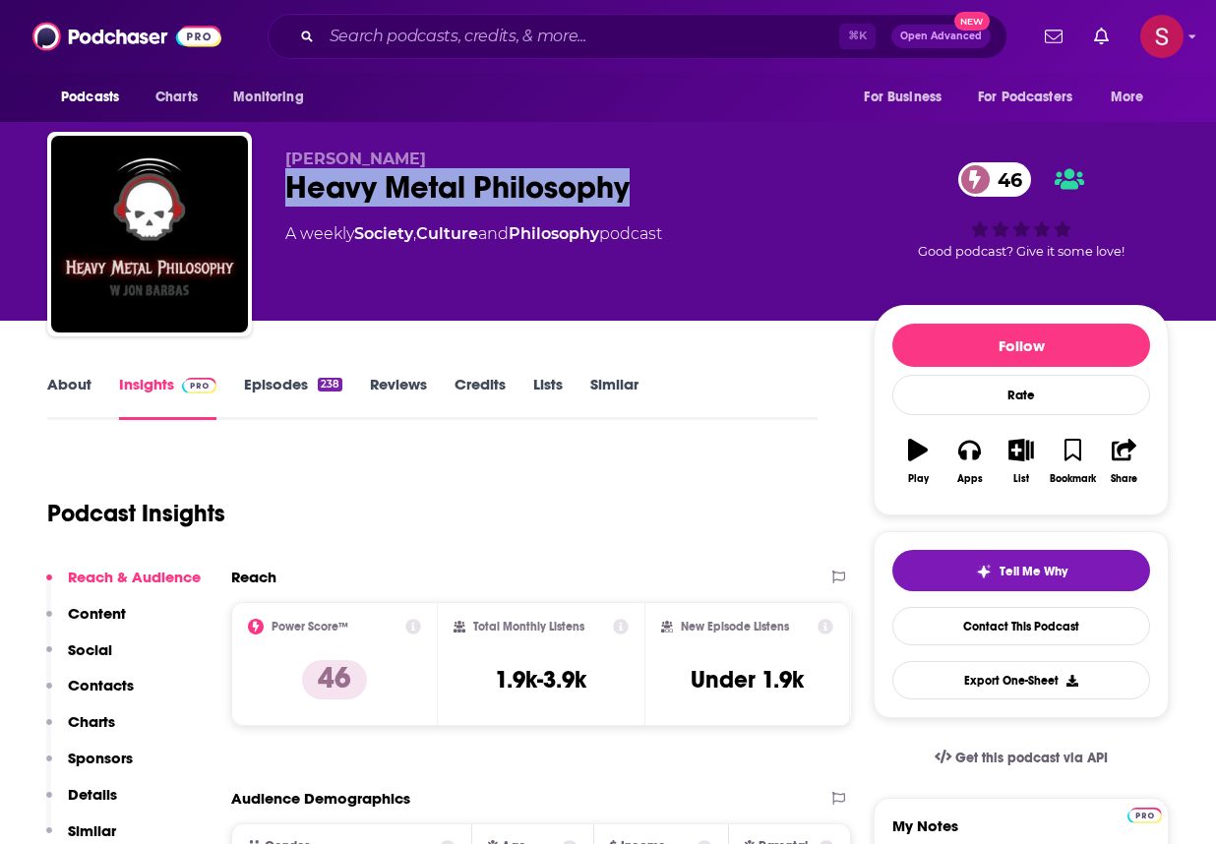
drag, startPoint x: 643, startPoint y: 192, endPoint x: 294, endPoint y: 185, distance: 348.4
click at [294, 185] on div "Heavy Metal Philosophy 46" at bounding box center [563, 187] width 557 height 38
copy h2 "Heavy Metal Philosophy"
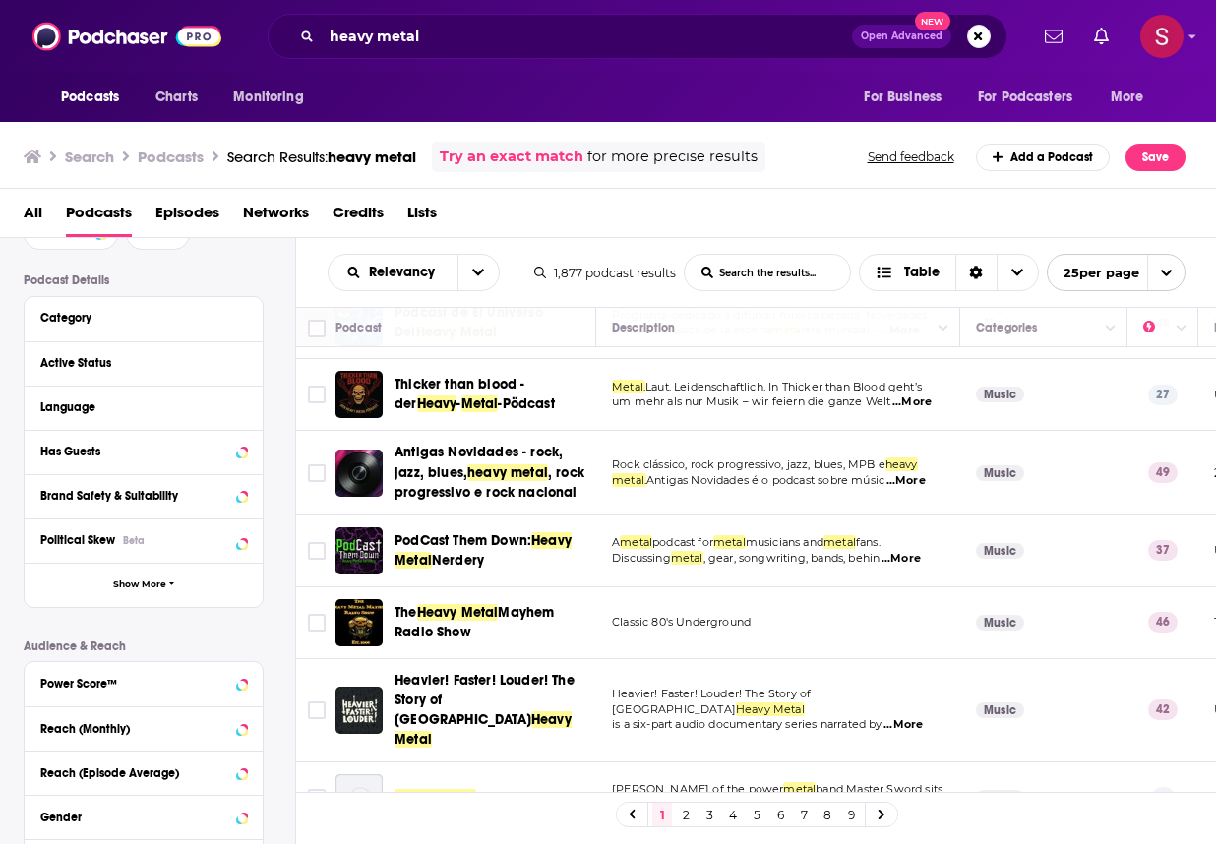
scroll to position [1389, 0]
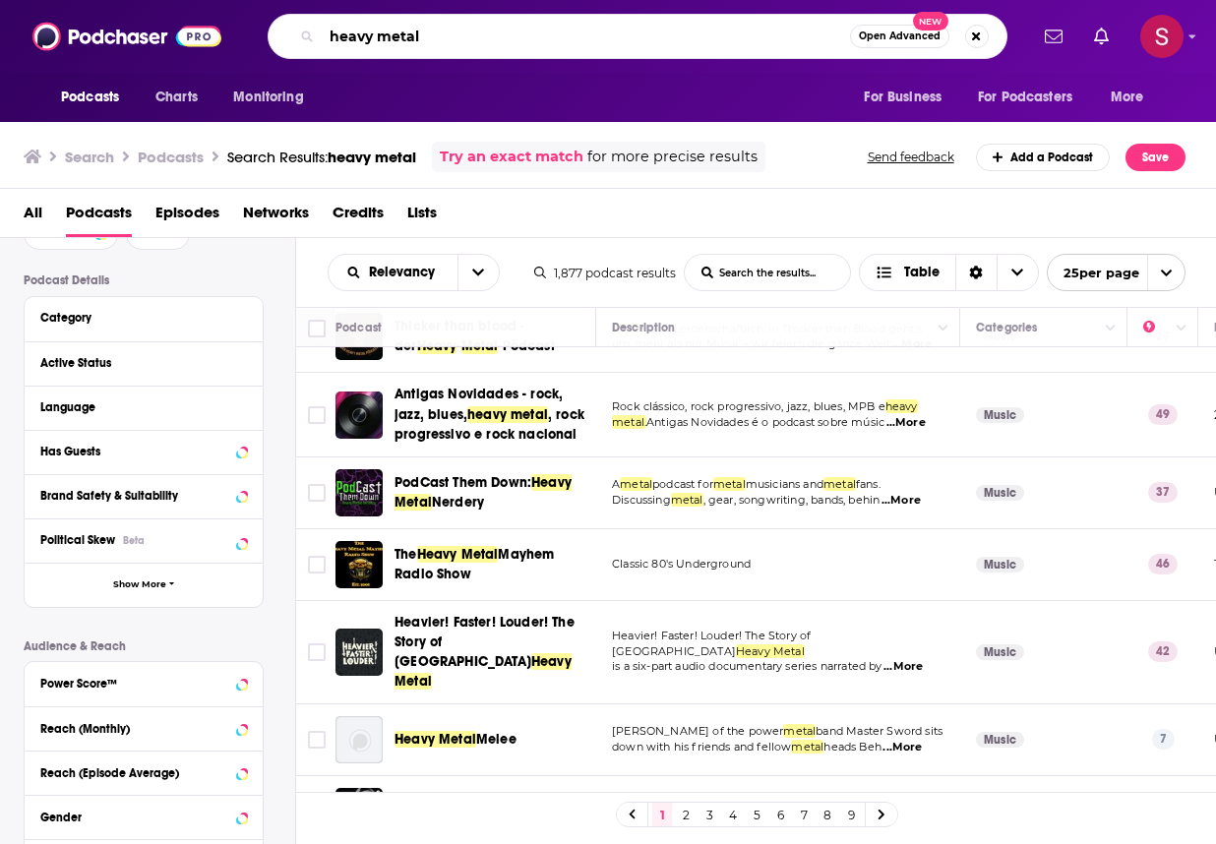
drag, startPoint x: 447, startPoint y: 27, endPoint x: 337, endPoint y: 13, distance: 111.1
click at [337, 14] on div "heavy metal Open Advanced New" at bounding box center [638, 36] width 740 height 45
drag, startPoint x: 413, startPoint y: 40, endPoint x: 289, endPoint y: 18, distance: 126.0
click at [289, 18] on div "heavy metal Open Advanced New" at bounding box center [638, 36] width 740 height 45
paste input "The [PERSON_NAME] Podcast"
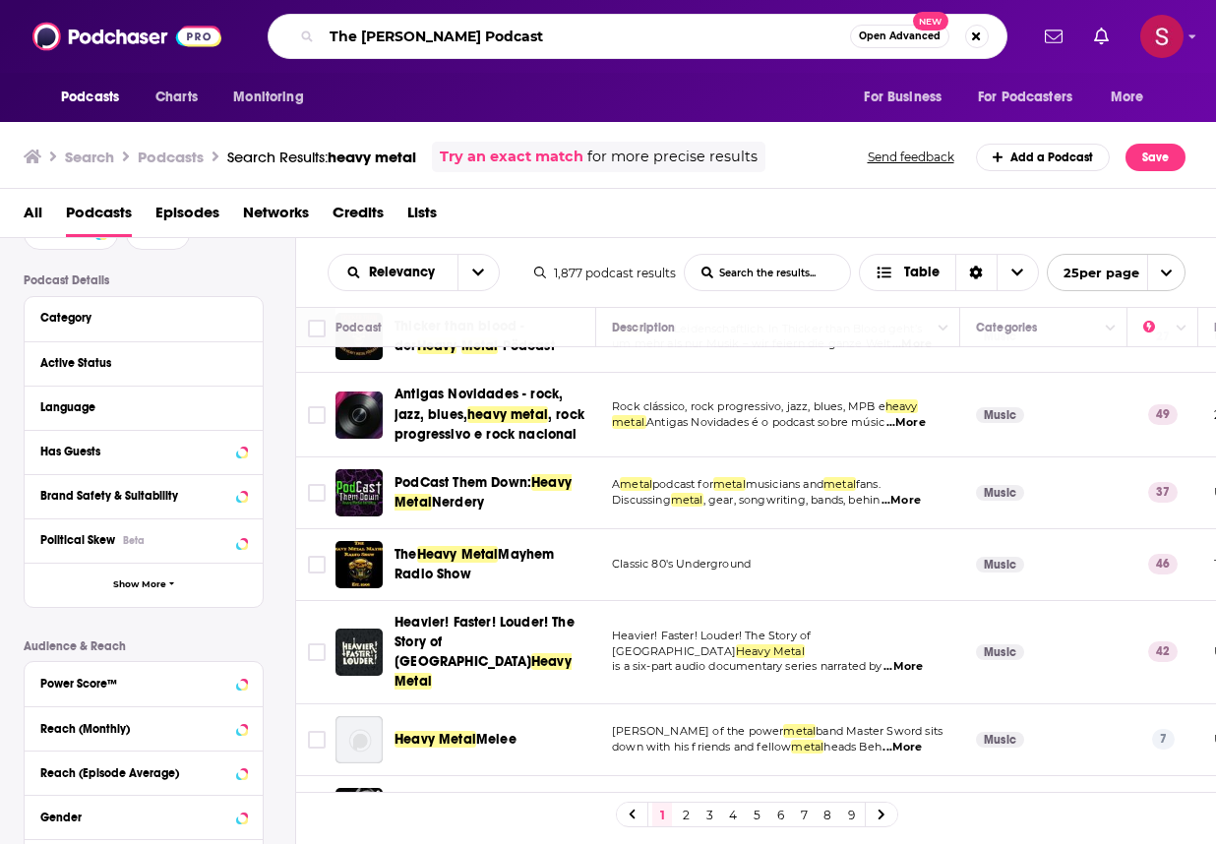
type input "The [PERSON_NAME] Podcast"
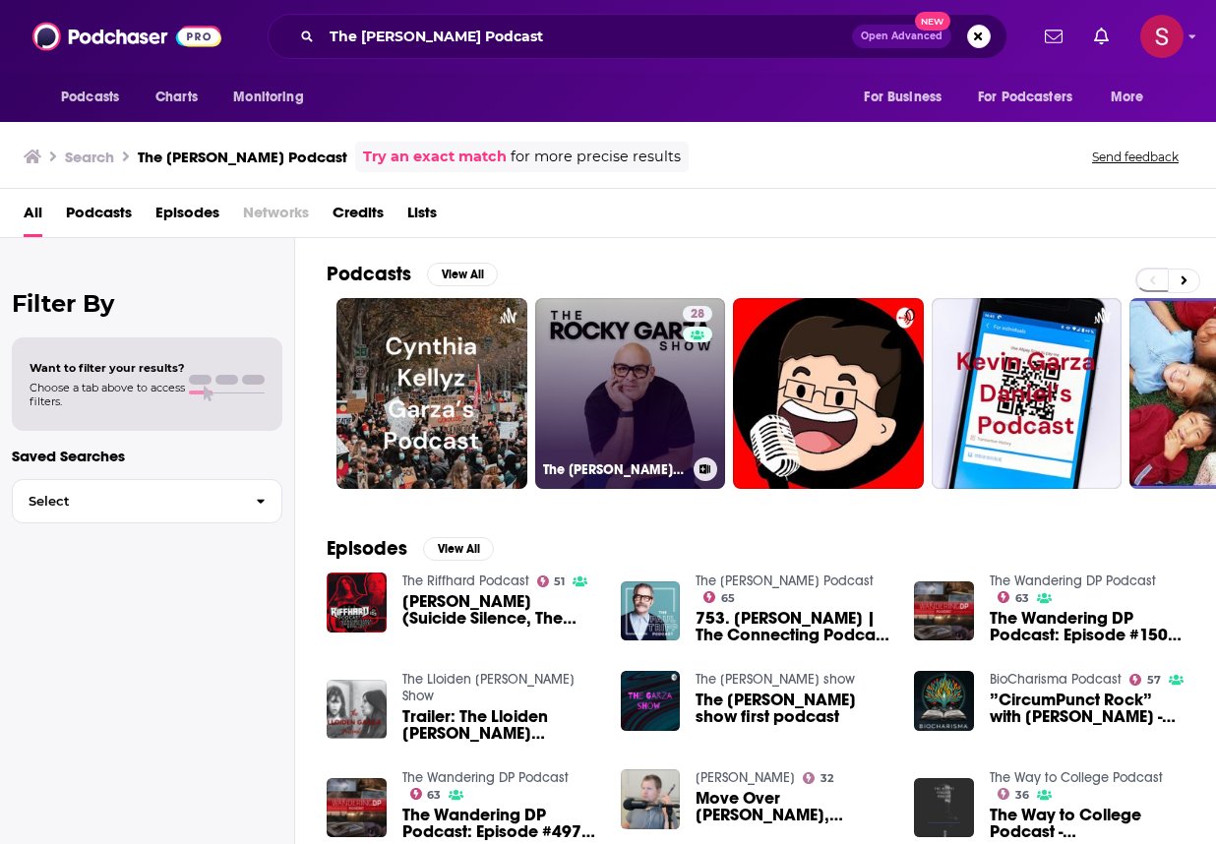
click at [640, 383] on link "28 The [PERSON_NAME] Show" at bounding box center [630, 393] width 191 height 191
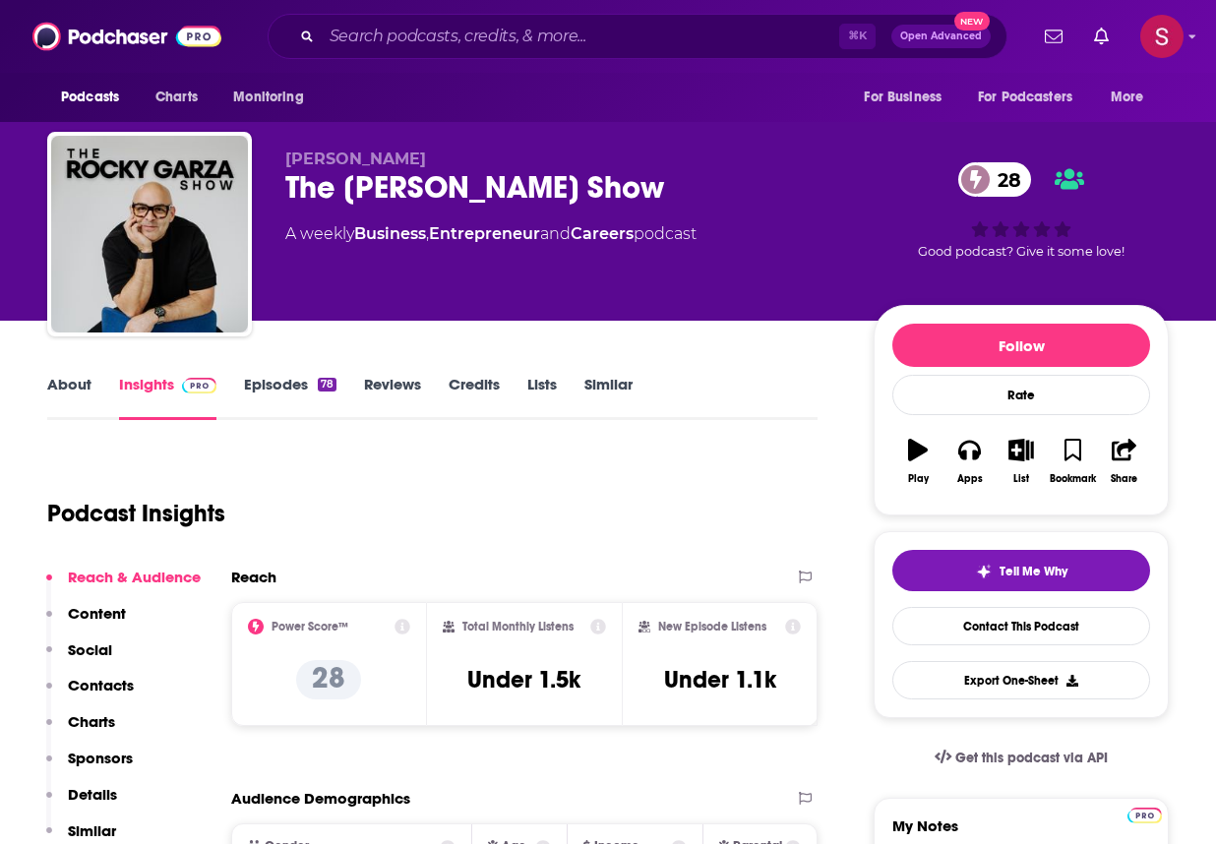
scroll to position [40, 0]
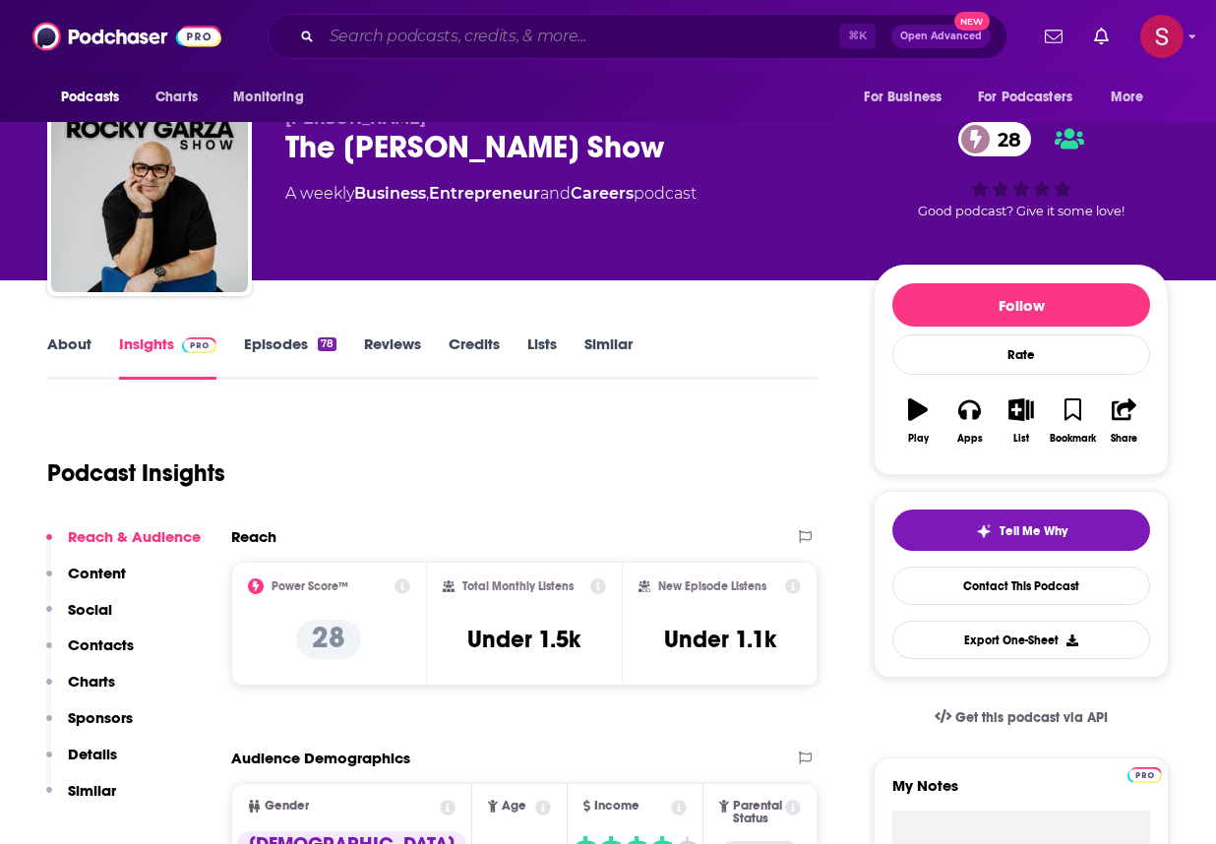
click at [383, 49] on input "Search podcasts, credits, & more..." at bounding box center [581, 36] width 518 height 31
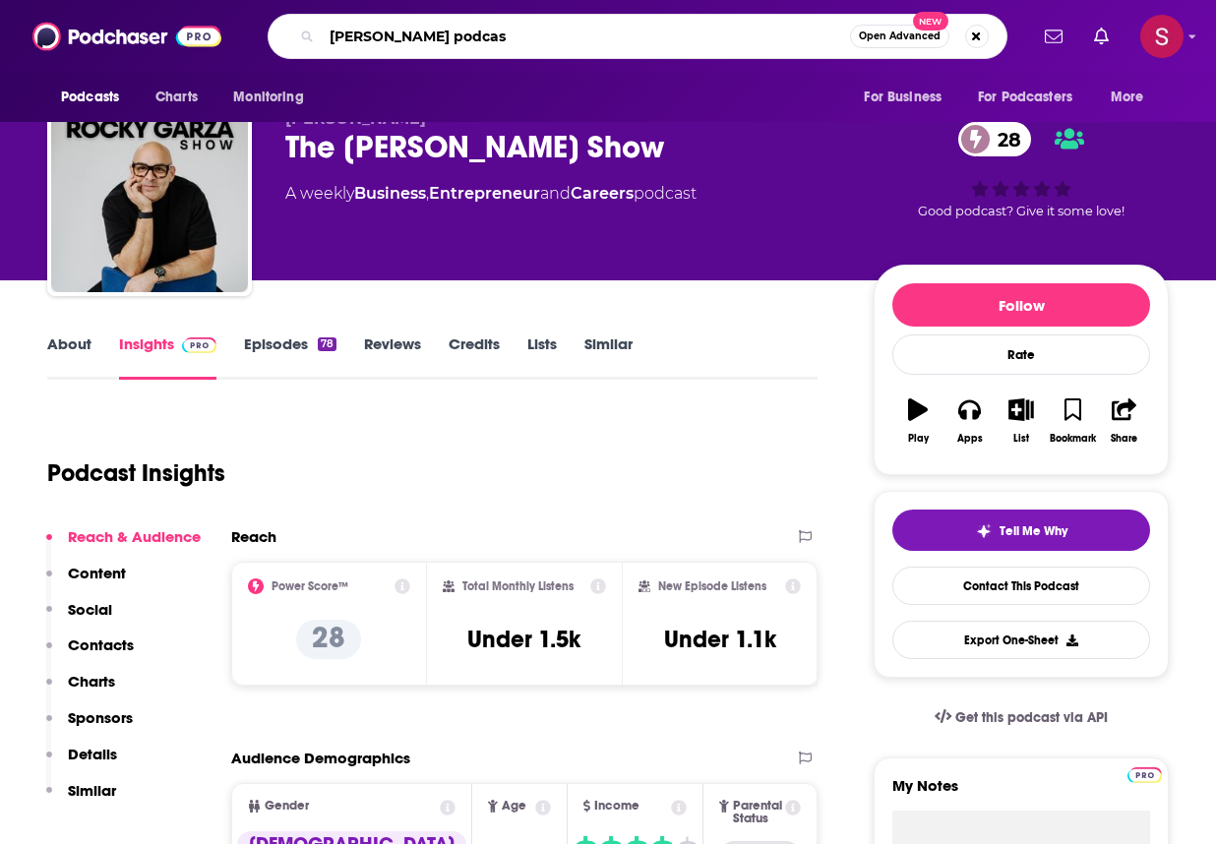
type input "[PERSON_NAME] podcast"
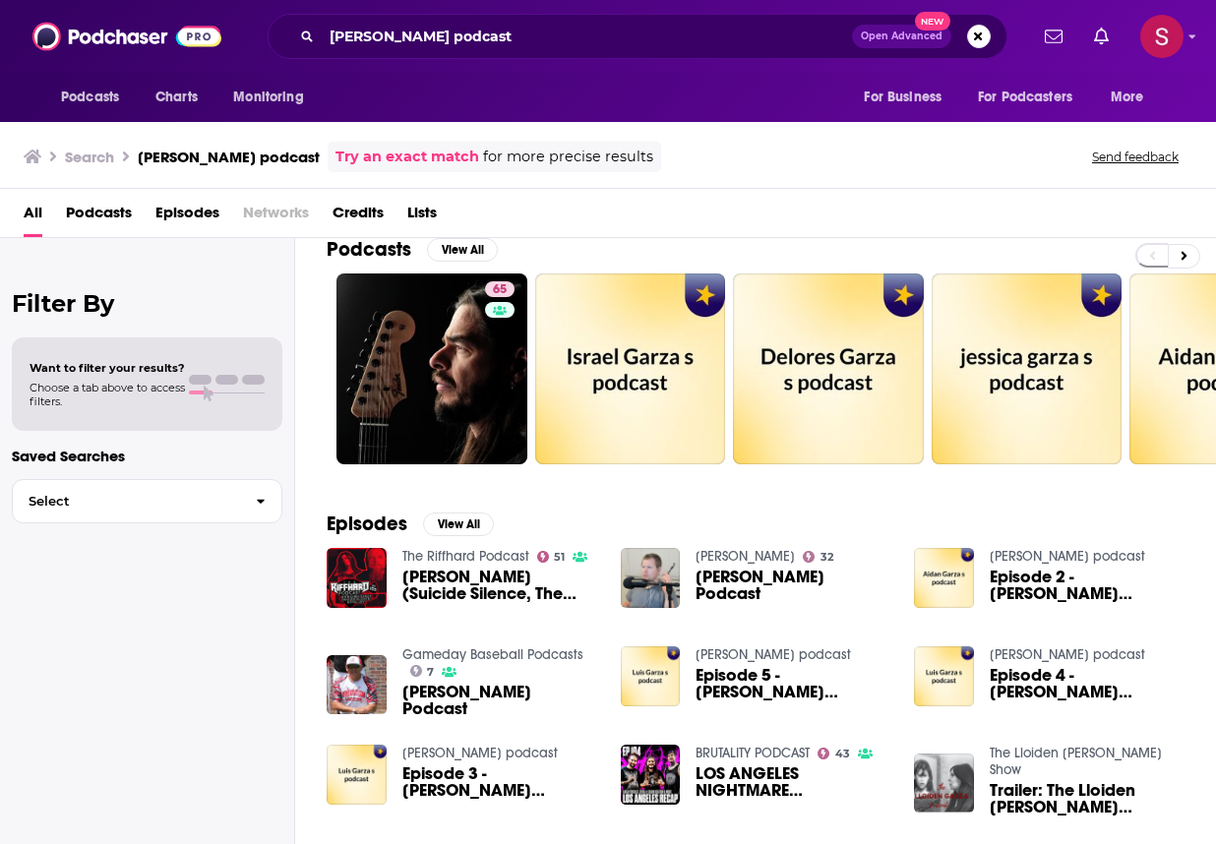
scroll to position [26, 0]
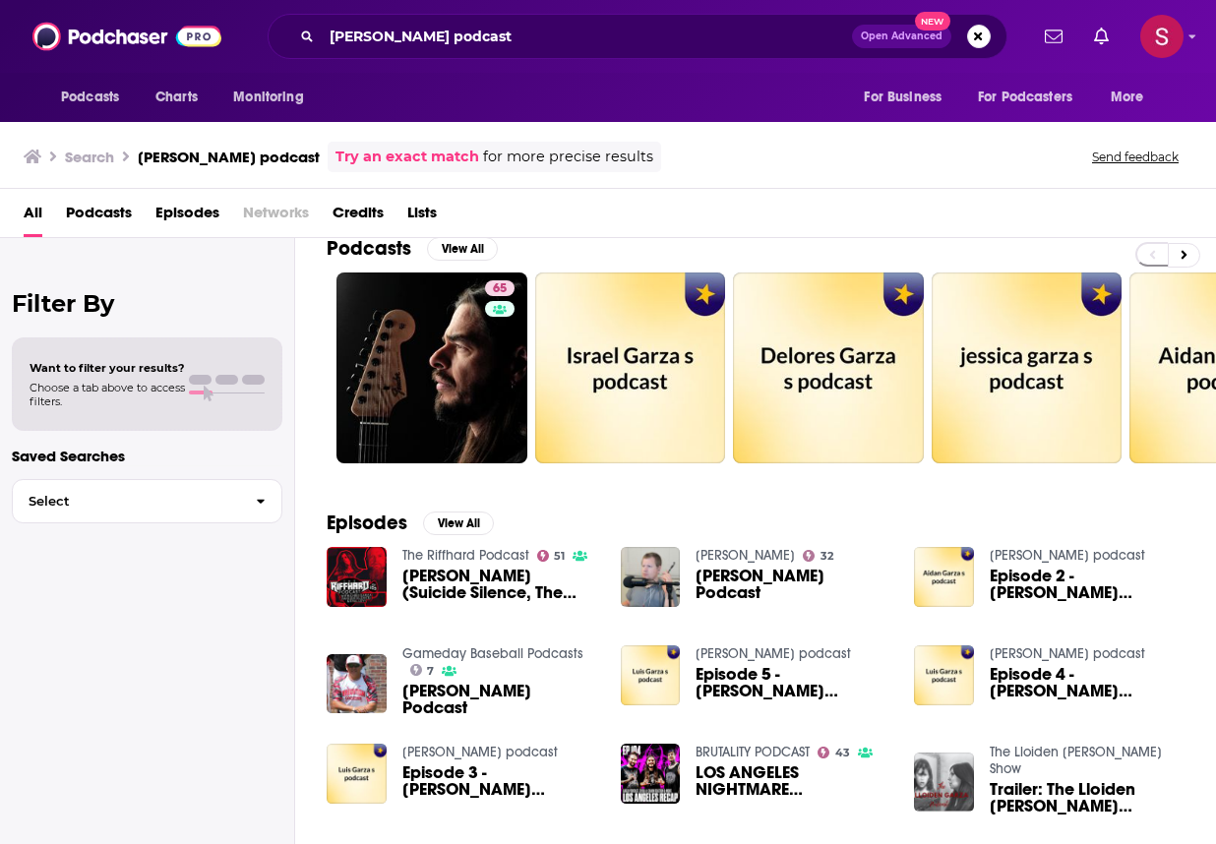
click at [785, 581] on span "[PERSON_NAME] Podcast" at bounding box center [793, 584] width 195 height 33
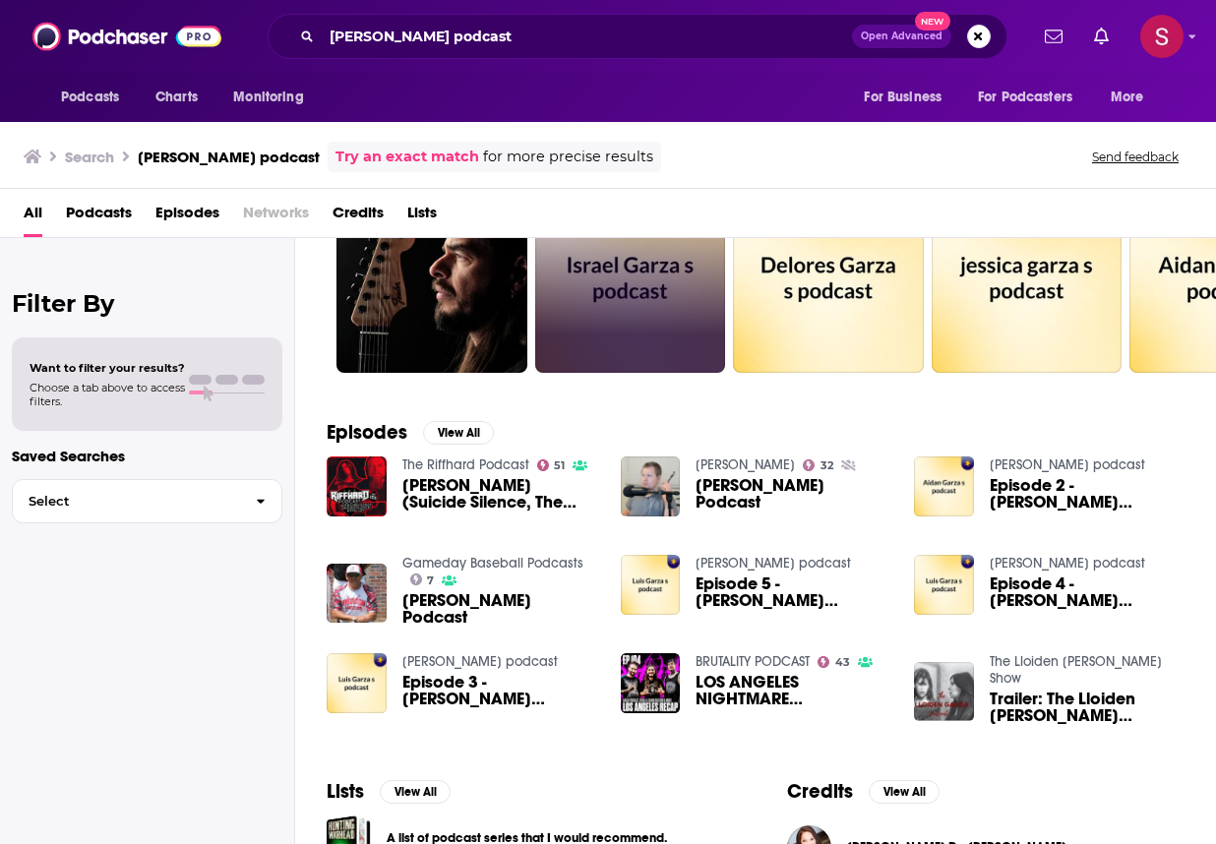
scroll to position [542, 0]
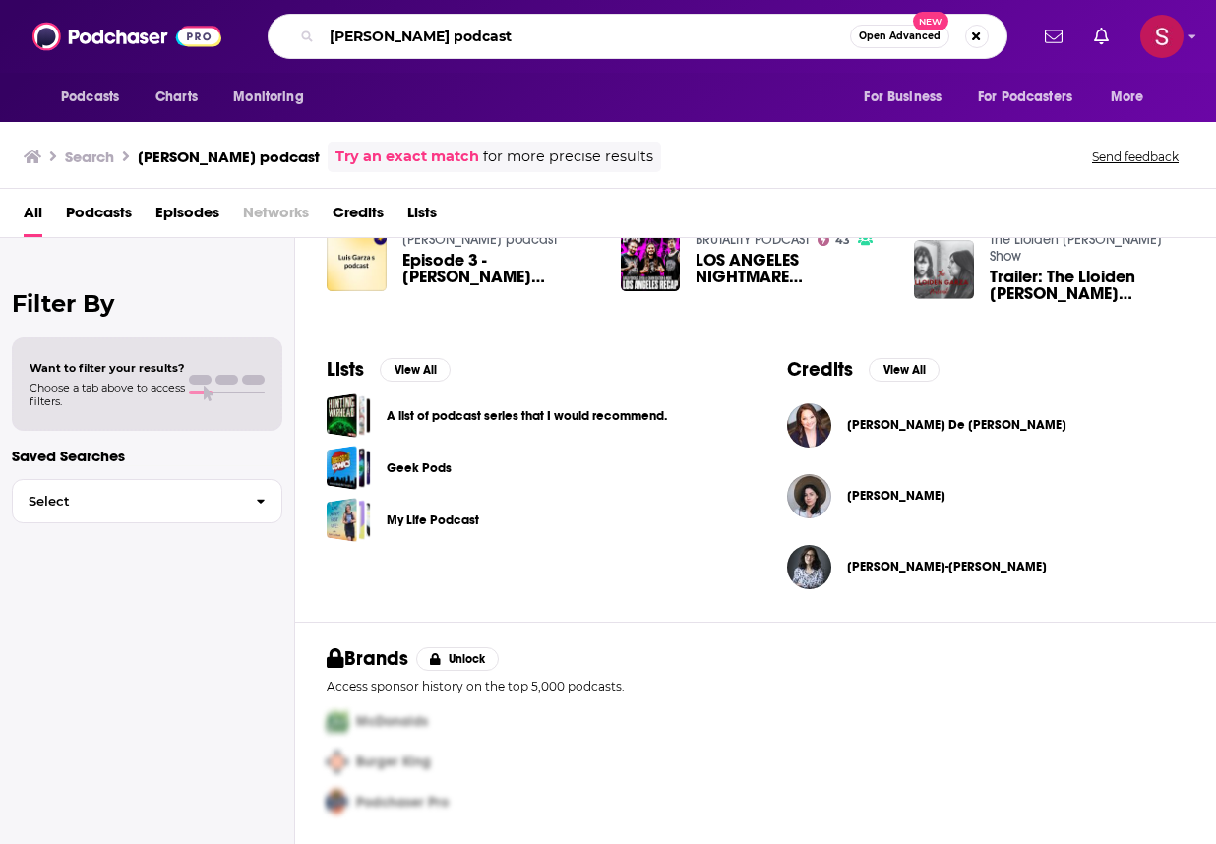
drag, startPoint x: 455, startPoint y: 37, endPoint x: 290, endPoint y: 25, distance: 164.8
click at [290, 25] on div "[PERSON_NAME] podcast Open Advanced New" at bounding box center [638, 36] width 740 height 45
type input "[PERSON_NAME]"
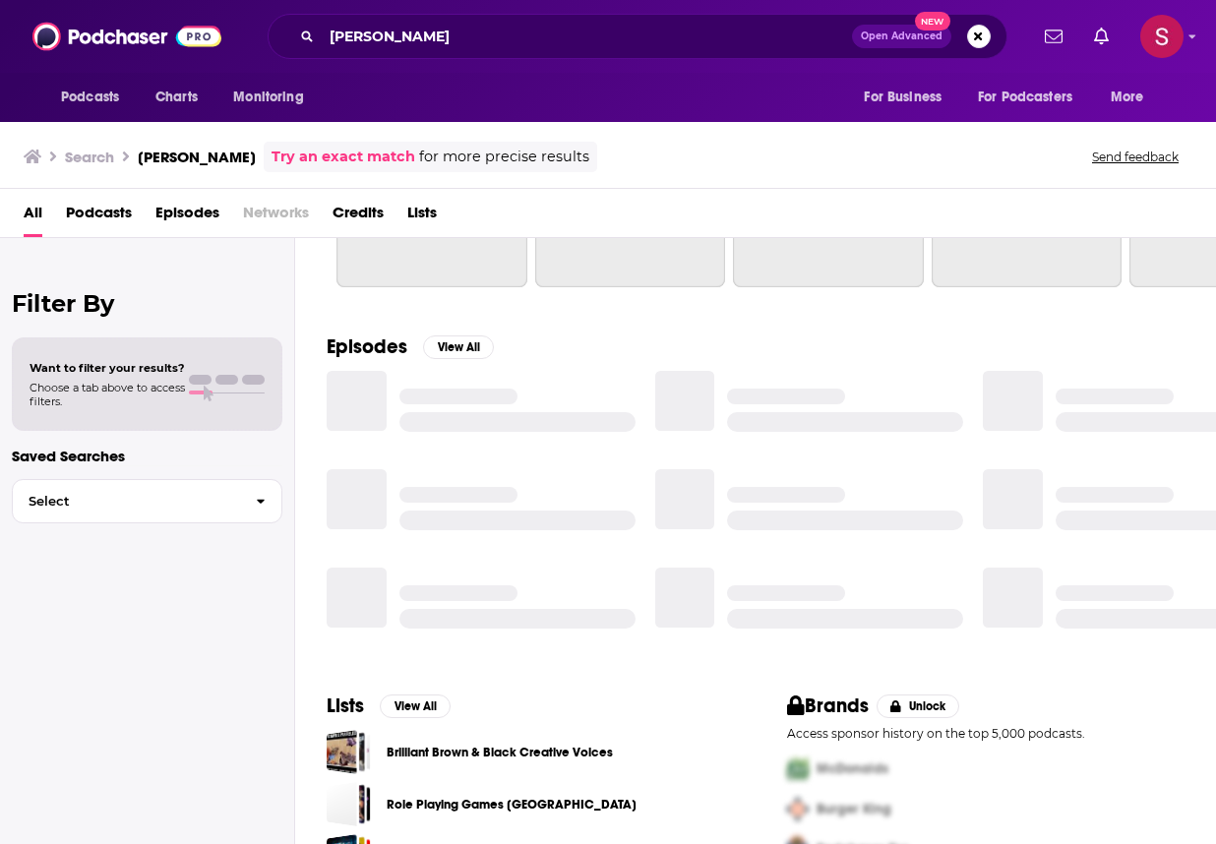
scroll to position [261, 0]
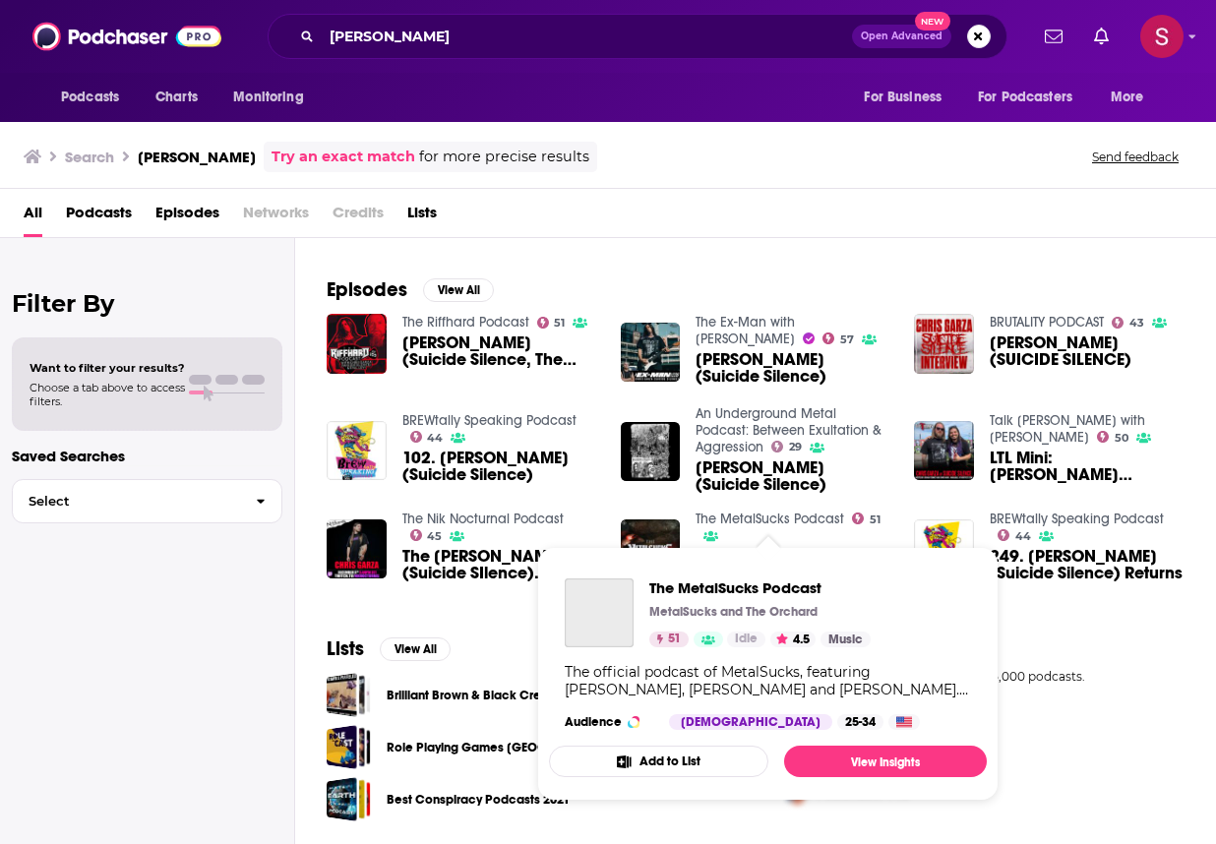
click at [759, 519] on link "The MetalSucks Podcast" at bounding box center [770, 519] width 149 height 17
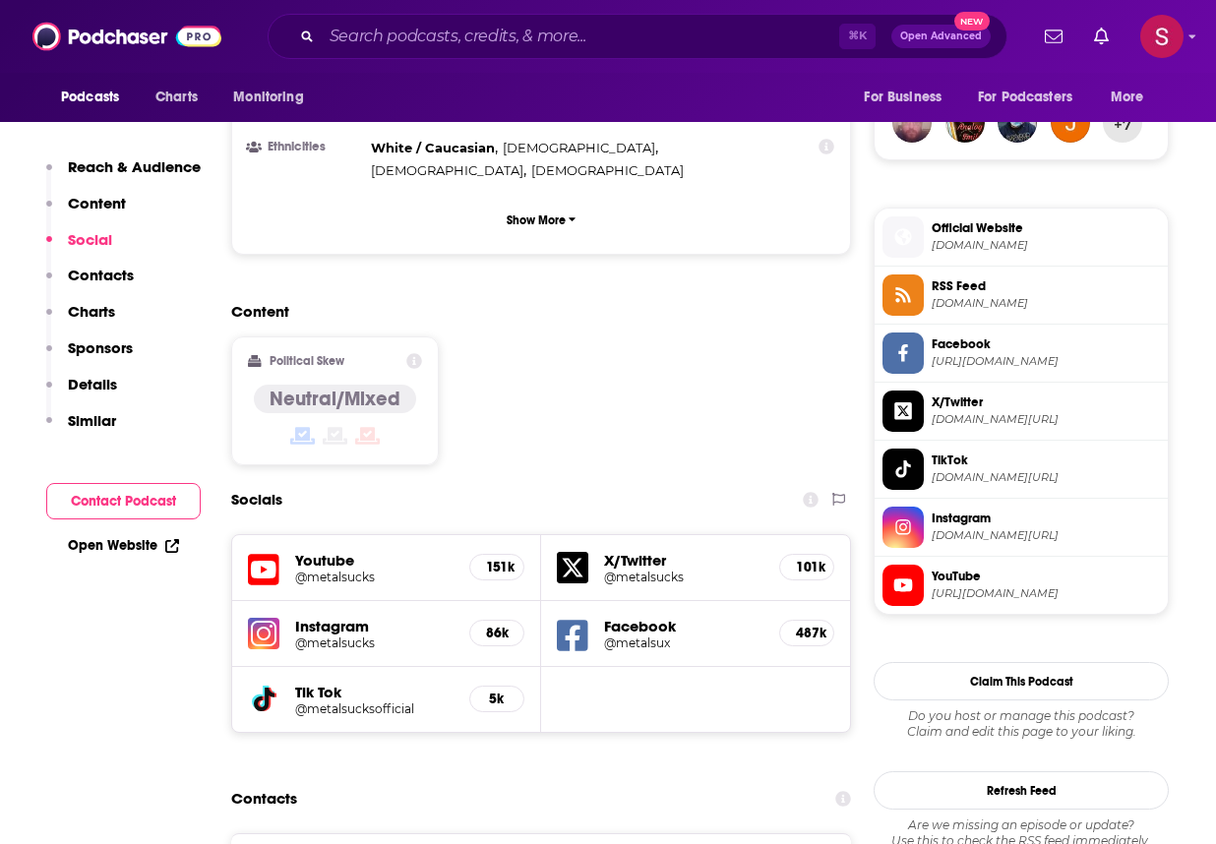
scroll to position [1613, 0]
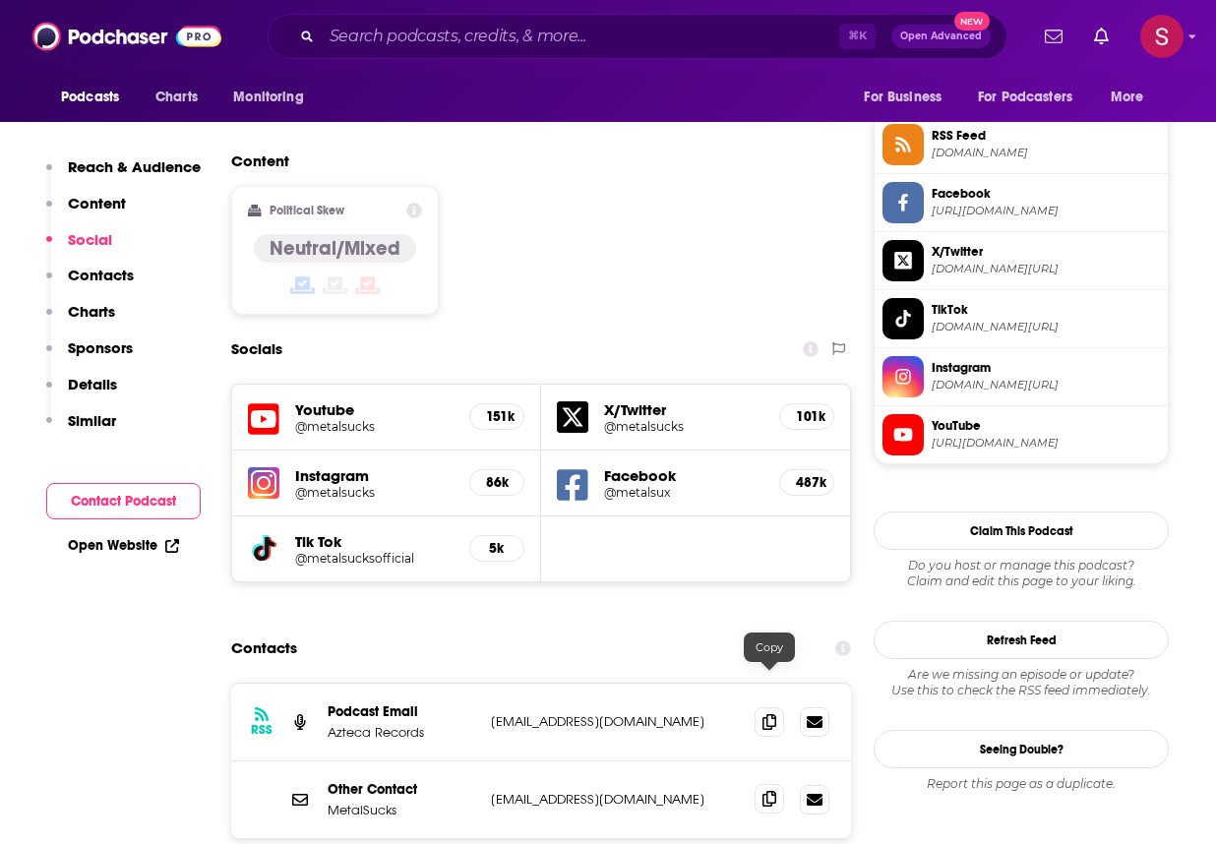
click at [773, 791] on icon at bounding box center [770, 799] width 14 height 16
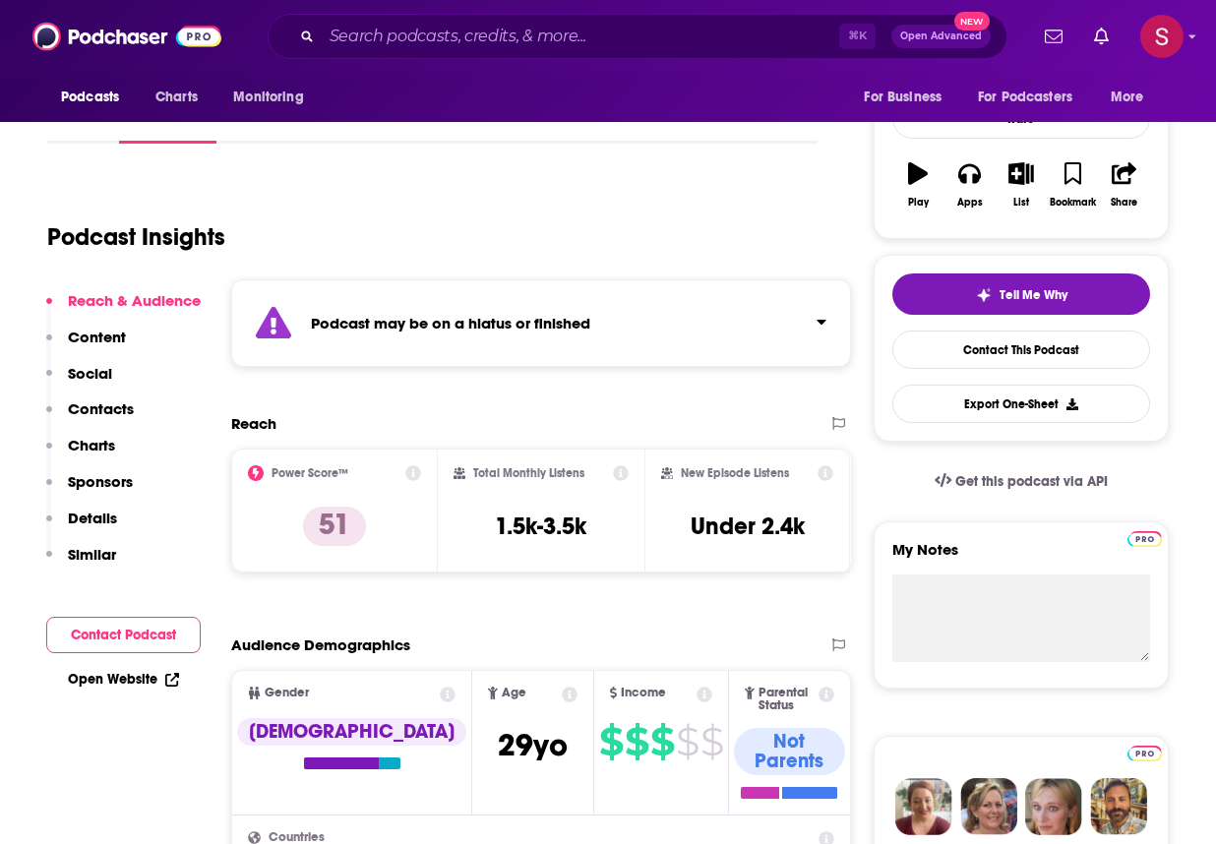
scroll to position [120, 0]
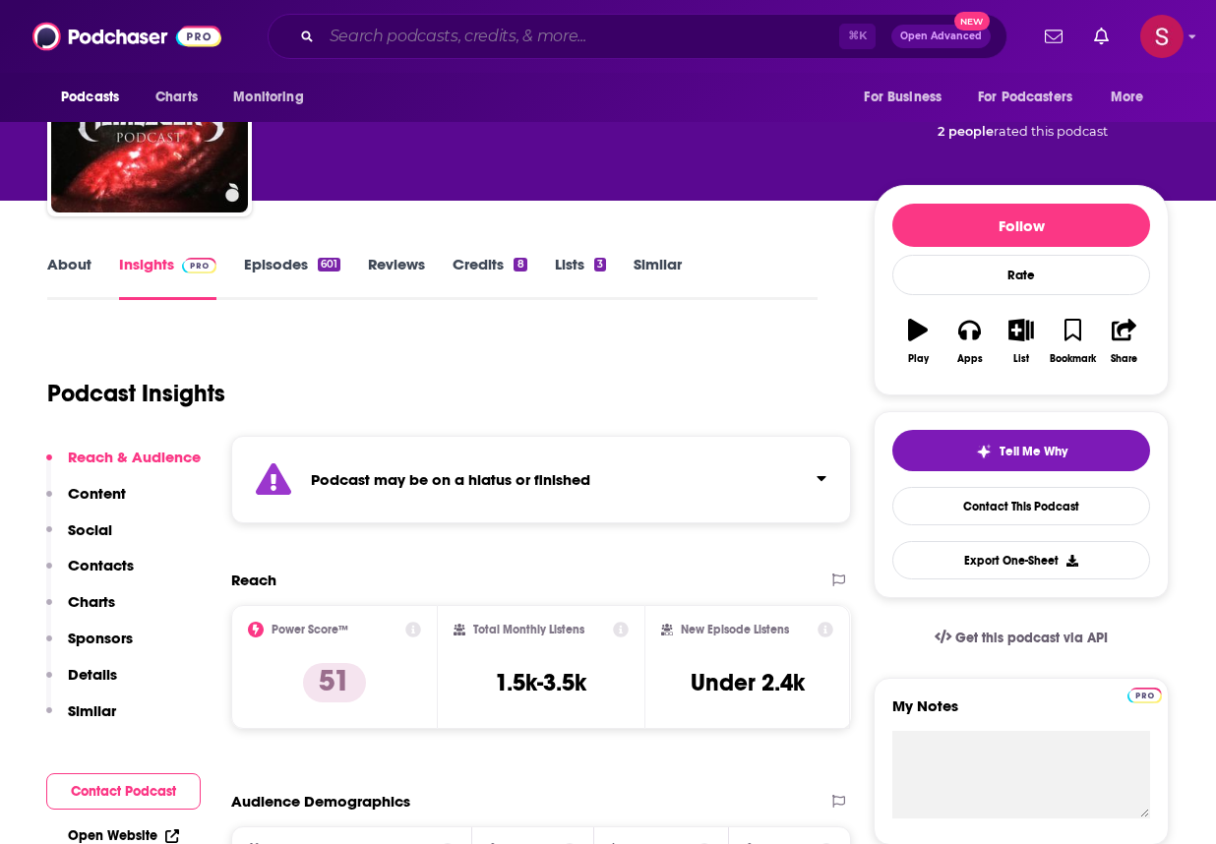
click at [488, 39] on input "Search podcasts, credits, & more..." at bounding box center [581, 36] width 518 height 31
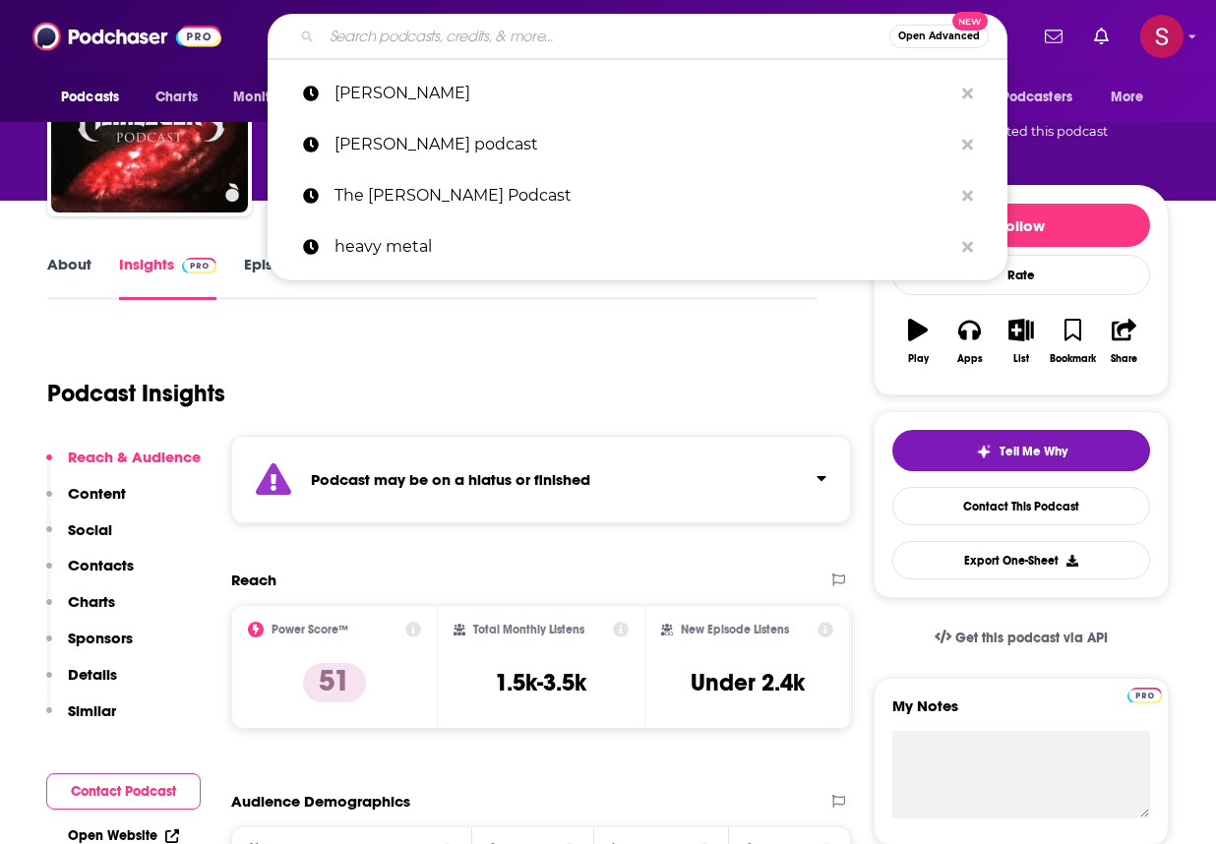
paste input "The Magnificent Others will [PERSON_NAME]"
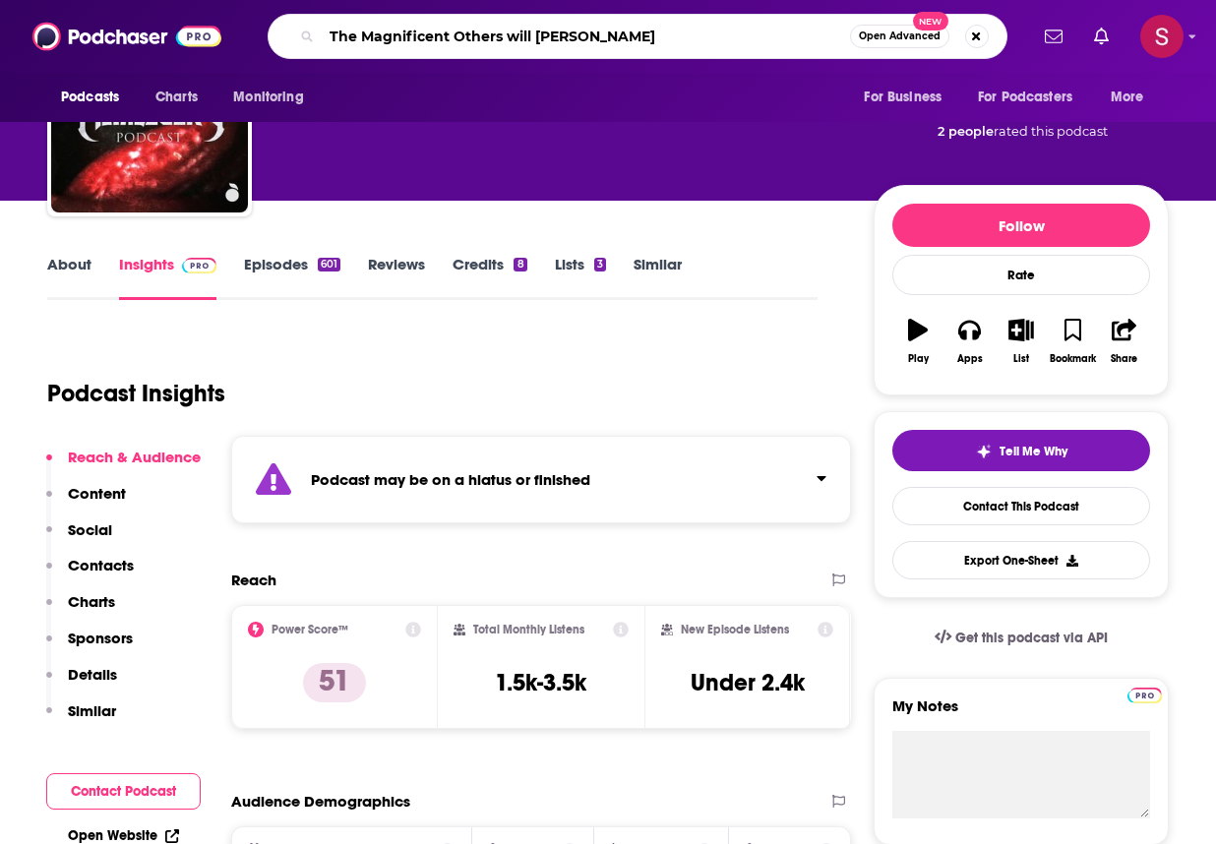
click at [526, 36] on input "The Magnificent Others will [PERSON_NAME]" at bounding box center [586, 36] width 528 height 31
type input "The Magnificent Others with [PERSON_NAME]"
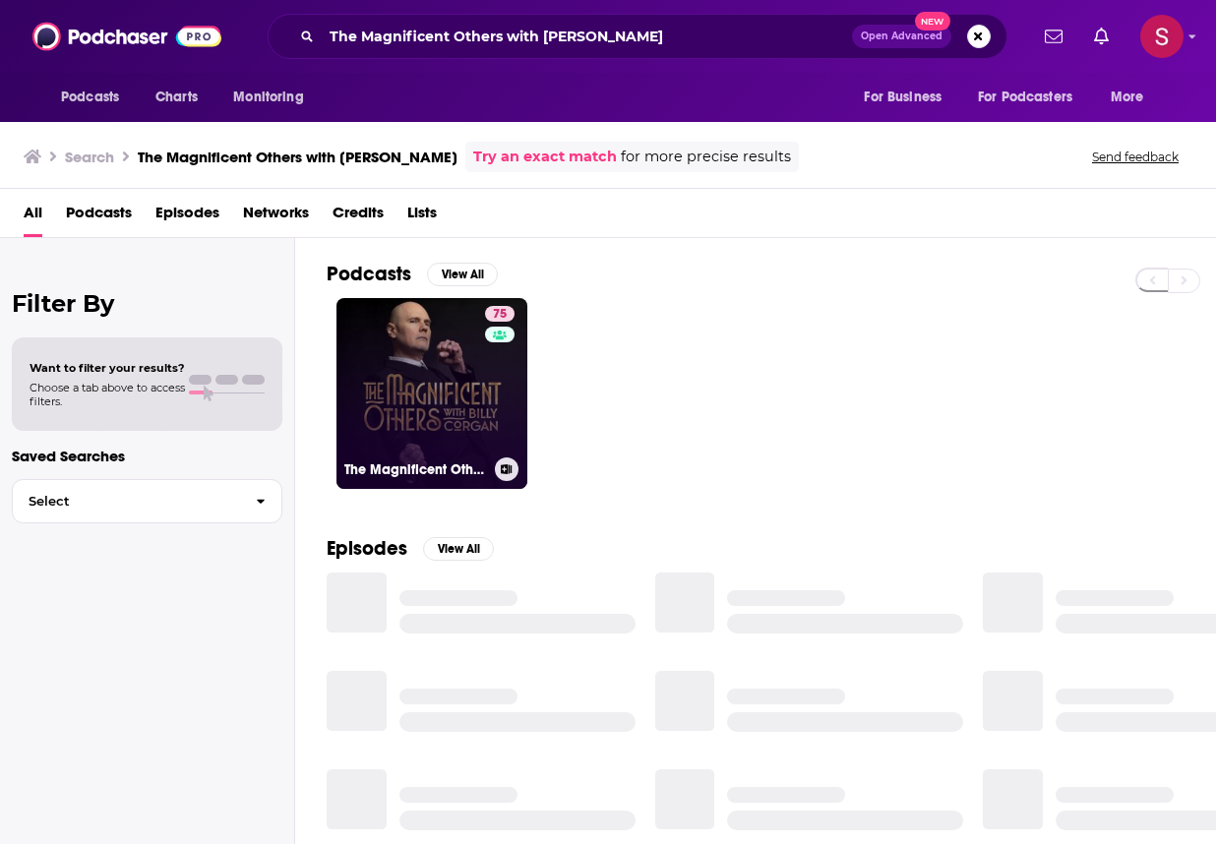
click at [377, 342] on link "75 The Magnificent Others with [PERSON_NAME]" at bounding box center [432, 393] width 191 height 191
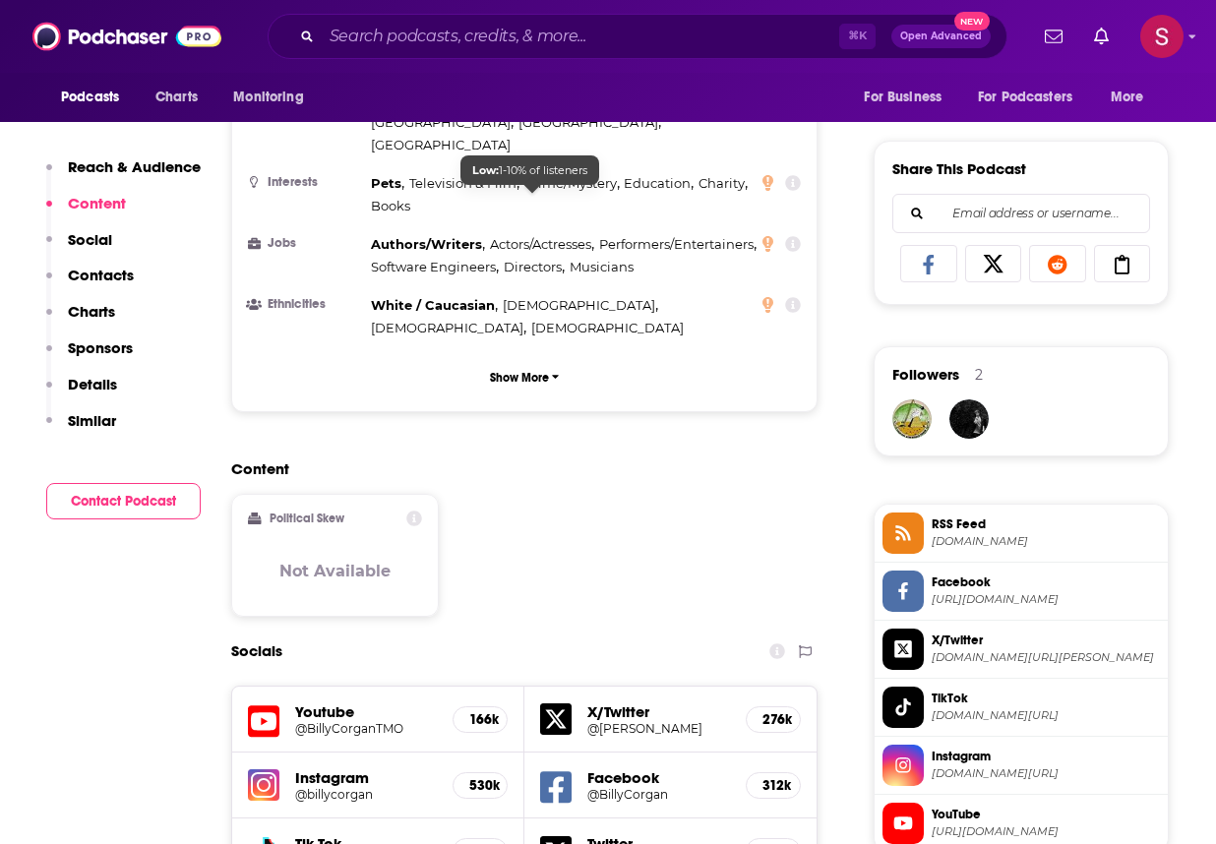
scroll to position [1470, 0]
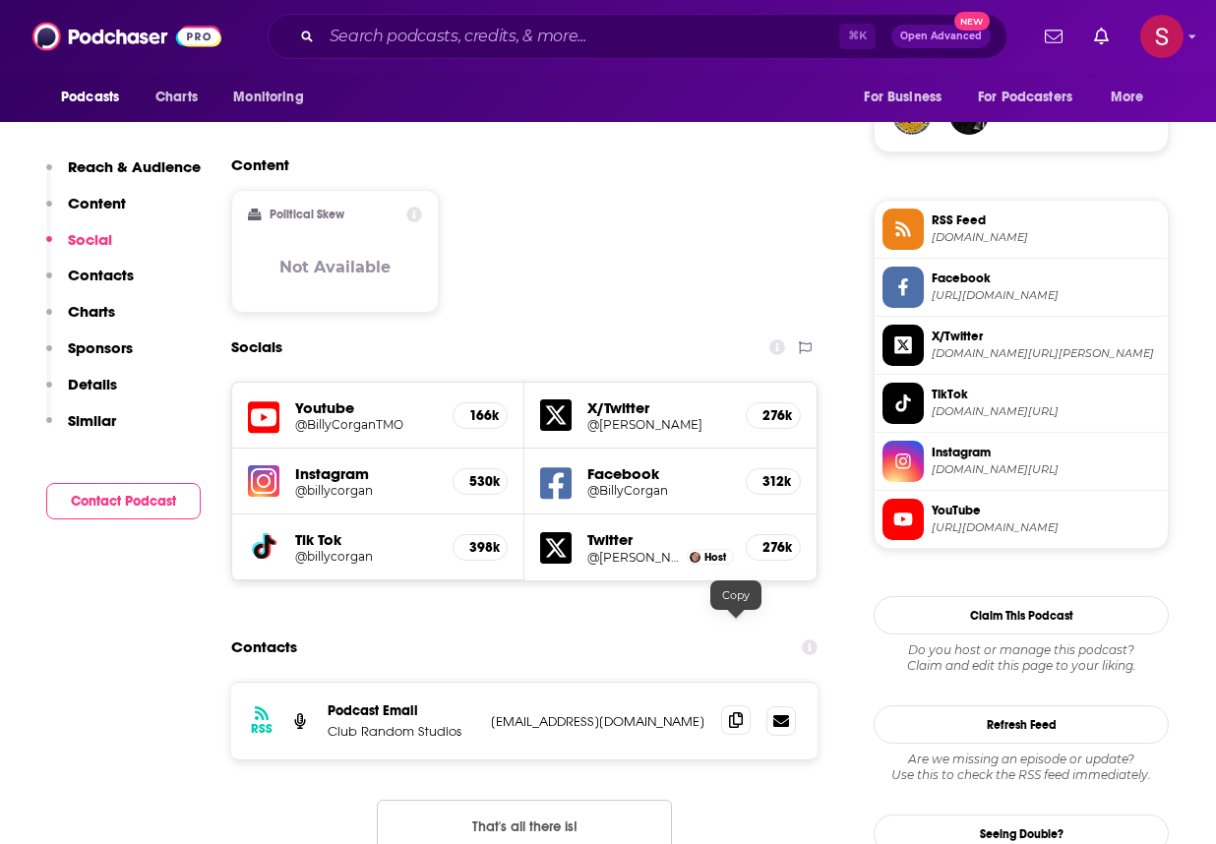
click at [731, 706] on span at bounding box center [736, 721] width 30 height 30
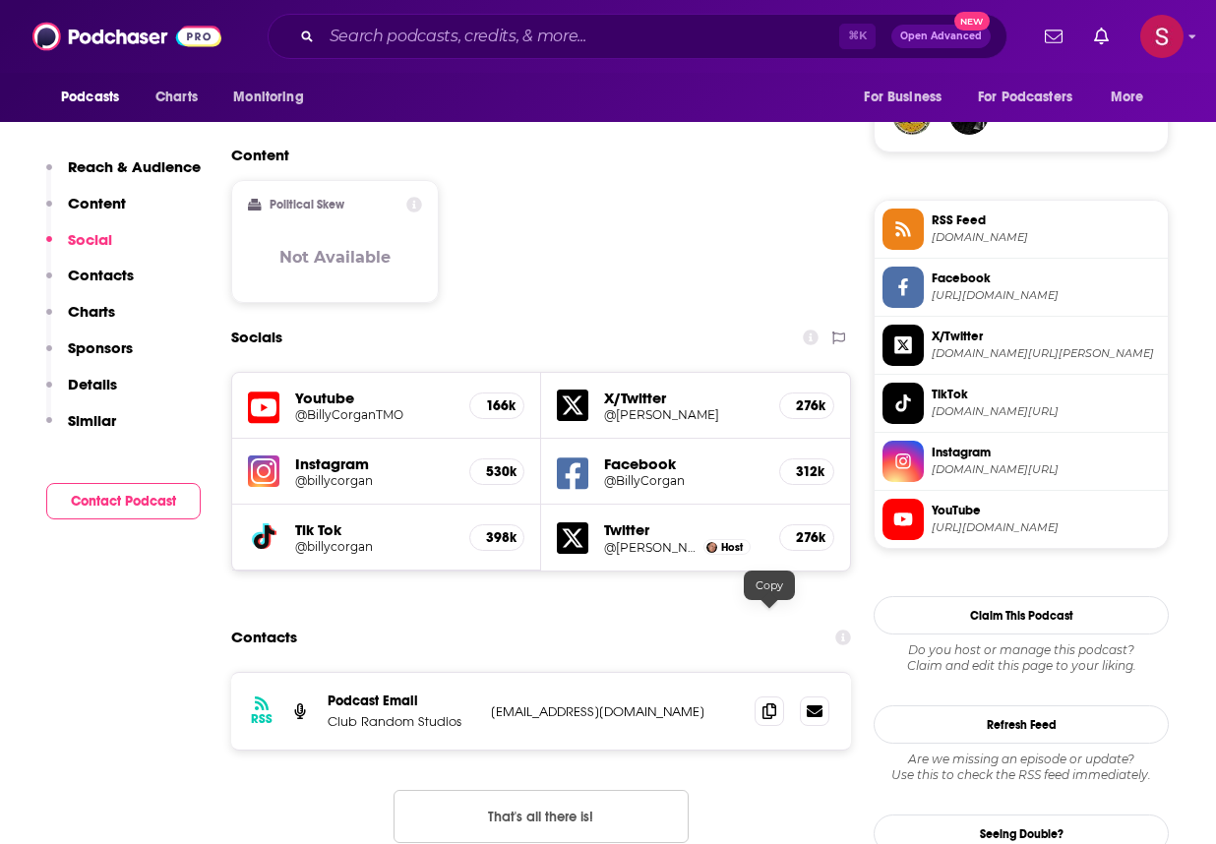
click at [749, 676] on div "RSS Podcast Email Club Random Studios [EMAIL_ADDRESS][DOMAIN_NAME] [EMAIL_ADDRE…" at bounding box center [541, 773] width 620 height 203
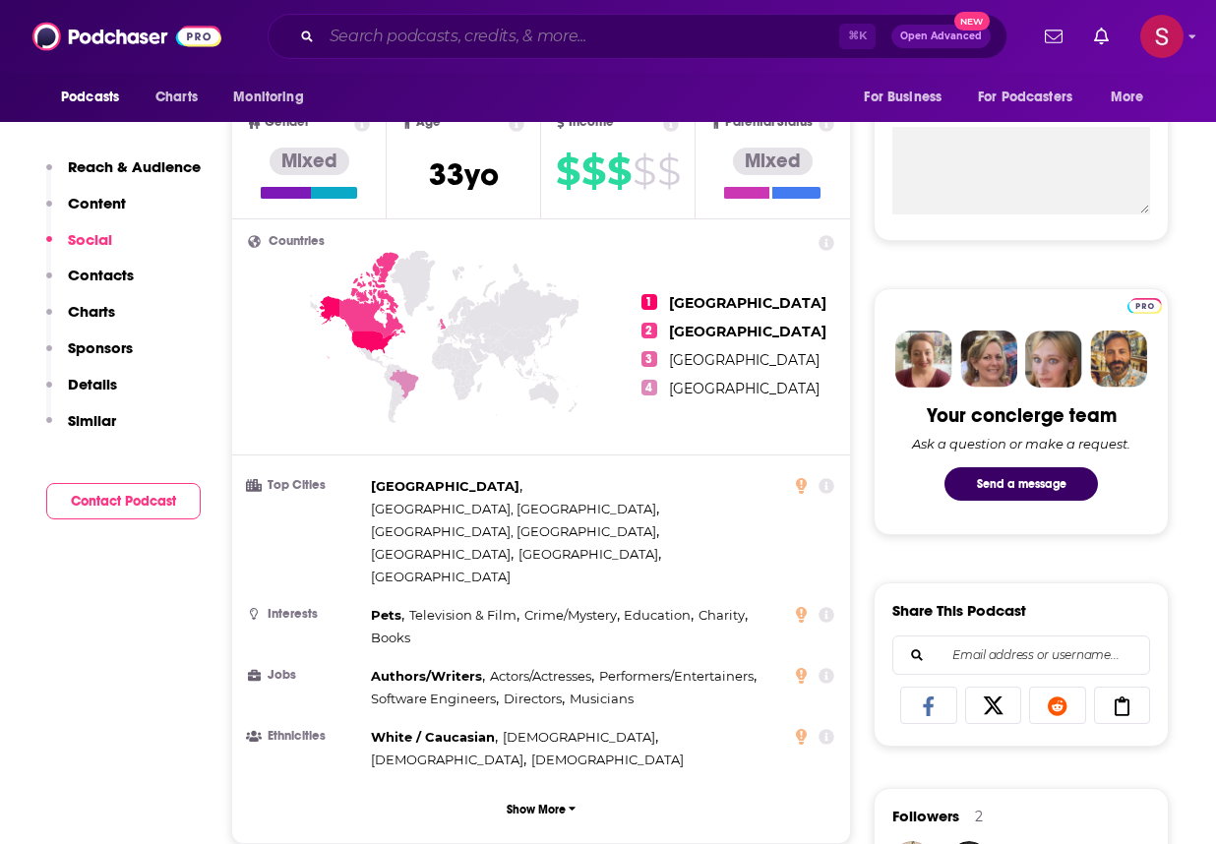
click at [521, 32] on input "Search podcasts, credits, & more..." at bounding box center [581, 36] width 518 height 31
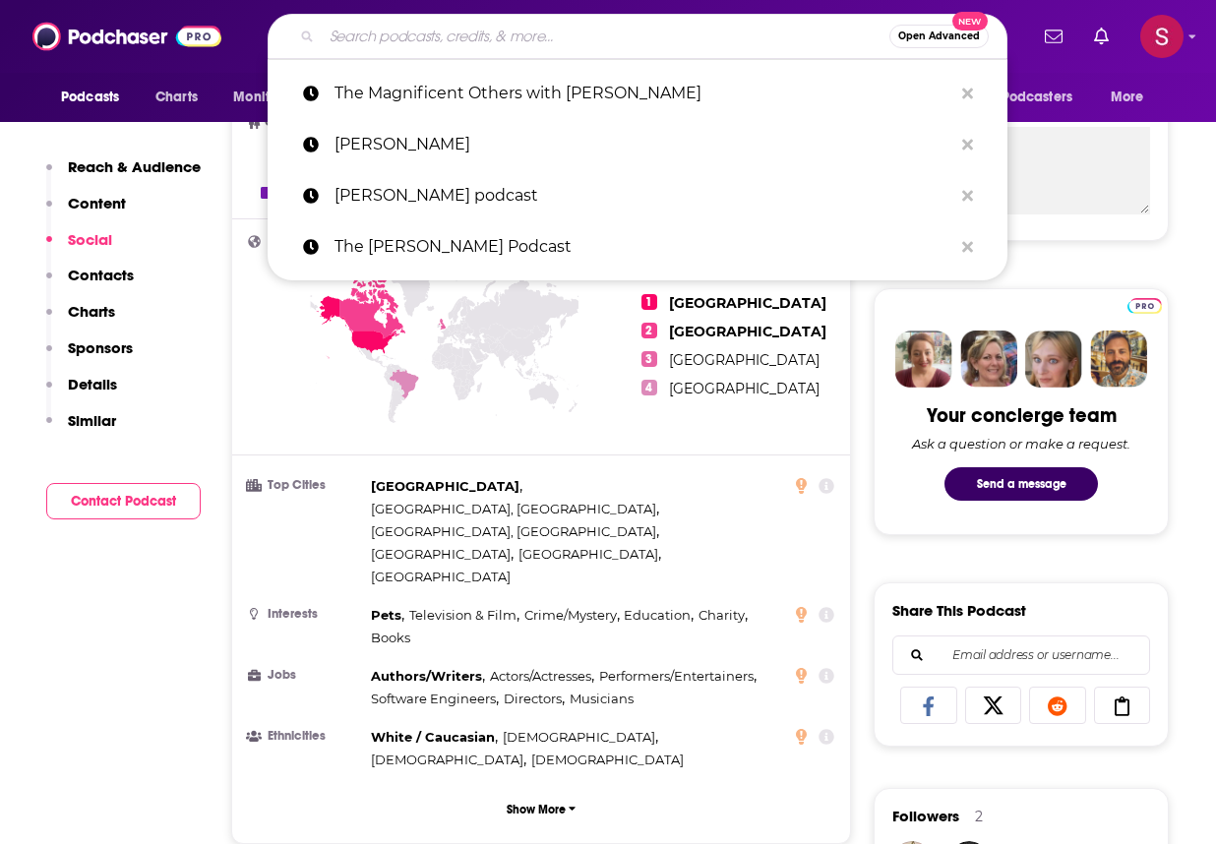
paste input "[PERSON_NAME] Podcast"
type input "[PERSON_NAME] Podcast"
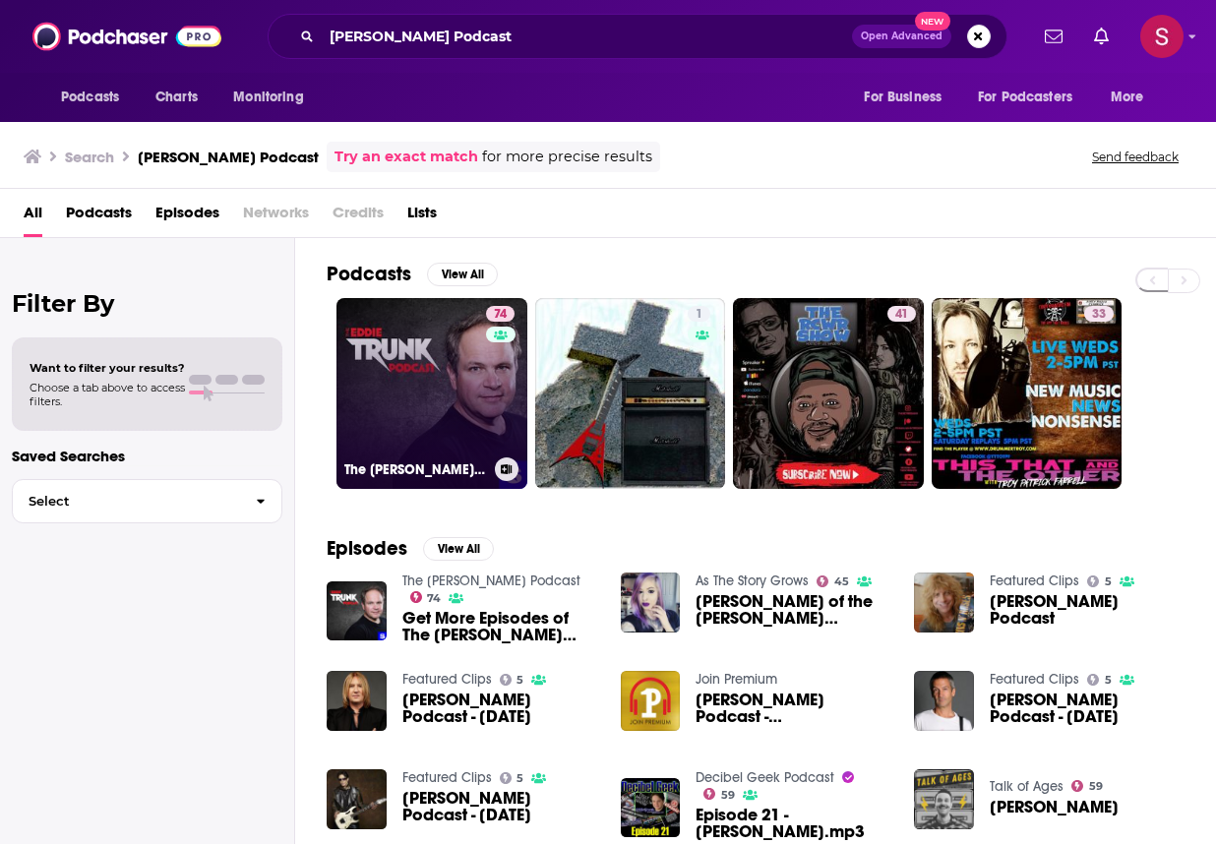
click at [430, 407] on link "74 The [PERSON_NAME] Podcast" at bounding box center [432, 393] width 191 height 191
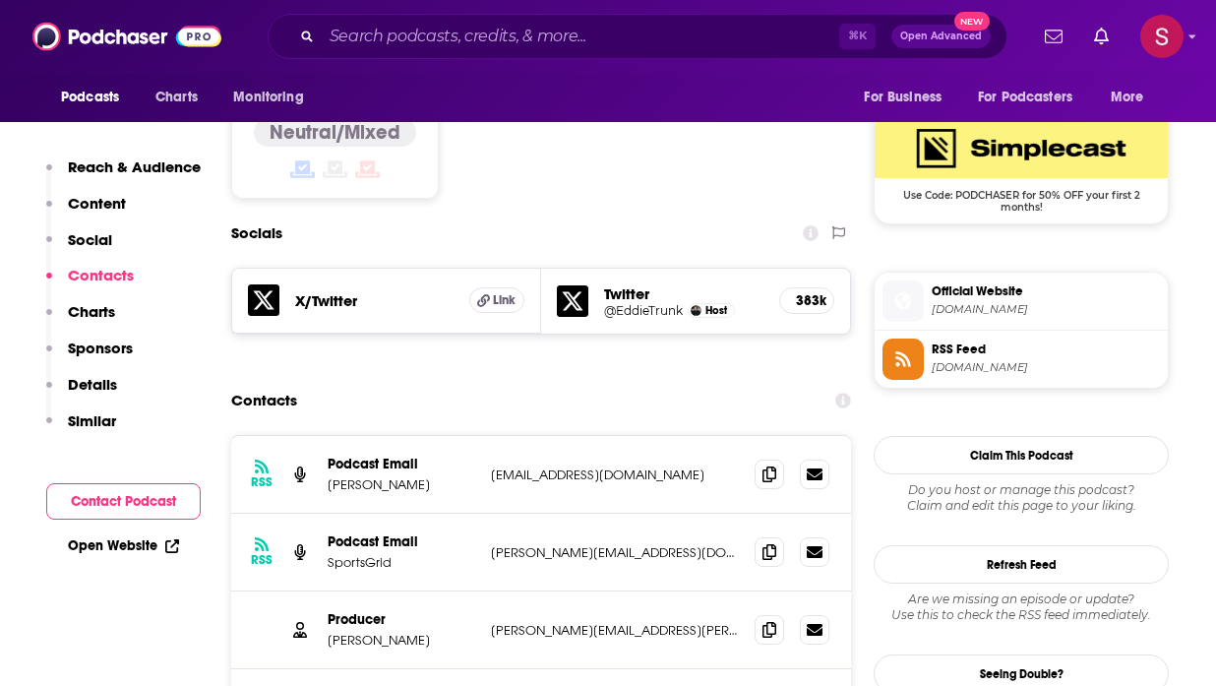
scroll to position [1742, 0]
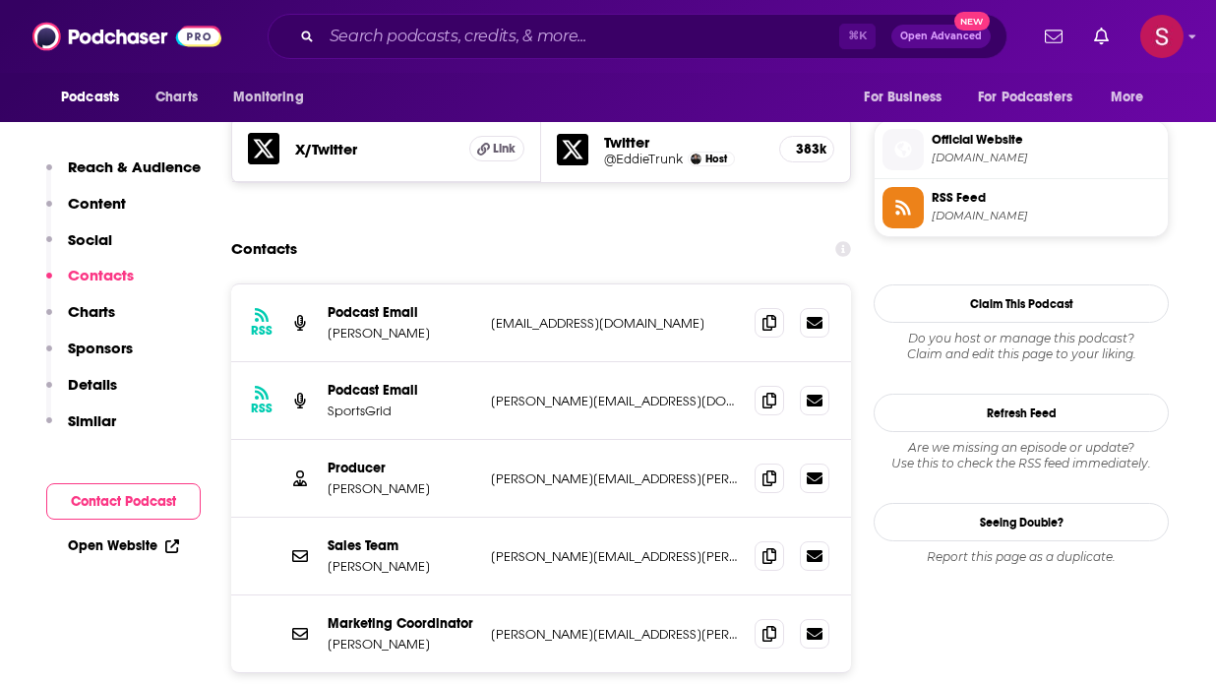
click at [652, 595] on div "Marketing Coordinator [PERSON_NAME] [PERSON_NAME][EMAIL_ADDRESS][PERSON_NAME][D…" at bounding box center [541, 633] width 620 height 77
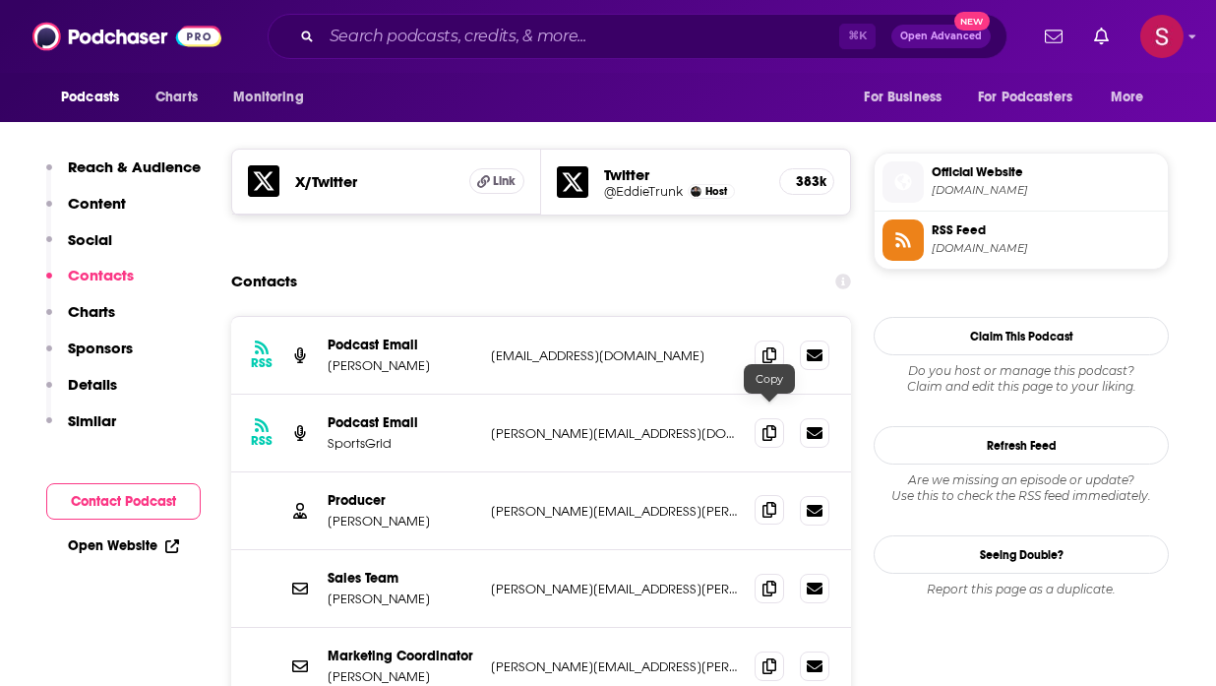
click at [771, 502] on icon at bounding box center [770, 510] width 14 height 16
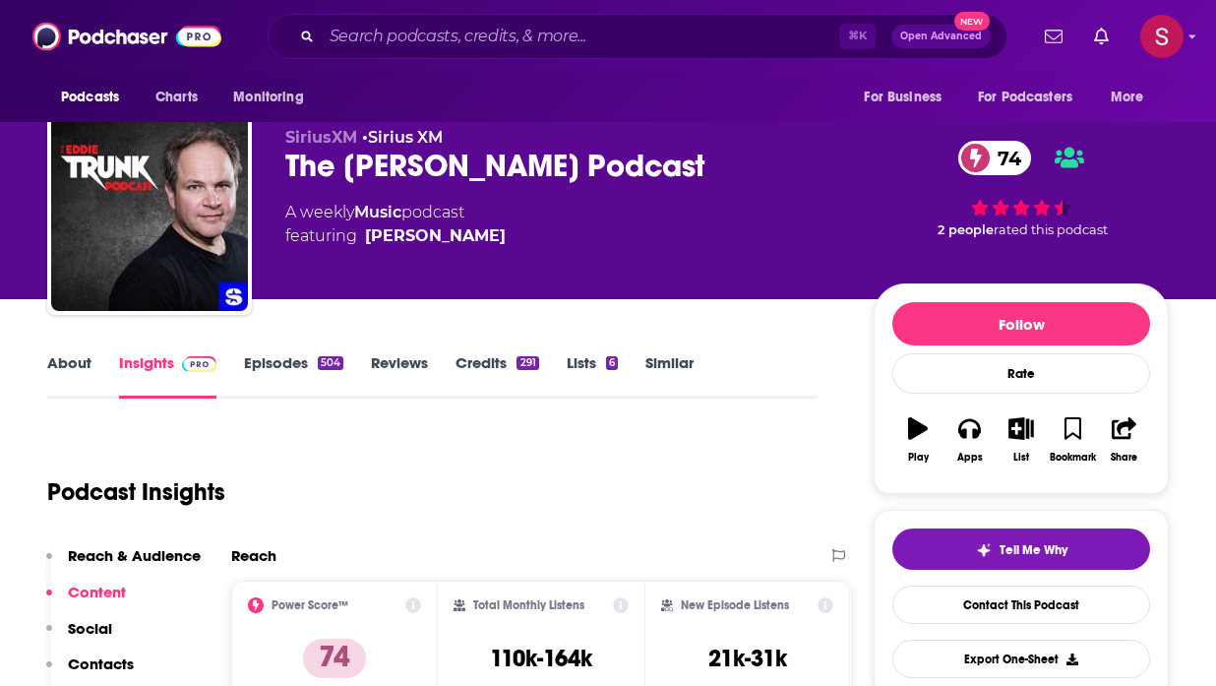
scroll to position [0, 0]
